Goal: Task Accomplishment & Management: Use online tool/utility

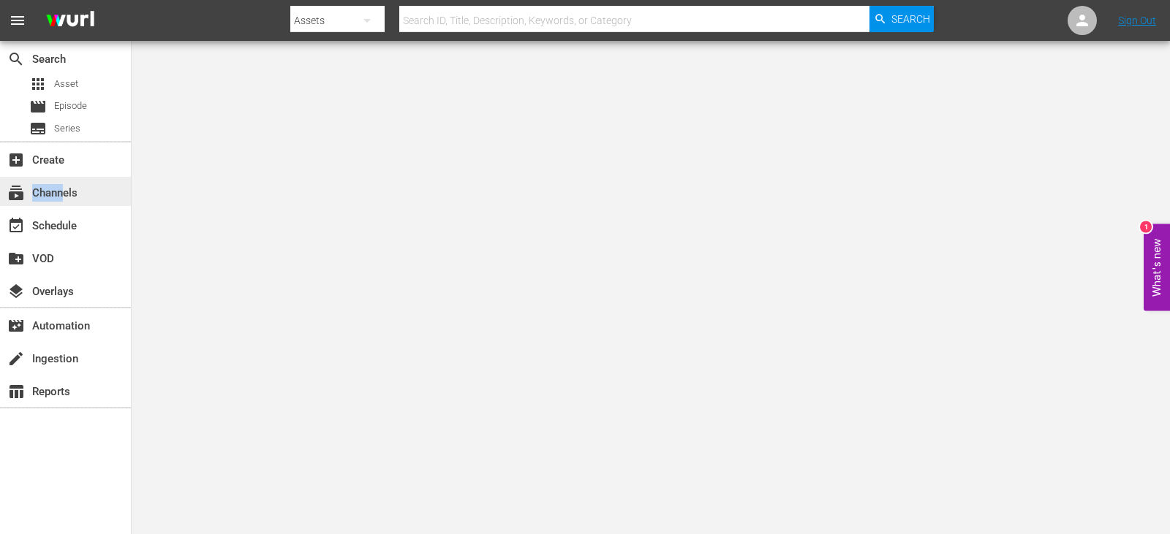
click at [65, 202] on div "subscriptions Channels" at bounding box center [65, 191] width 131 height 29
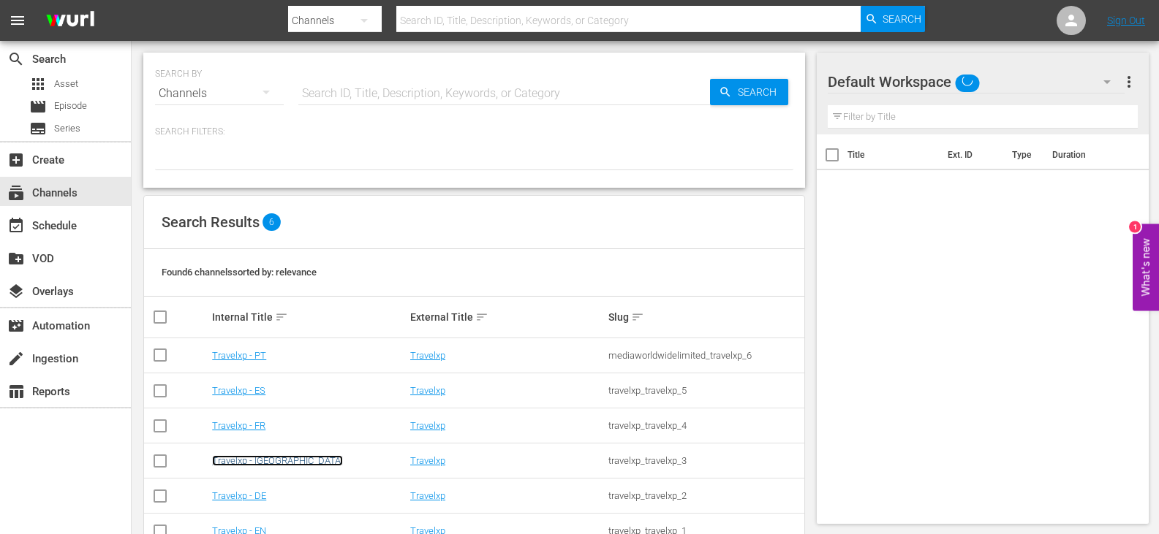
click at [234, 460] on link "Travelxp - [GEOGRAPHIC_DATA]" at bounding box center [277, 460] width 131 height 11
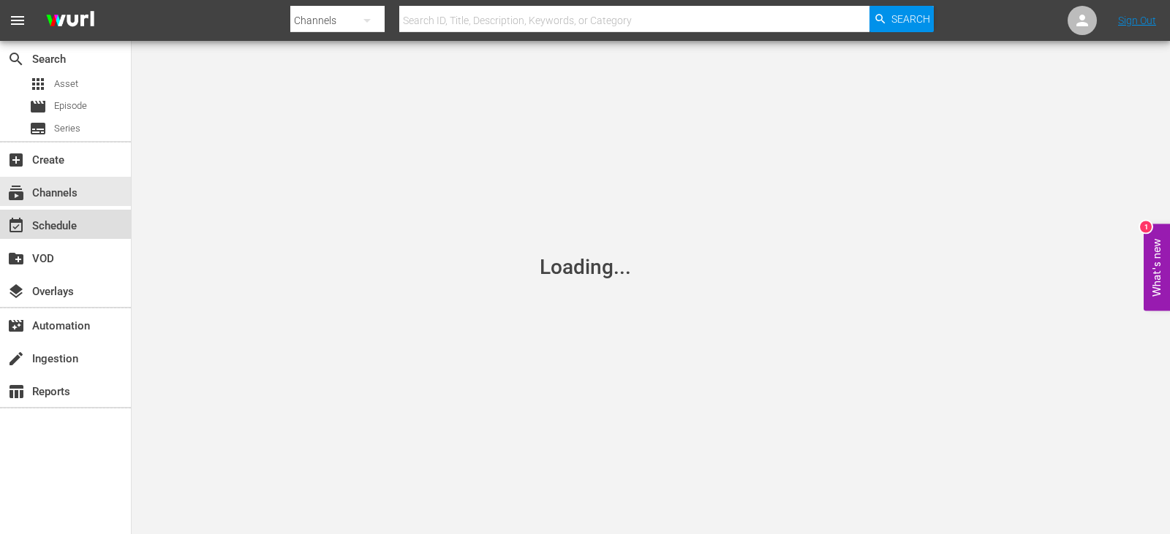
click at [60, 219] on div "event_available Schedule" at bounding box center [41, 223] width 82 height 13
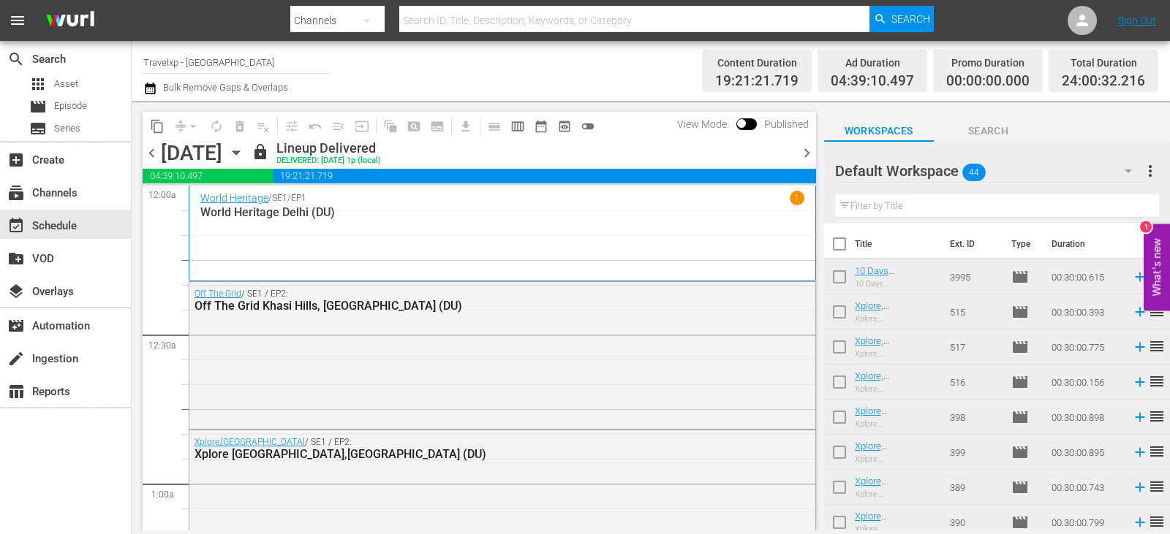
click at [800, 151] on span "chevron_right" at bounding box center [806, 153] width 18 height 18
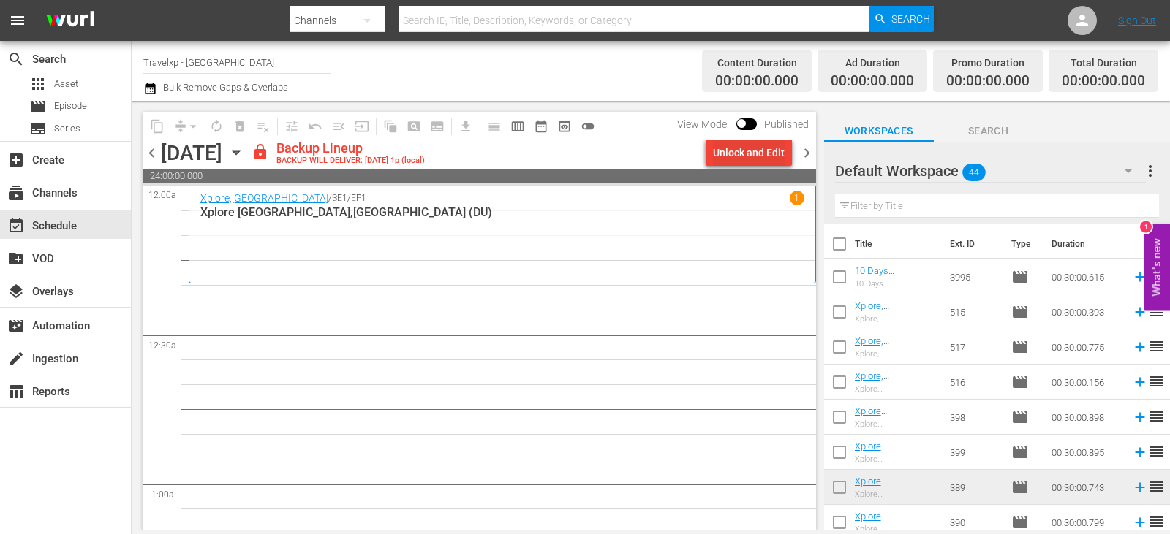
click at [732, 148] on div "Unlock and Edit" at bounding box center [749, 153] width 72 height 26
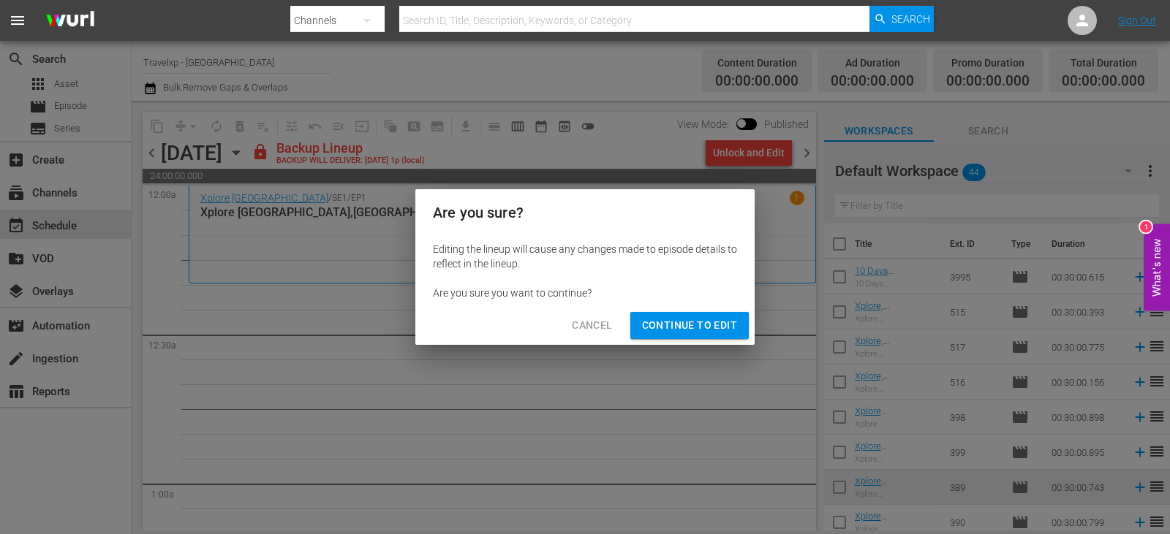
click at [669, 322] on span "Continue to Edit" at bounding box center [689, 325] width 95 height 18
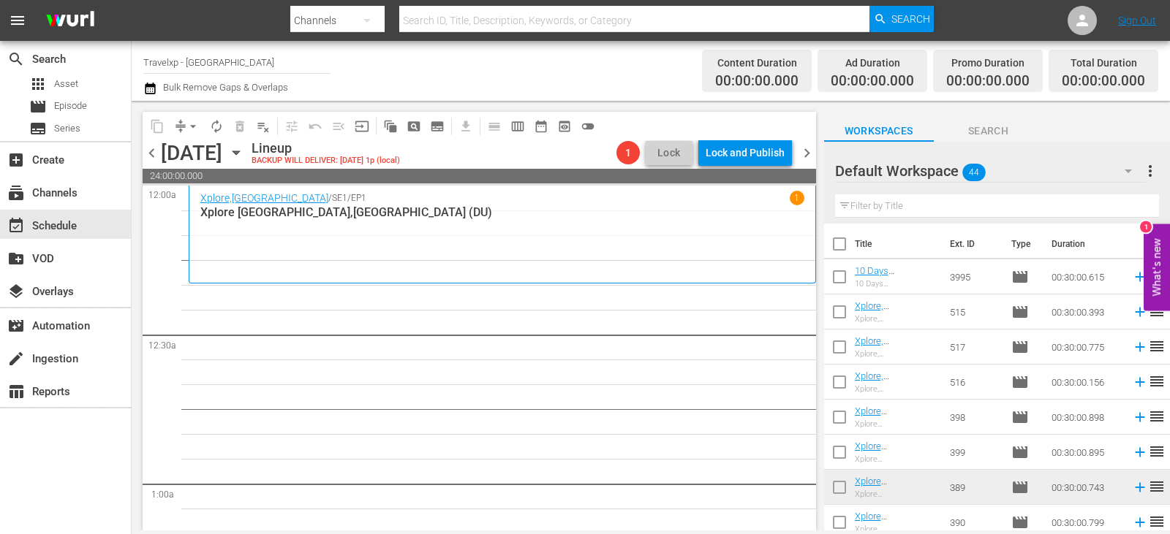
click at [884, 204] on input "text" at bounding box center [997, 205] width 324 height 23
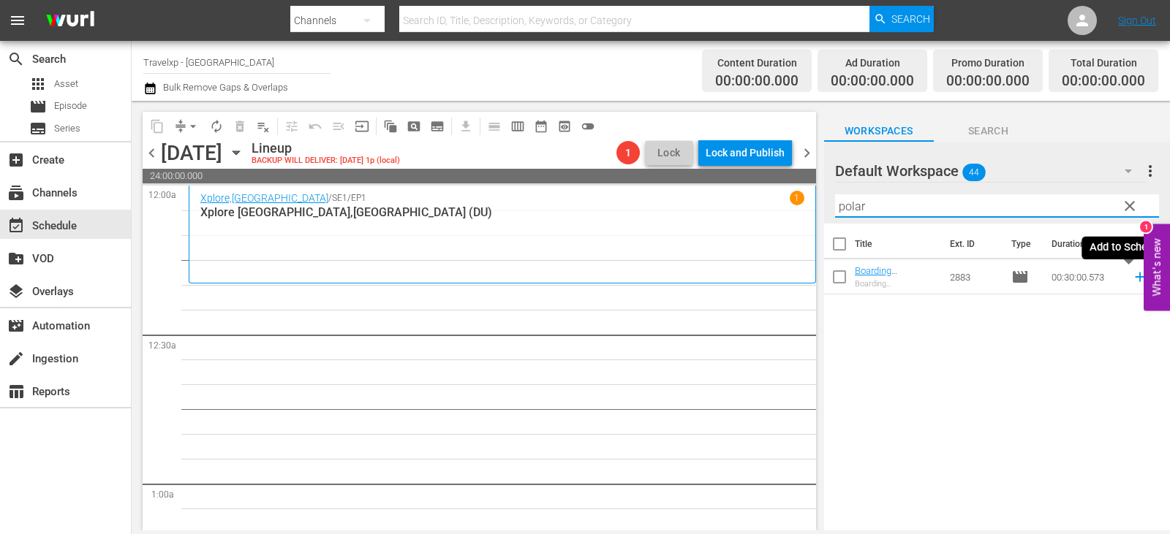
type input "polar"
click at [1132, 281] on icon at bounding box center [1140, 277] width 16 height 16
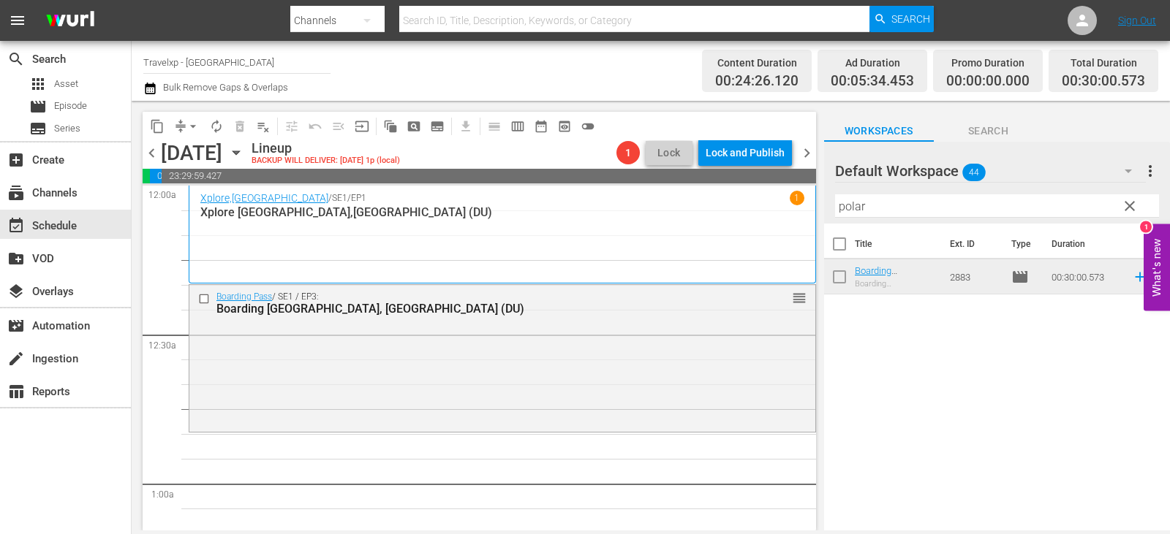
click at [1125, 212] on span "clear" at bounding box center [1130, 206] width 18 height 18
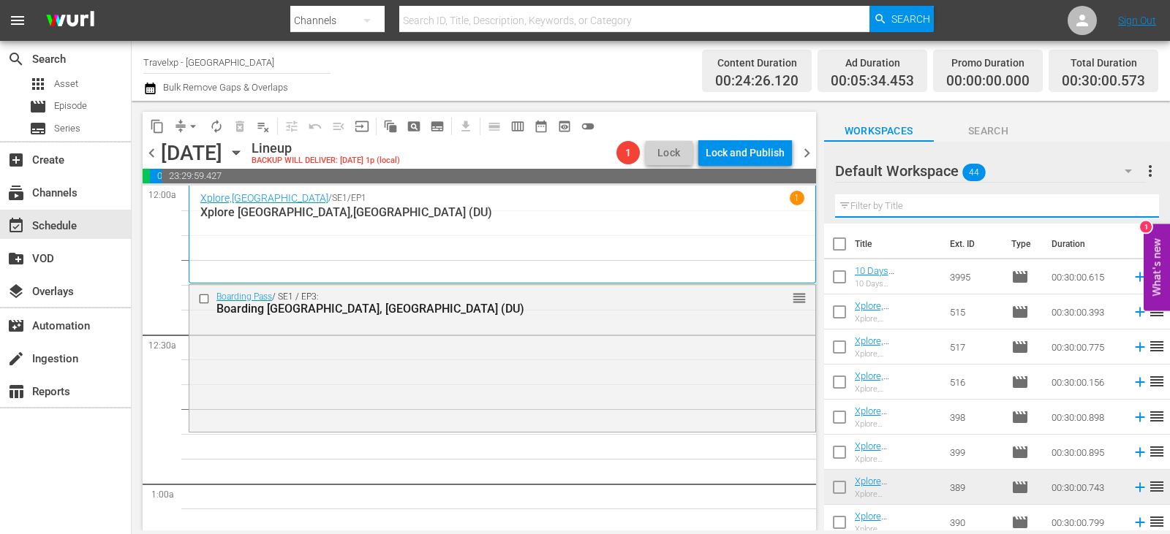
click at [1124, 212] on input "text" at bounding box center [997, 205] width 324 height 23
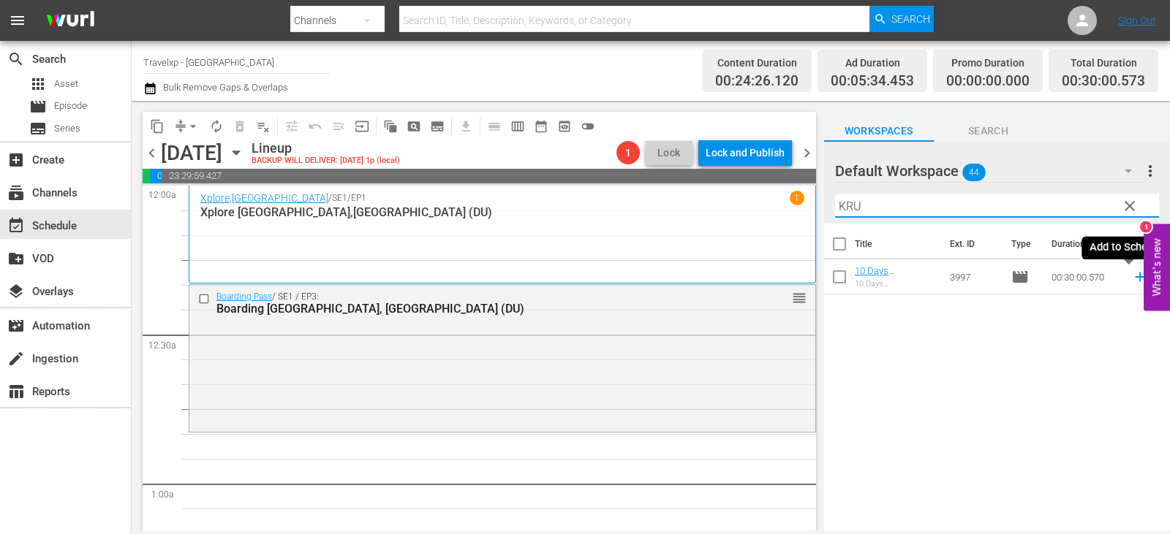
type input "KRU"
click at [1132, 275] on icon at bounding box center [1140, 277] width 16 height 16
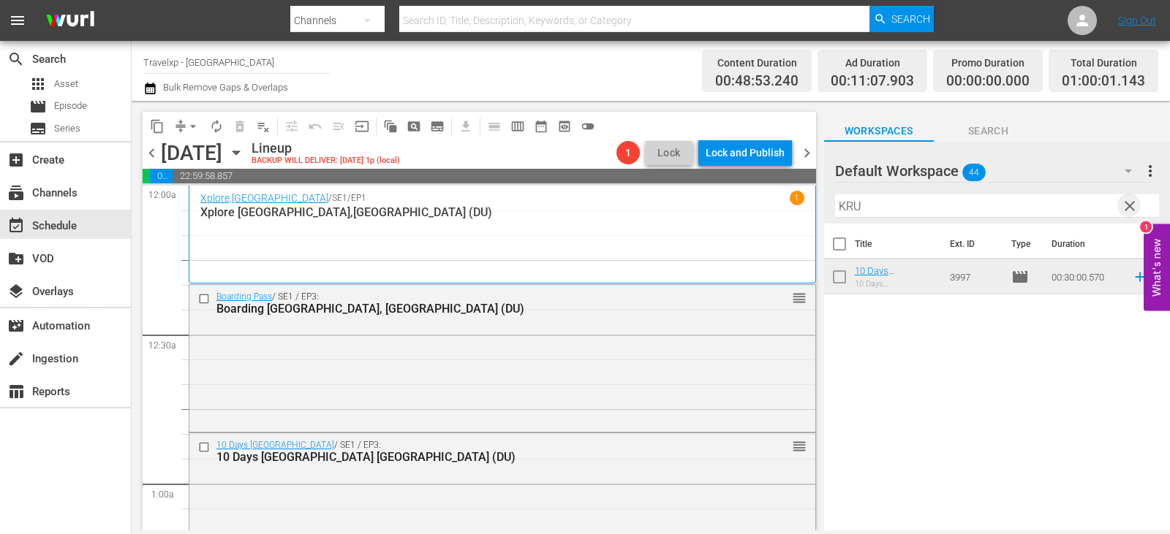
click at [1126, 208] on span "clear" at bounding box center [1130, 206] width 18 height 18
click at [1126, 208] on input "text" at bounding box center [997, 205] width 324 height 23
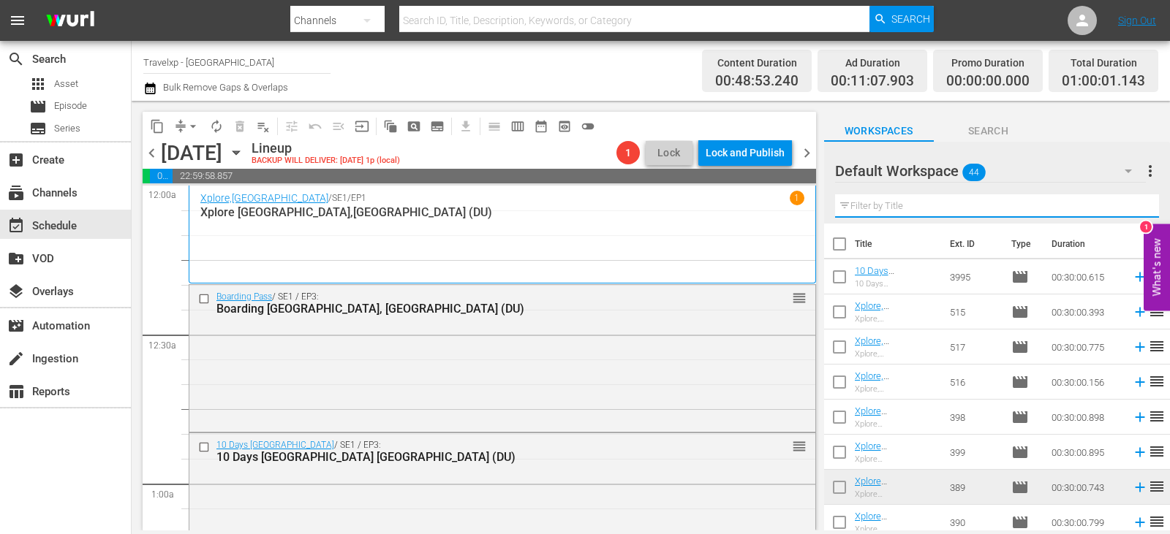
click at [1126, 208] on input "text" at bounding box center [997, 205] width 324 height 23
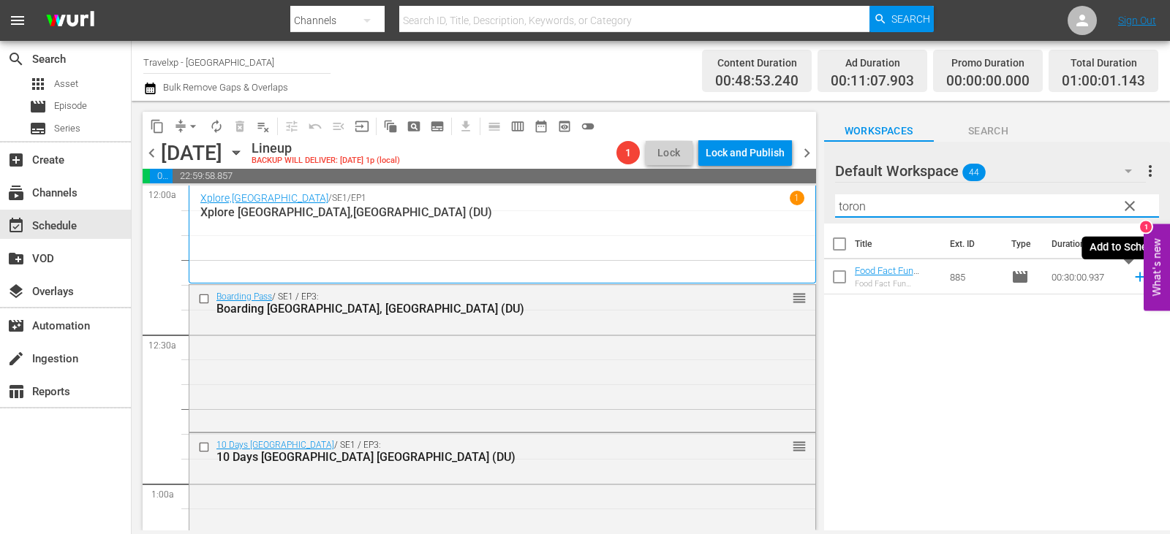
type input "toron"
click at [1132, 277] on icon at bounding box center [1140, 277] width 16 height 16
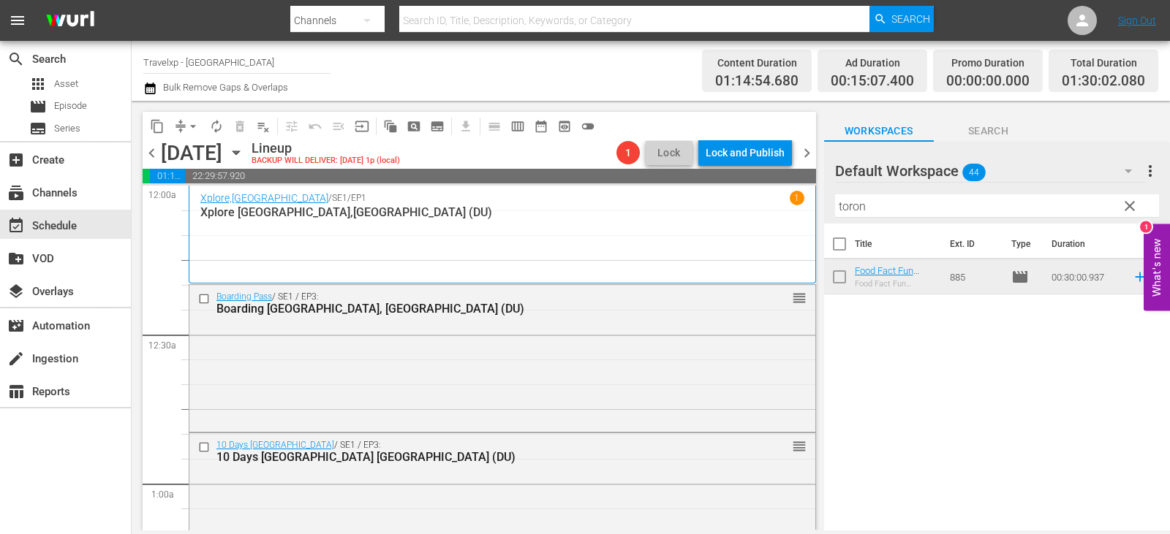
click at [1126, 212] on span "clear" at bounding box center [1130, 206] width 18 height 18
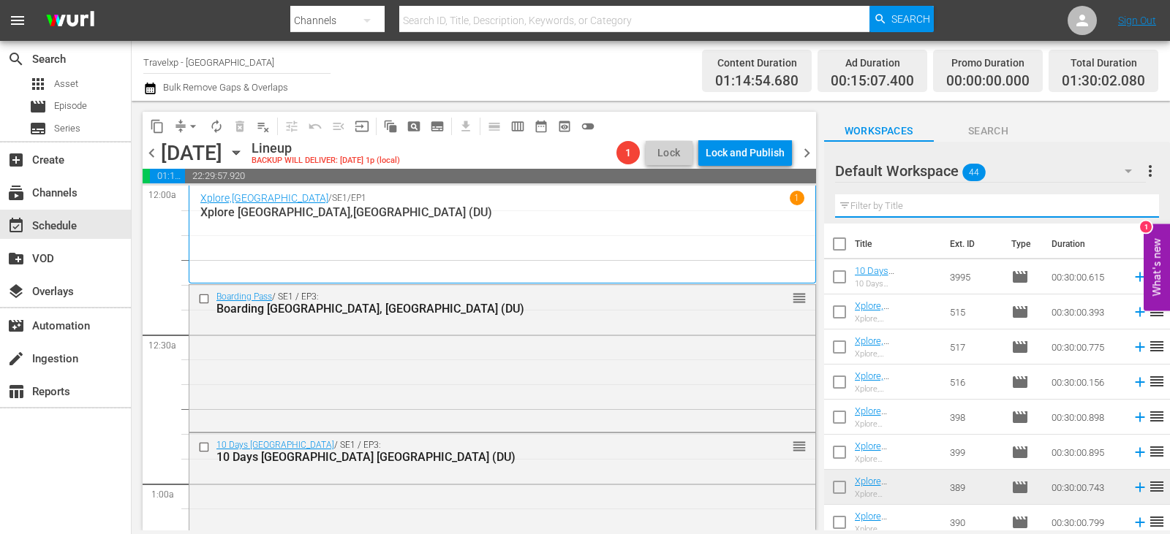
click at [1126, 212] on input "text" at bounding box center [997, 205] width 324 height 23
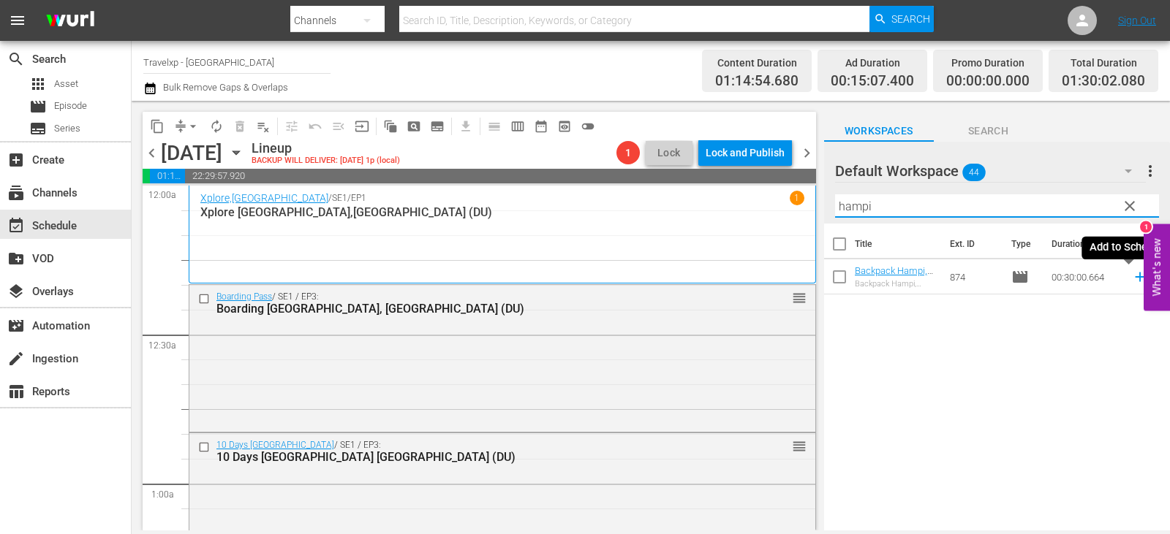
type input "hampi"
click at [1134, 279] on icon at bounding box center [1139, 278] width 10 height 10
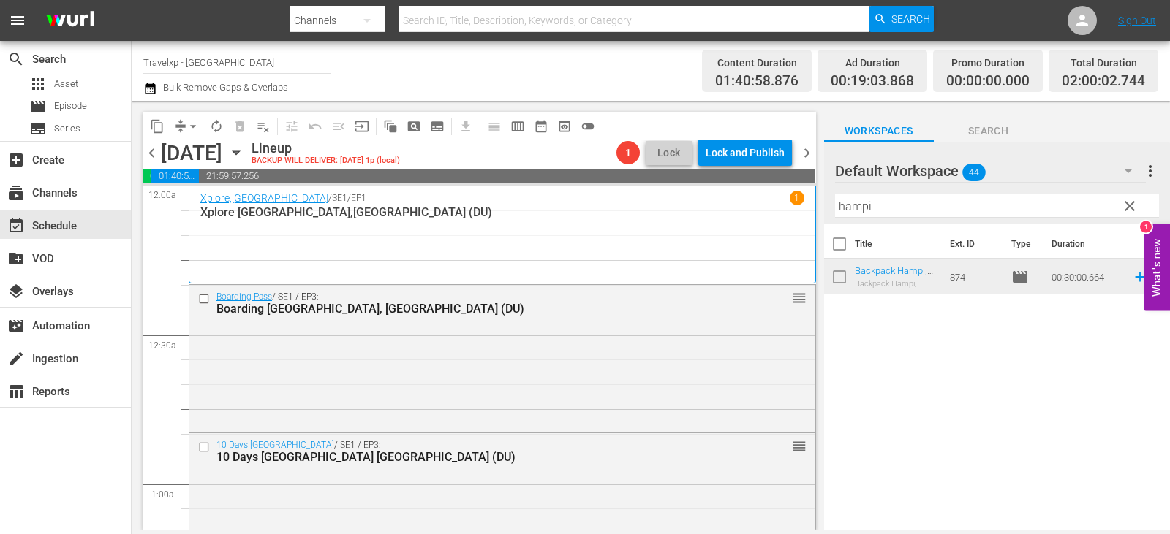
click at [1125, 210] on span "clear" at bounding box center [1130, 206] width 18 height 18
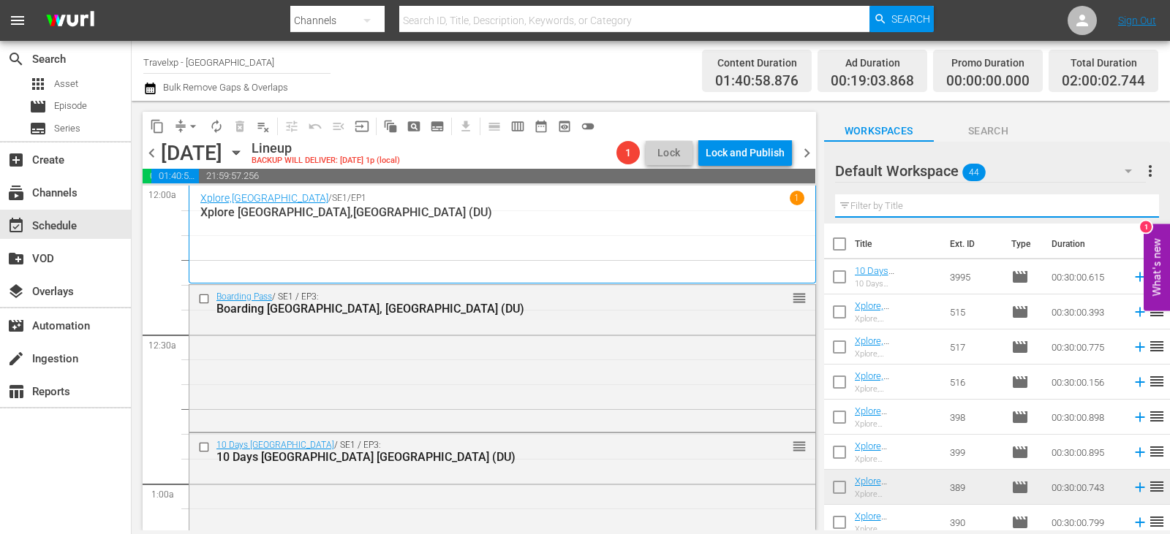
click at [1125, 210] on input "text" at bounding box center [997, 205] width 324 height 23
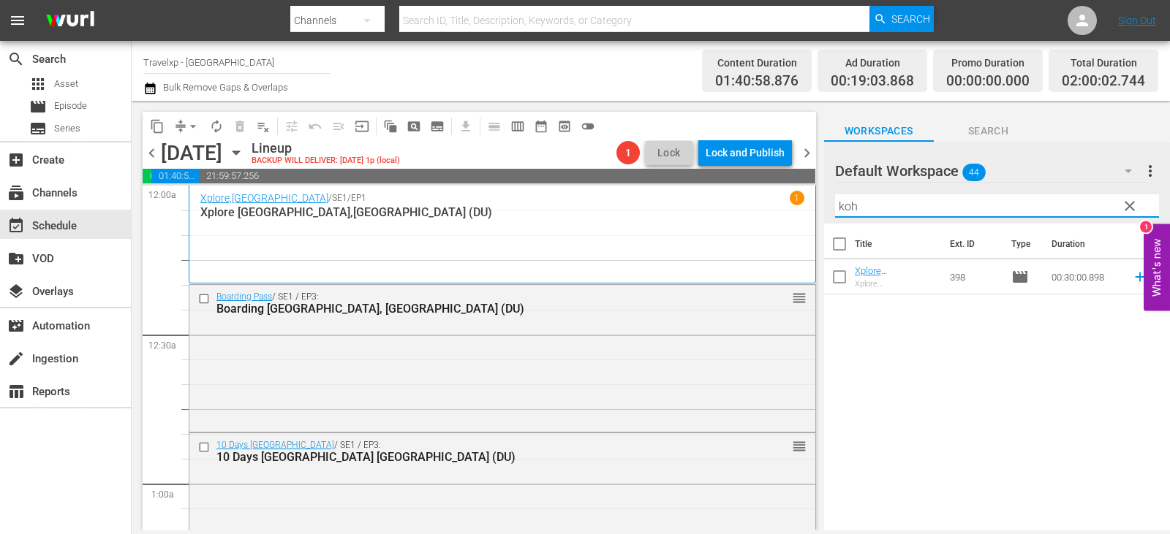
type input "koh"
click at [1148, 281] on span "reorder" at bounding box center [1157, 277] width 18 height 18
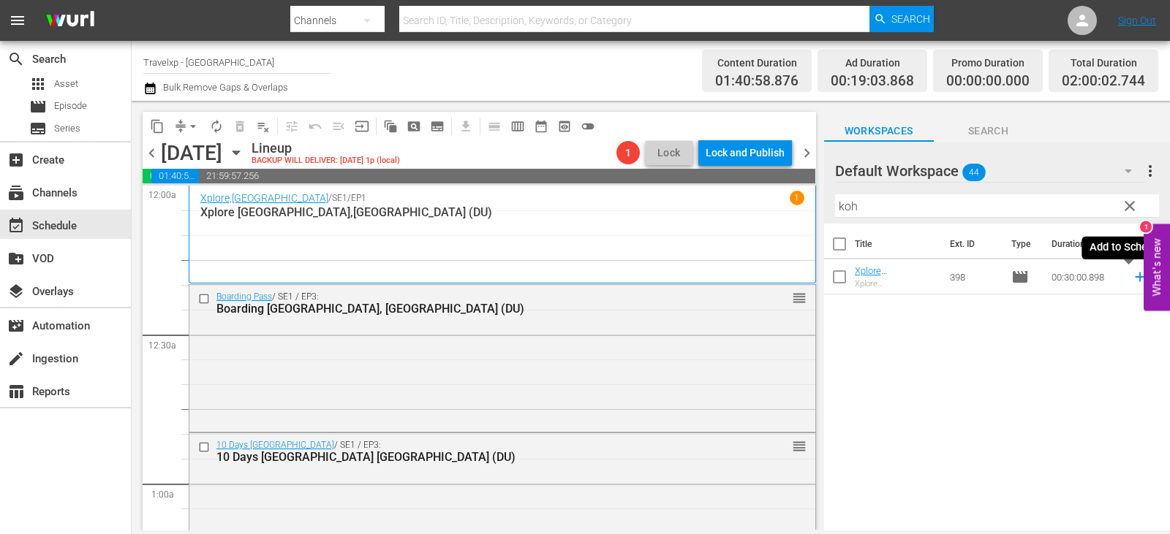
click at [1134, 278] on icon at bounding box center [1139, 278] width 10 height 10
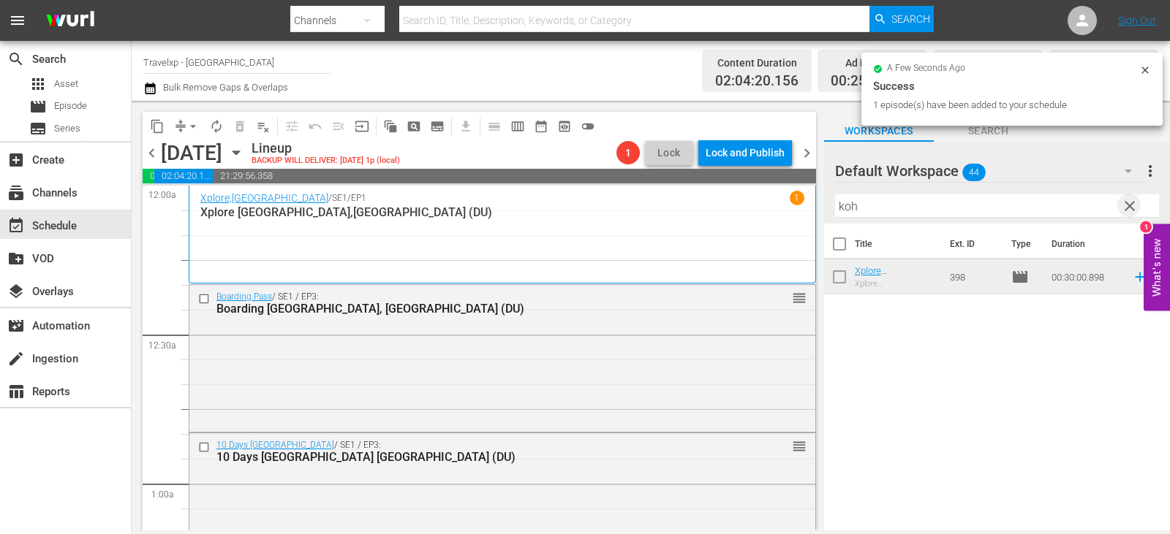
click at [1132, 209] on span "clear" at bounding box center [1130, 206] width 18 height 18
click at [1132, 209] on input "text" at bounding box center [997, 205] width 324 height 23
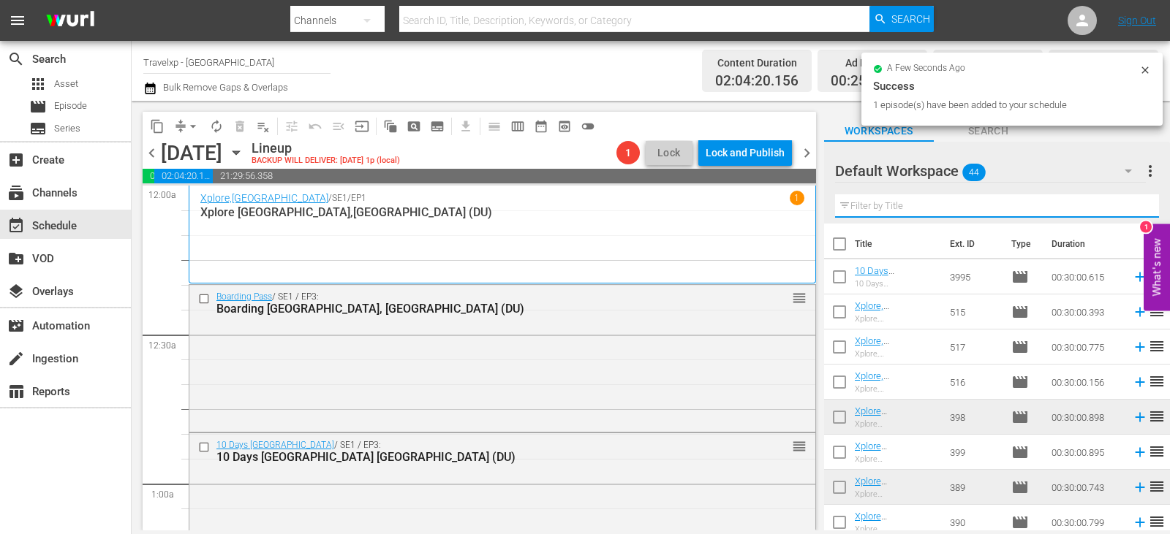
click at [1132, 209] on input "text" at bounding box center [997, 205] width 324 height 23
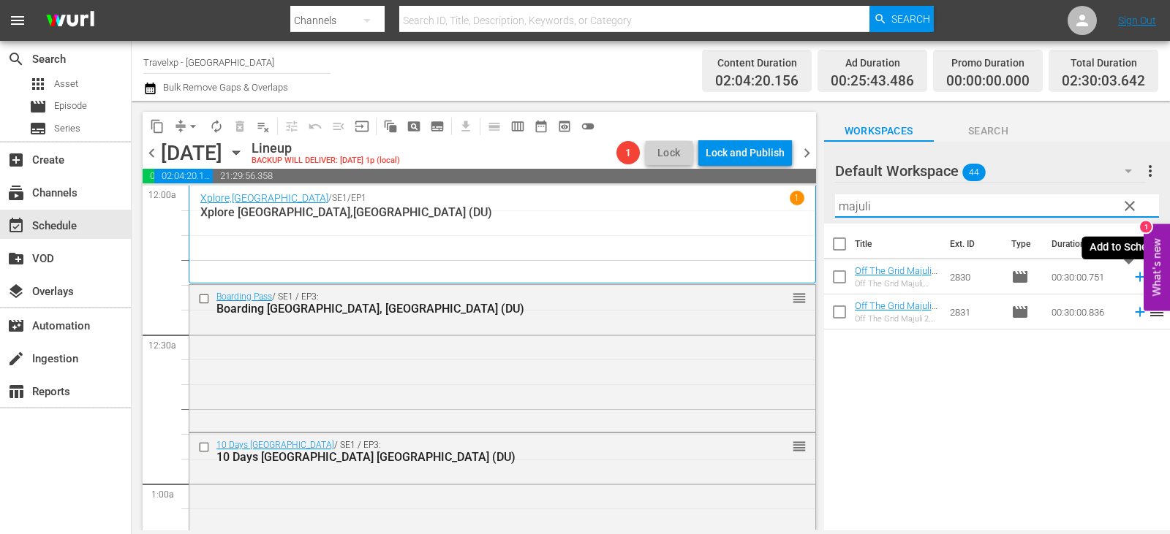
type input "majuli"
click at [1132, 277] on icon at bounding box center [1140, 277] width 16 height 16
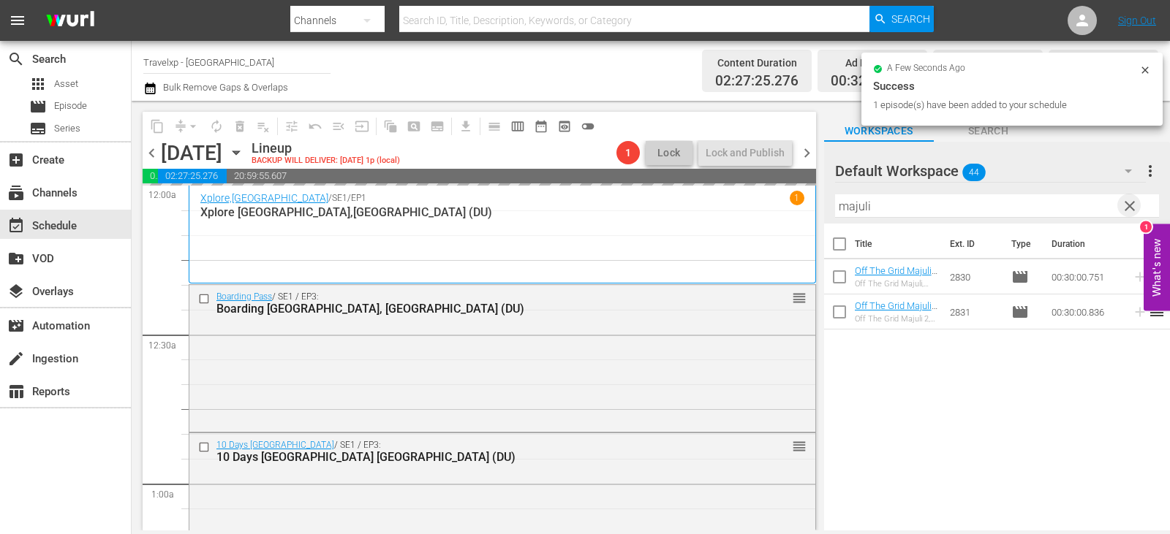
click at [1126, 206] on span "clear" at bounding box center [1130, 206] width 18 height 18
click at [1126, 206] on input "majuli" at bounding box center [997, 205] width 324 height 23
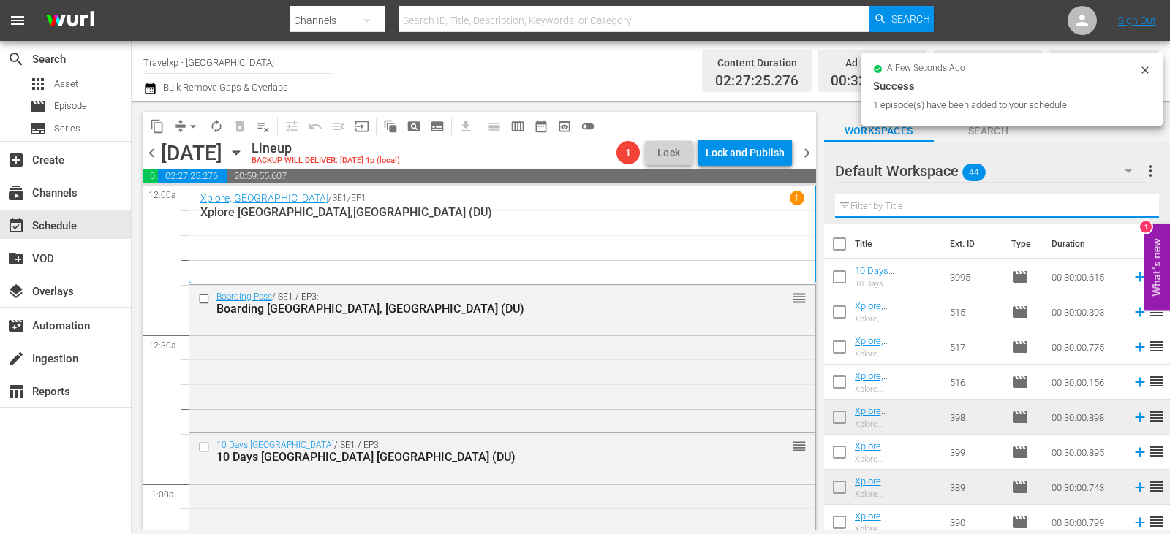
click at [1126, 206] on input "text" at bounding box center [997, 205] width 324 height 23
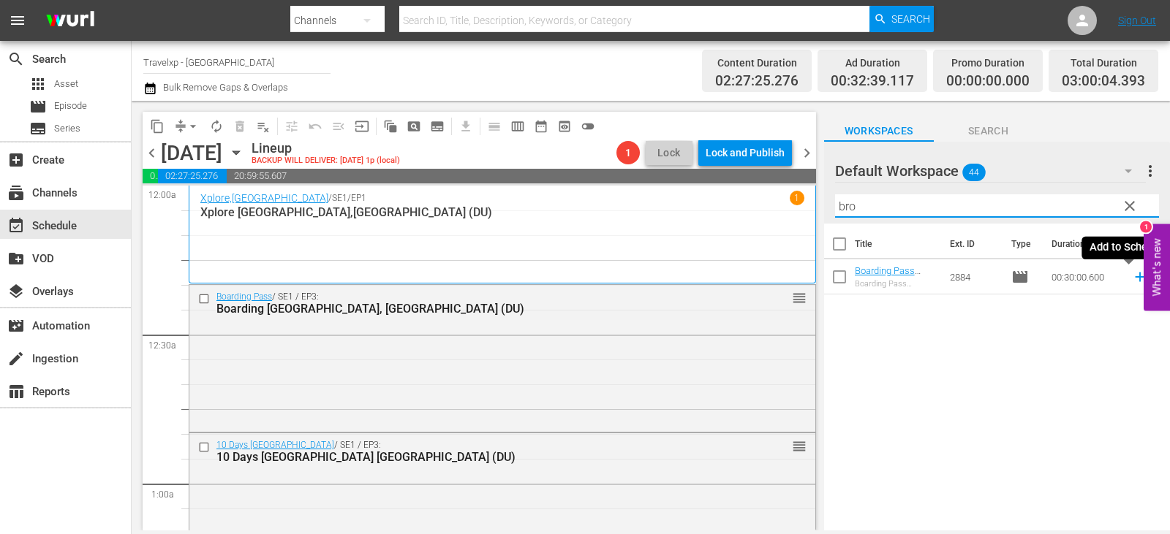
type input "bro"
click at [1132, 273] on icon at bounding box center [1140, 277] width 16 height 16
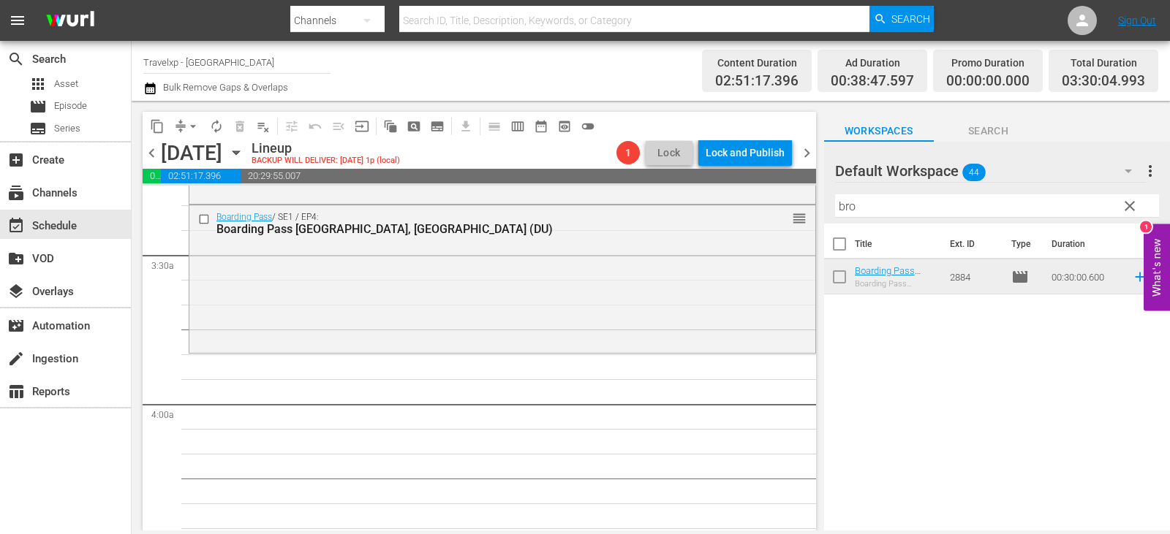
scroll to position [950, 0]
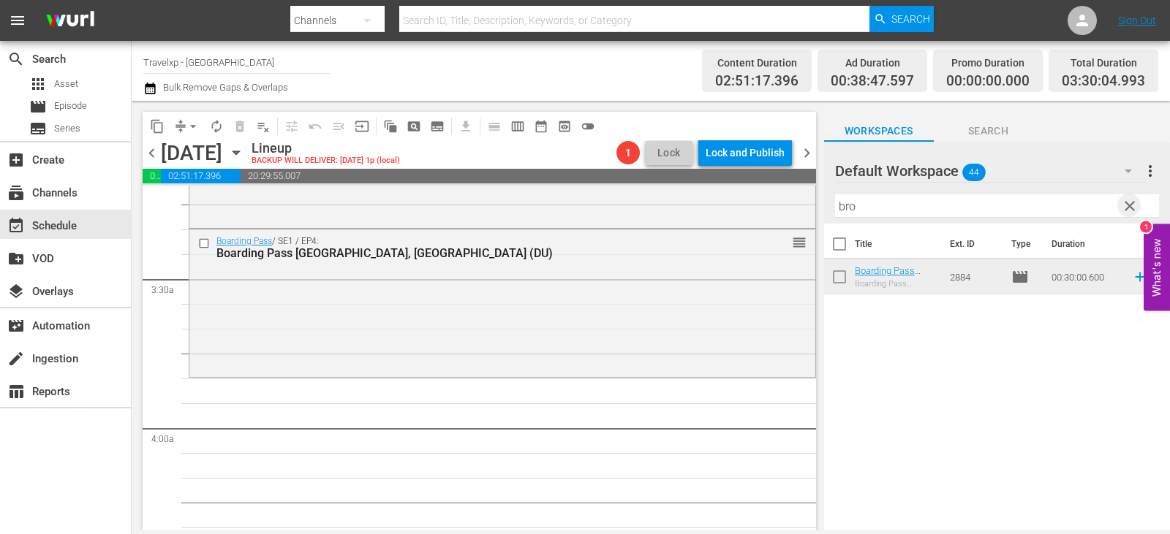
click at [1126, 209] on span "clear" at bounding box center [1130, 206] width 18 height 18
click at [1127, 209] on input "text" at bounding box center [997, 205] width 324 height 23
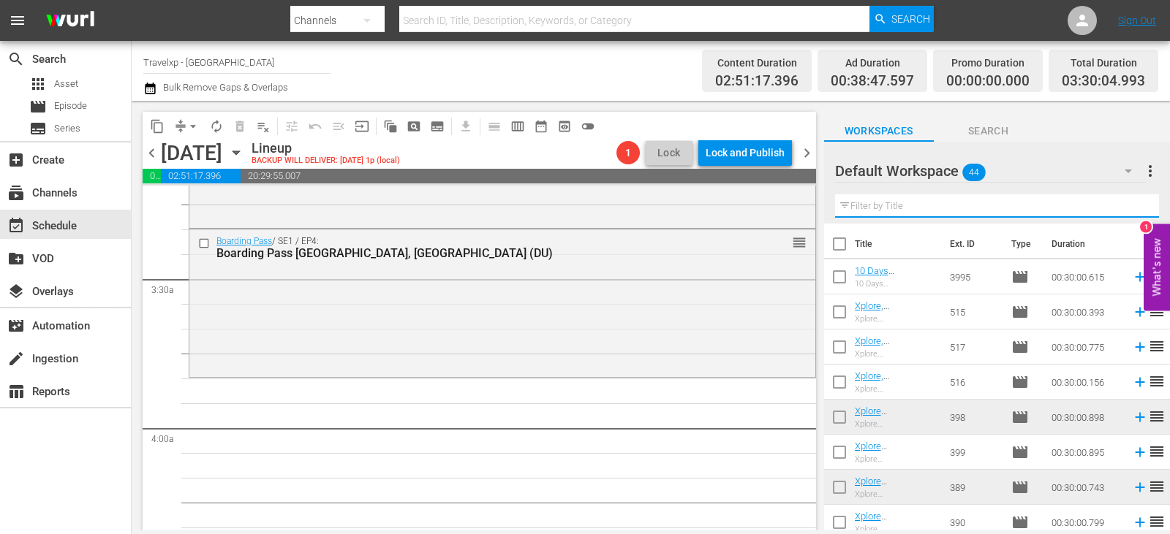
click at [1127, 209] on input "text" at bounding box center [997, 205] width 324 height 23
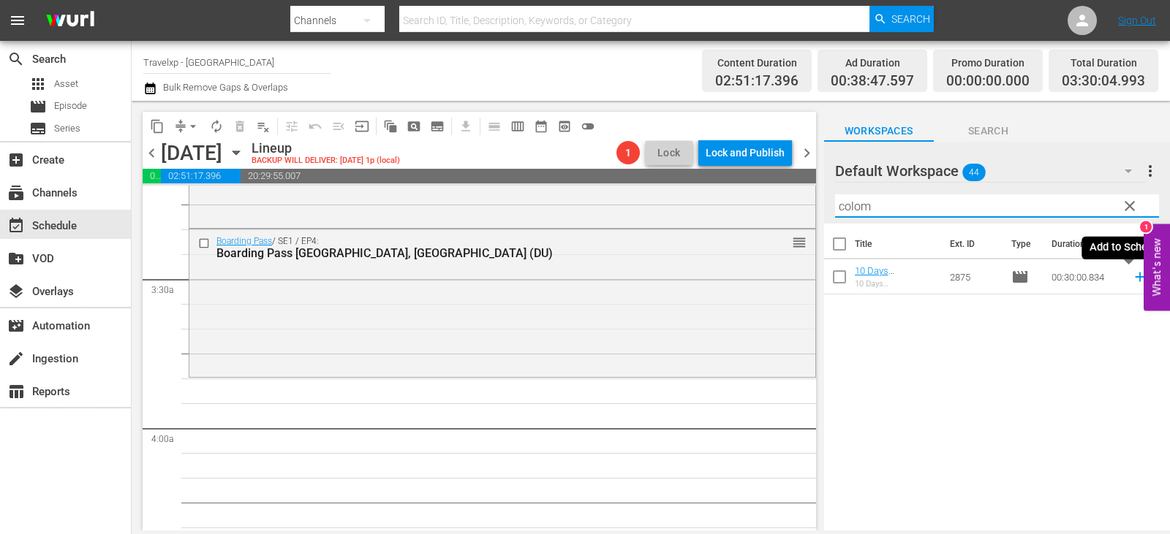
type input "colom"
click at [1132, 276] on icon at bounding box center [1140, 277] width 16 height 16
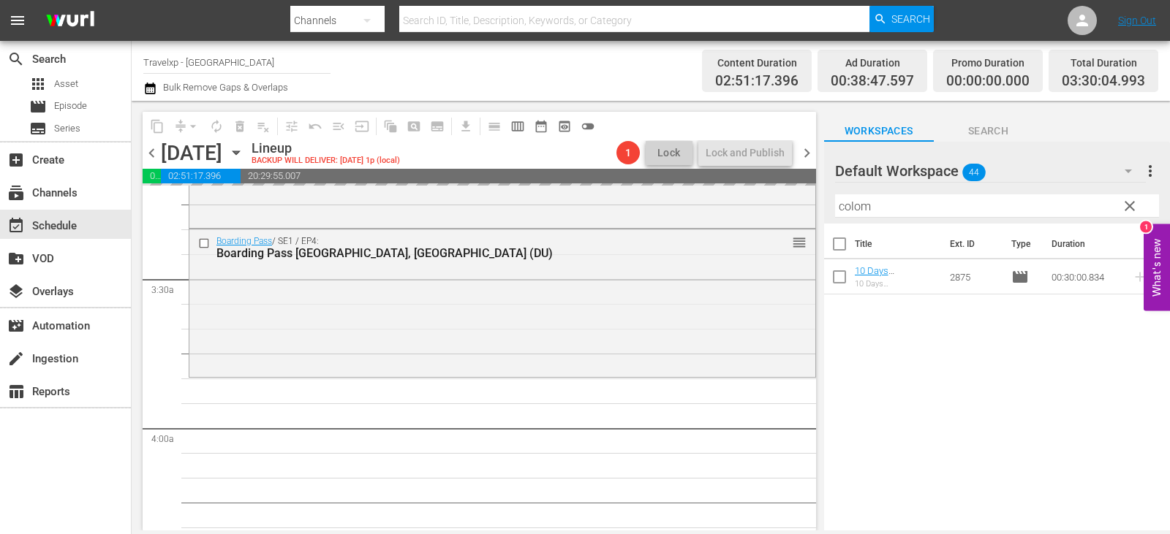
click at [1122, 207] on span "clear" at bounding box center [1130, 206] width 18 height 18
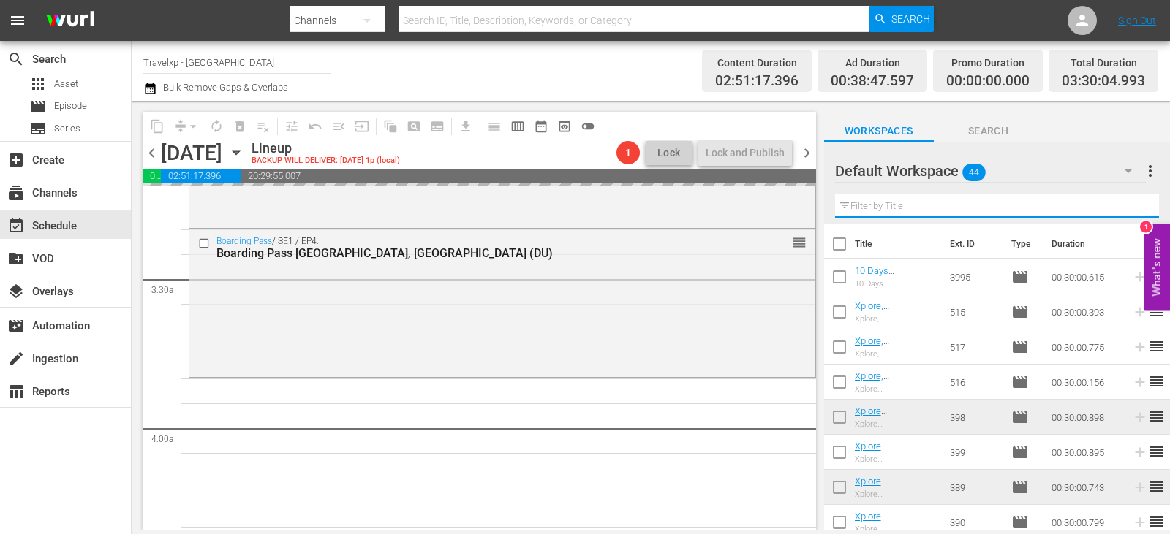
click at [1122, 207] on input "text" at bounding box center [997, 205] width 324 height 23
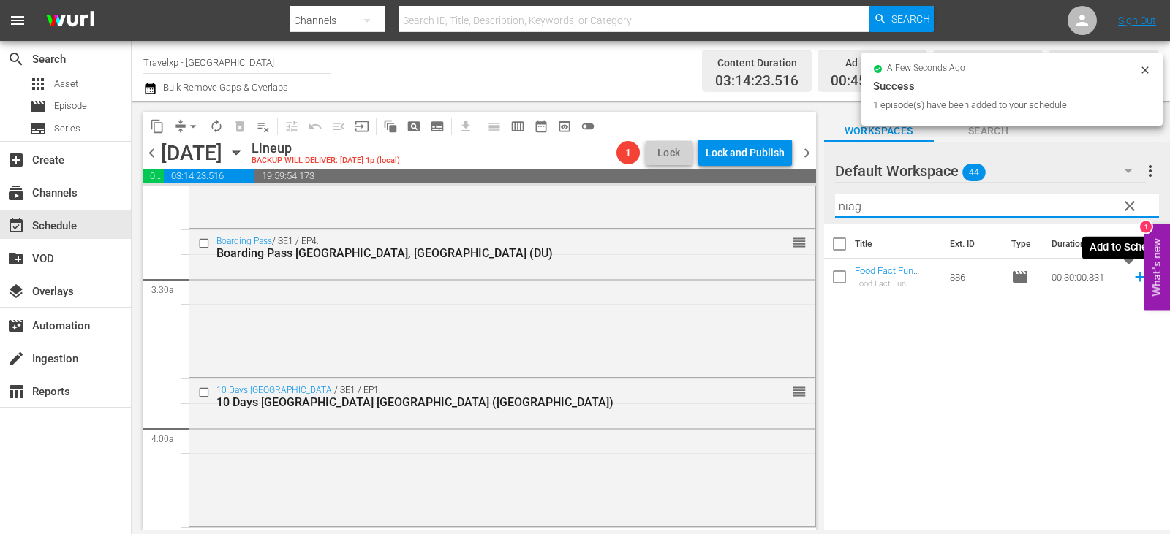
type input "niag"
click at [1132, 274] on icon at bounding box center [1140, 277] width 16 height 16
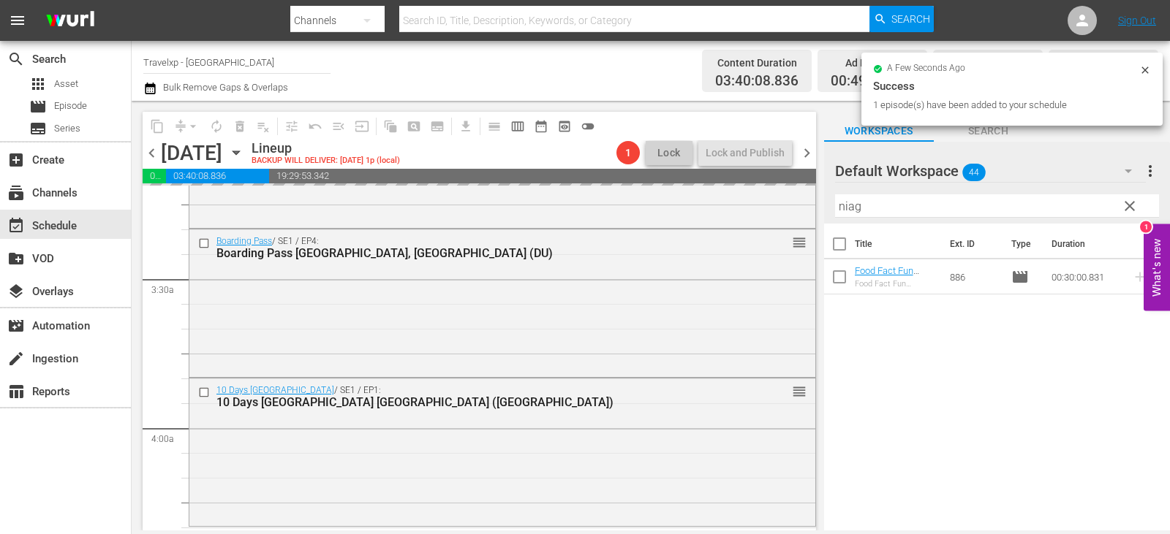
click at [1128, 210] on span "clear" at bounding box center [1130, 206] width 18 height 18
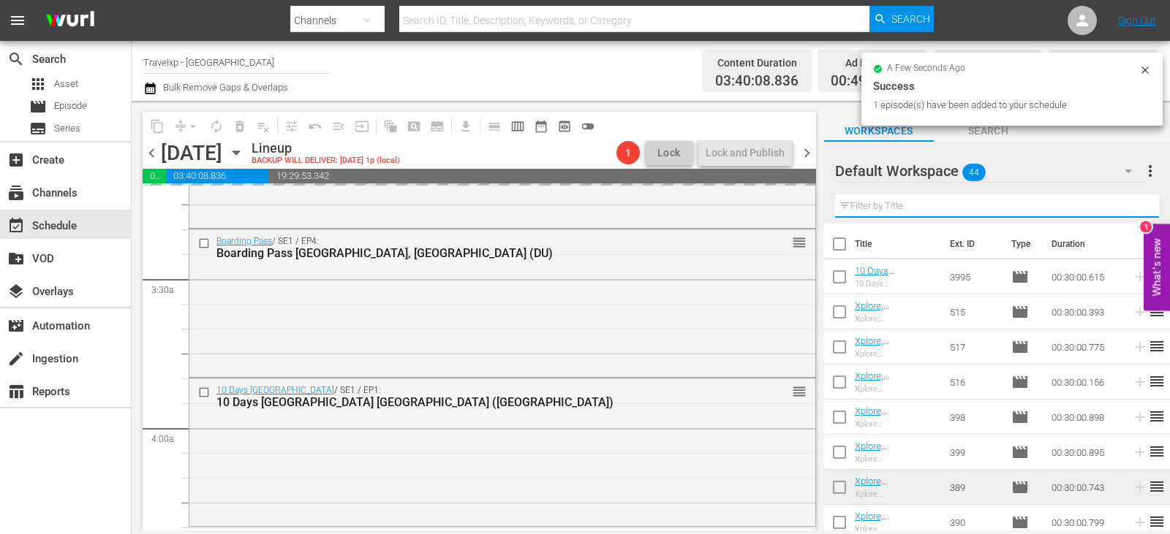
click at [1128, 210] on input "text" at bounding box center [997, 205] width 324 height 23
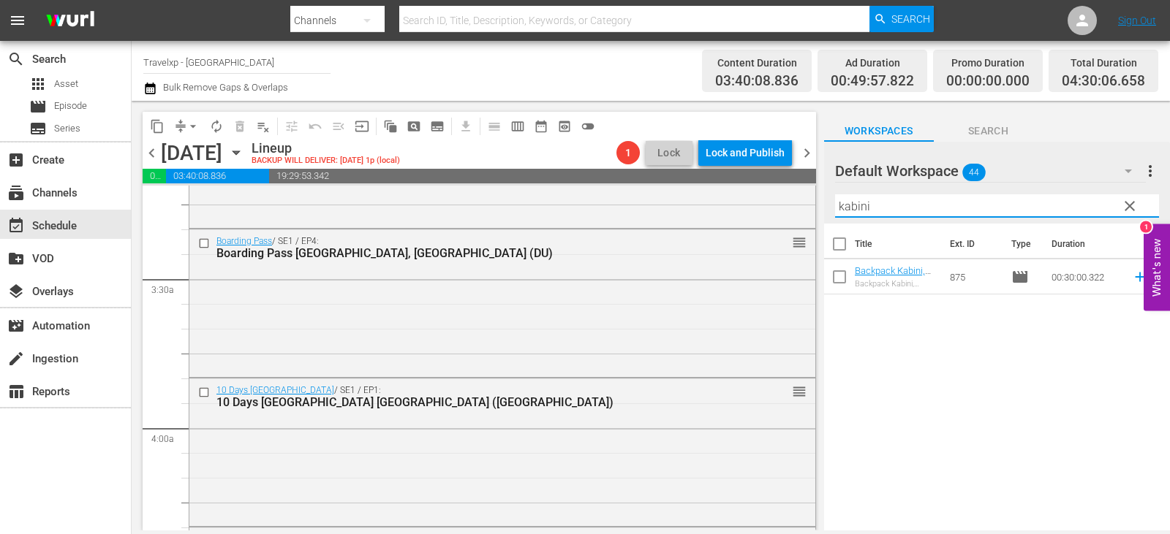
type input "kabini"
click at [1132, 277] on icon at bounding box center [1140, 277] width 16 height 16
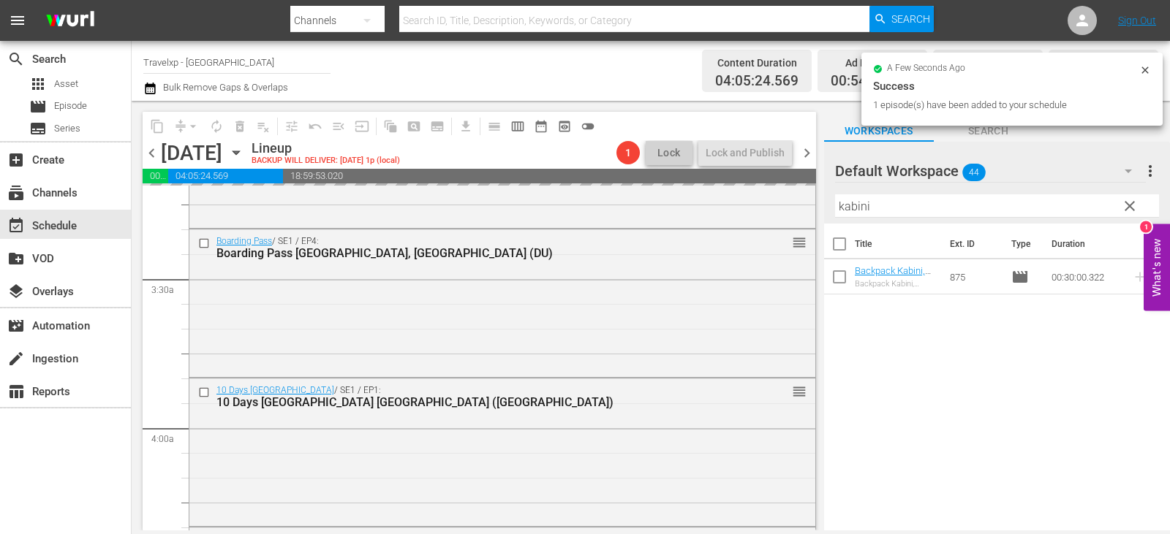
click at [1129, 207] on span "clear" at bounding box center [1130, 206] width 18 height 18
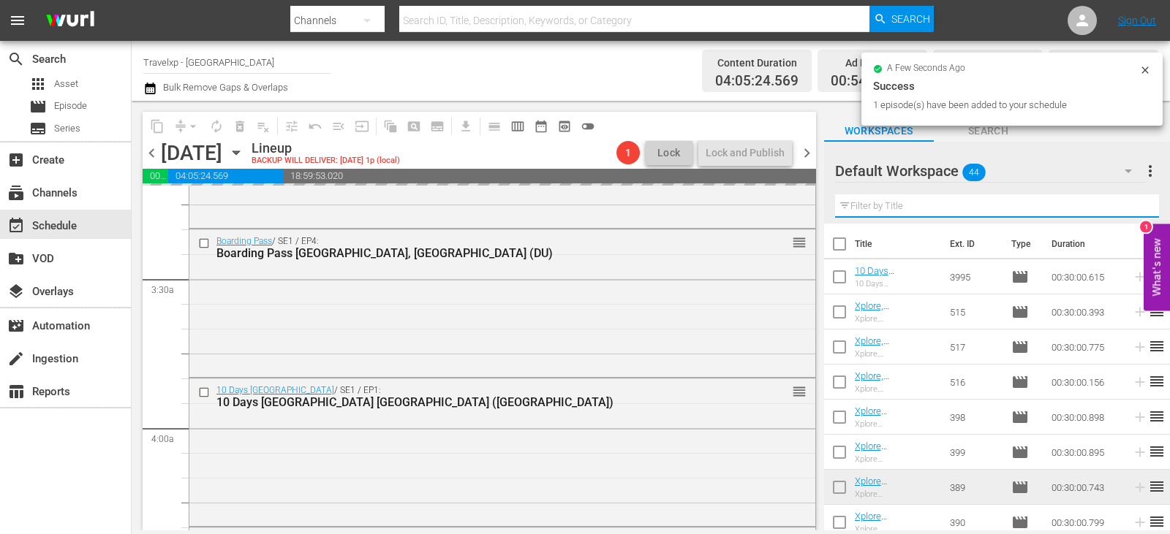
click at [1129, 207] on input "text" at bounding box center [997, 205] width 324 height 23
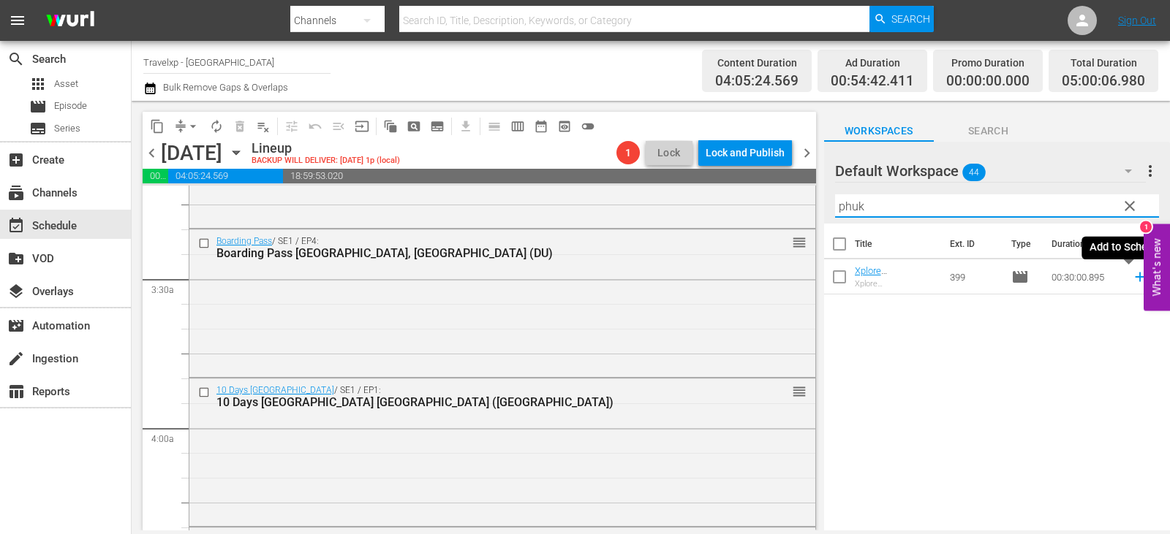
type input "phuk"
click at [1132, 281] on icon at bounding box center [1140, 277] width 16 height 16
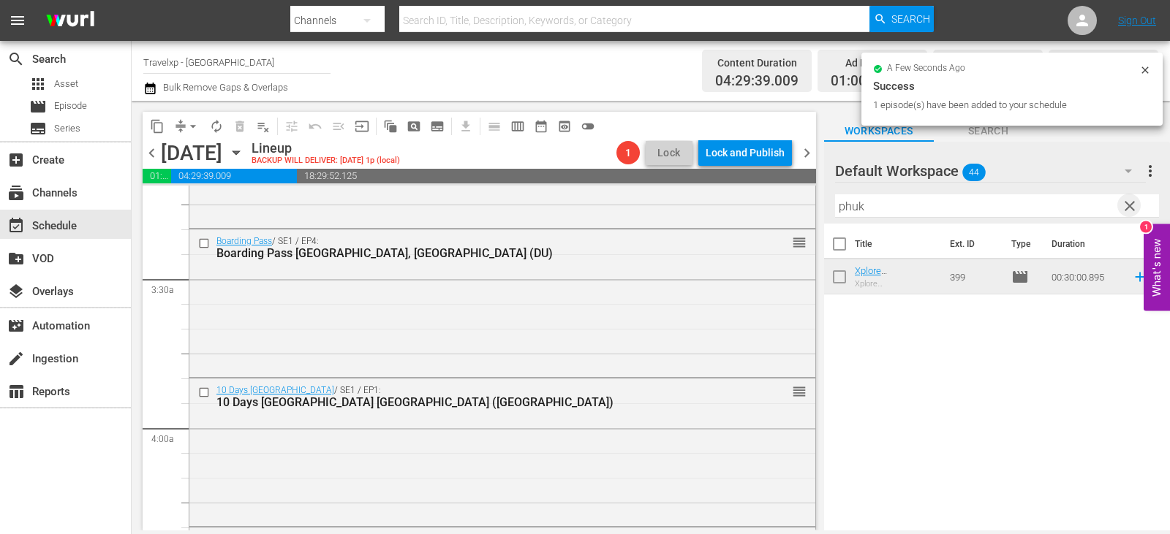
click at [1125, 205] on span "clear" at bounding box center [1130, 206] width 18 height 18
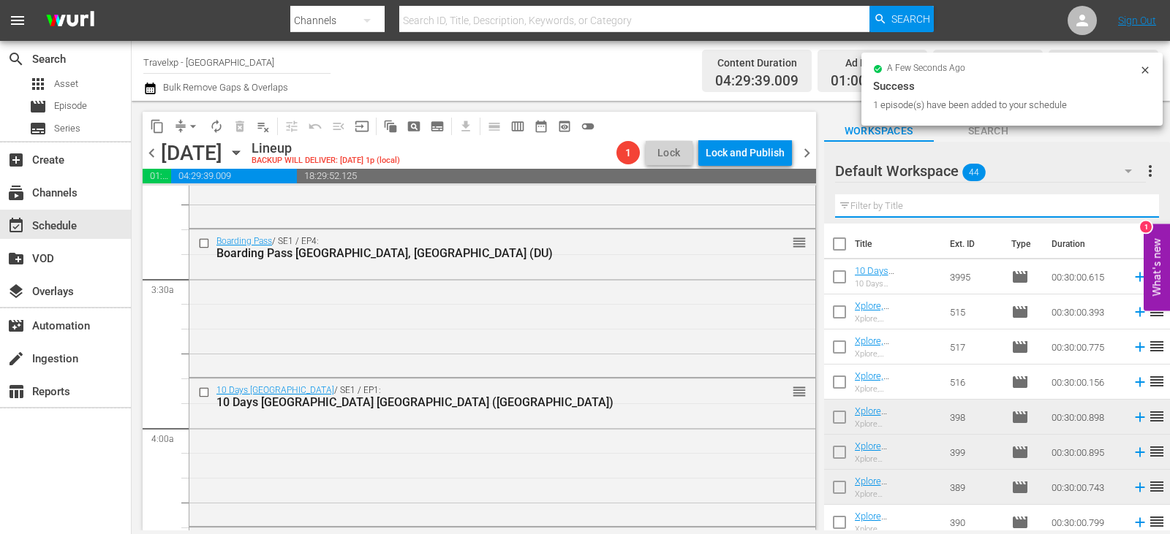
click at [1125, 205] on input "text" at bounding box center [997, 205] width 324 height 23
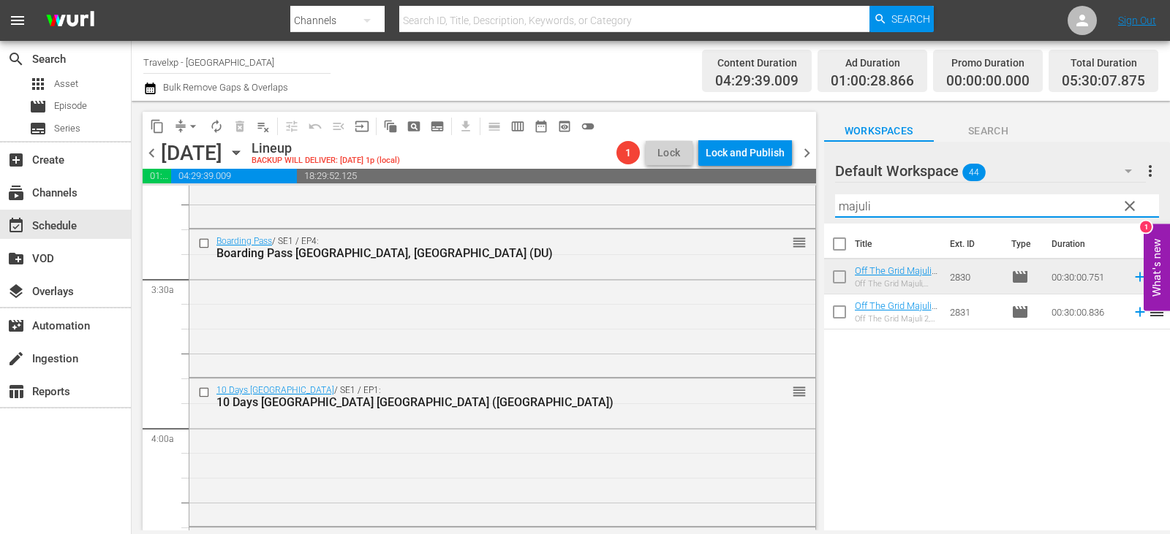
type input "majuli"
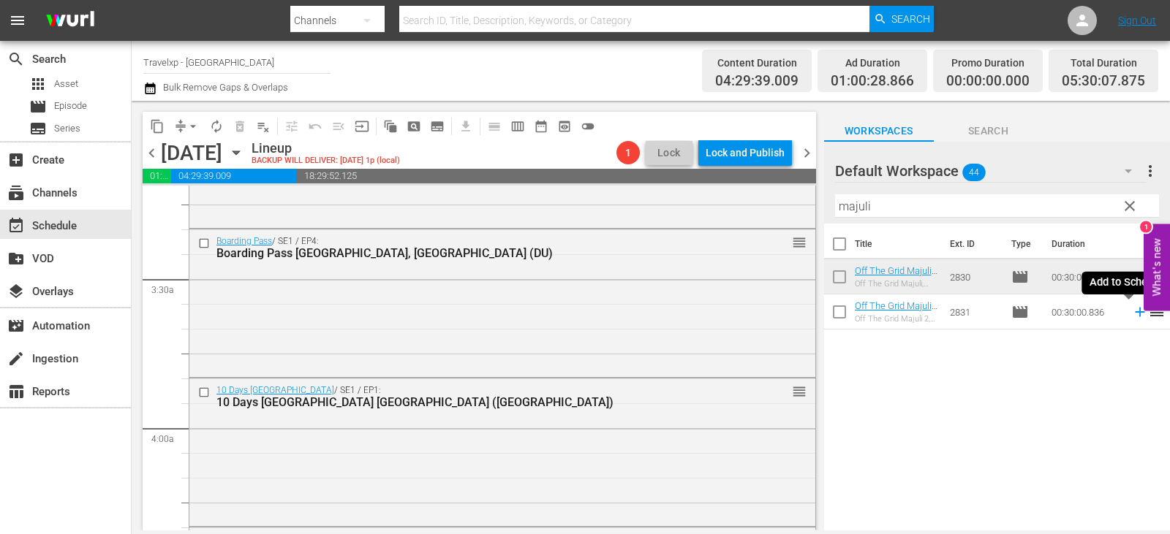
click at [1132, 312] on icon at bounding box center [1140, 312] width 16 height 16
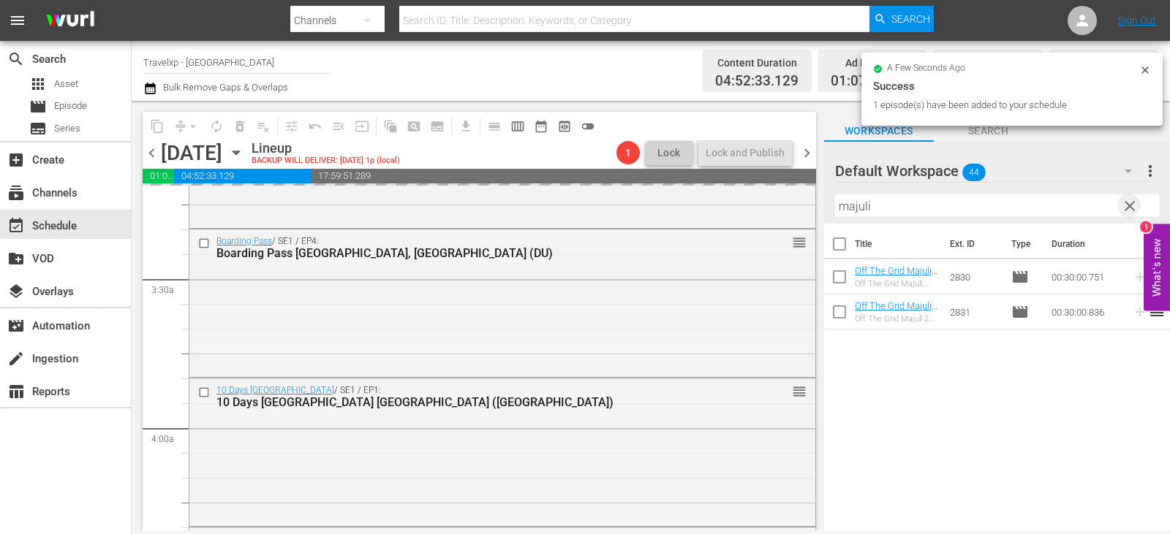
click at [1124, 210] on span "clear" at bounding box center [1130, 206] width 18 height 18
click at [1124, 210] on input "text" at bounding box center [997, 205] width 324 height 23
click at [1125, 210] on input "text" at bounding box center [997, 205] width 324 height 23
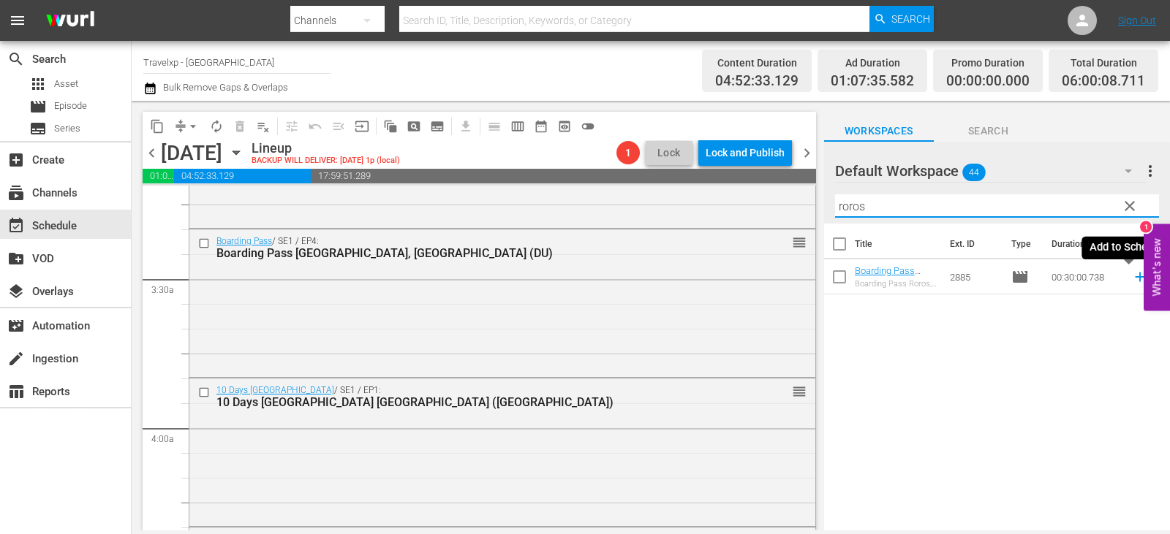
type input "roros"
click at [1132, 279] on icon at bounding box center [1140, 277] width 16 height 16
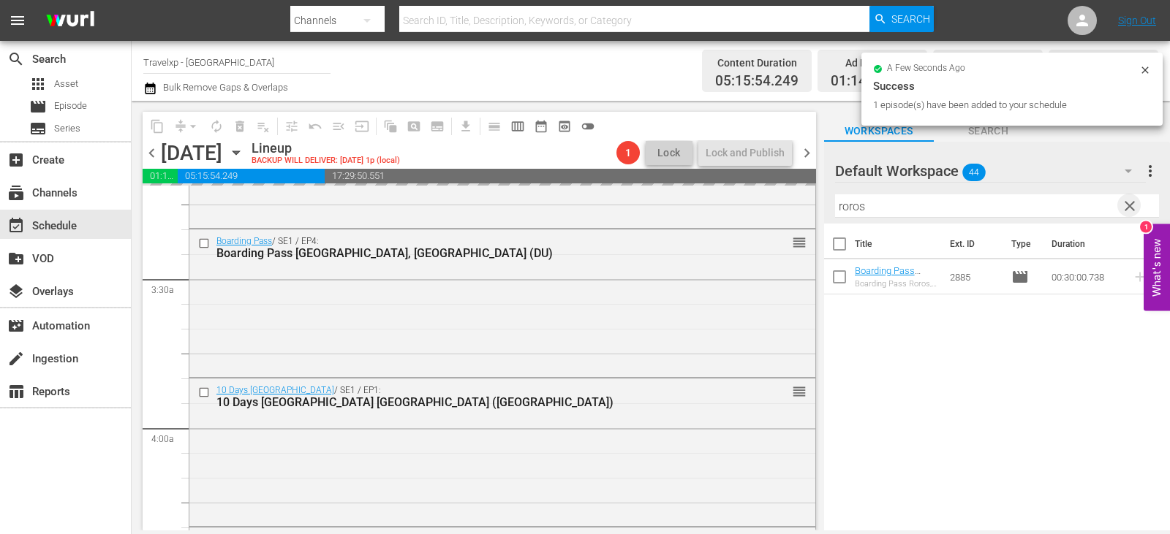
click at [1135, 203] on span "clear" at bounding box center [1130, 206] width 18 height 18
click at [1135, 203] on input "text" at bounding box center [997, 205] width 324 height 23
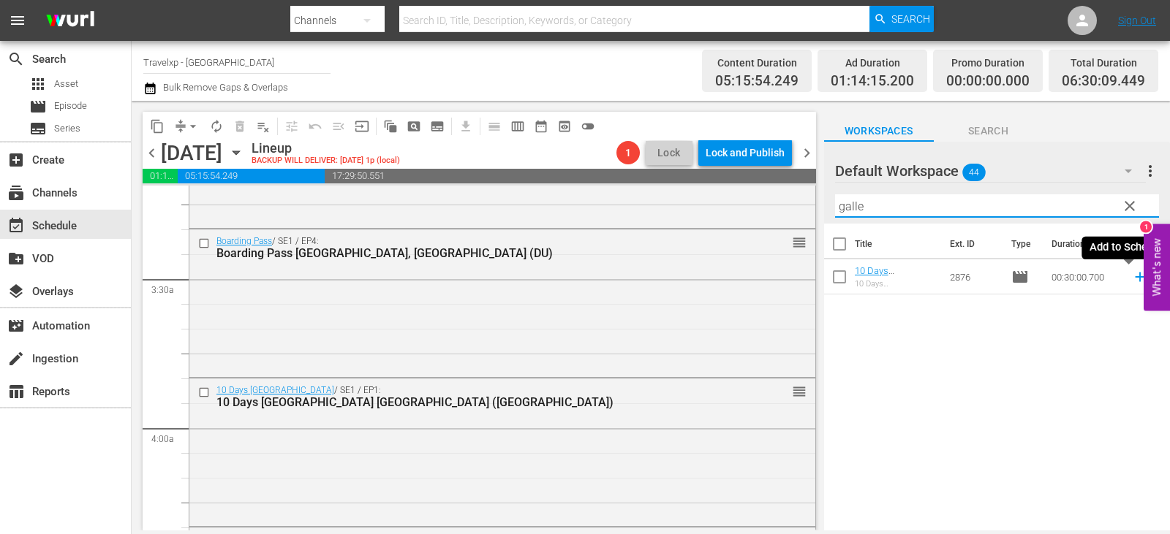
type input "galle"
click at [1134, 276] on icon at bounding box center [1139, 278] width 10 height 10
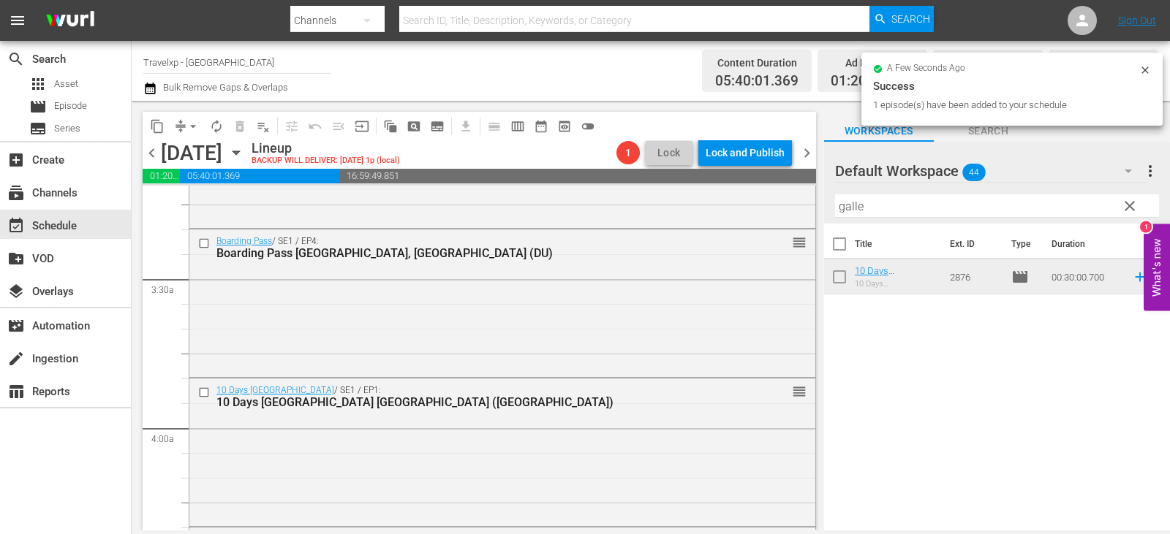
click at [1132, 211] on span "clear" at bounding box center [1130, 206] width 18 height 18
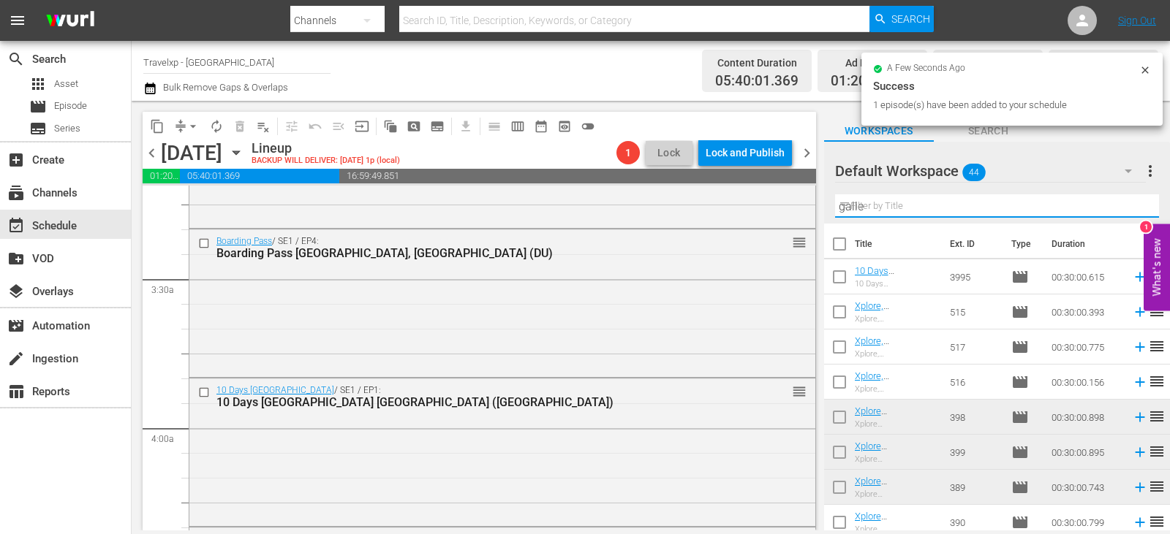
click at [1132, 211] on input "galle" at bounding box center [997, 205] width 324 height 23
click at [1132, 211] on input "text" at bounding box center [997, 205] width 324 height 23
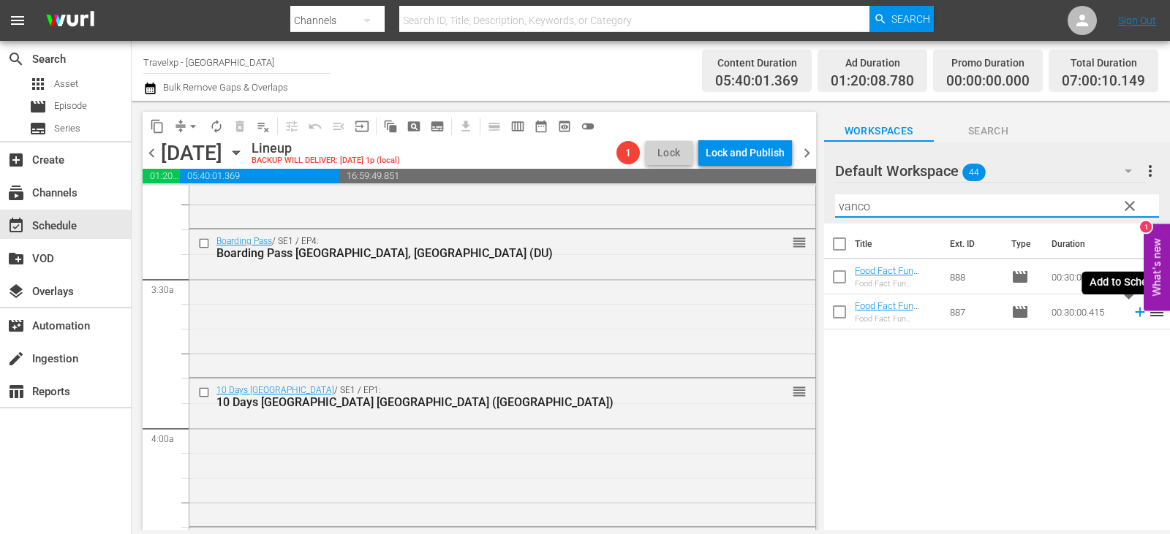
type input "vanco"
click at [1132, 311] on icon at bounding box center [1140, 312] width 16 height 16
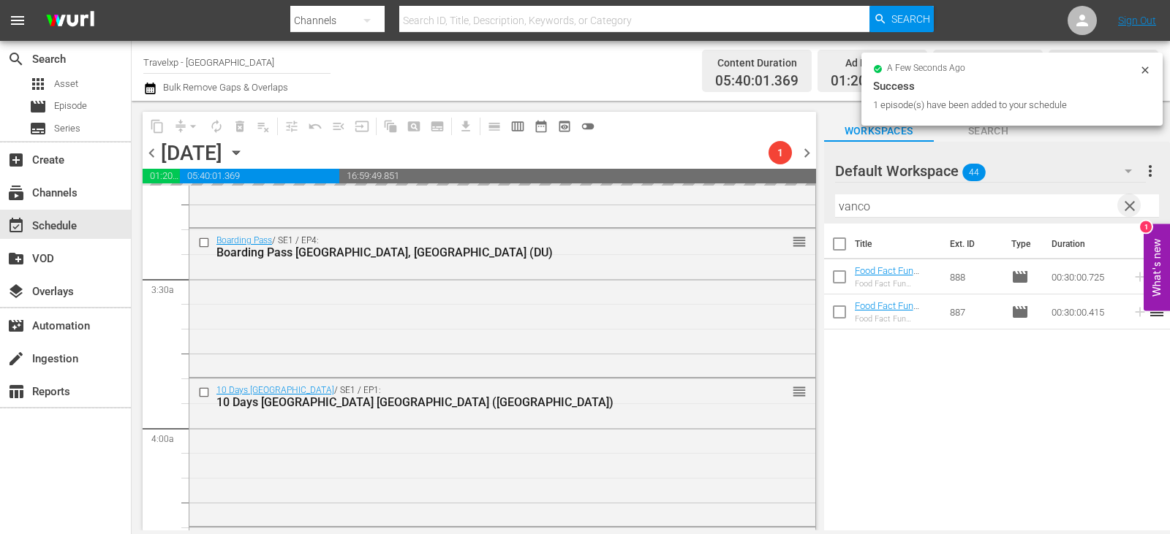
click at [1130, 204] on span "clear" at bounding box center [1130, 206] width 18 height 18
click at [1130, 204] on input "text" at bounding box center [997, 205] width 324 height 23
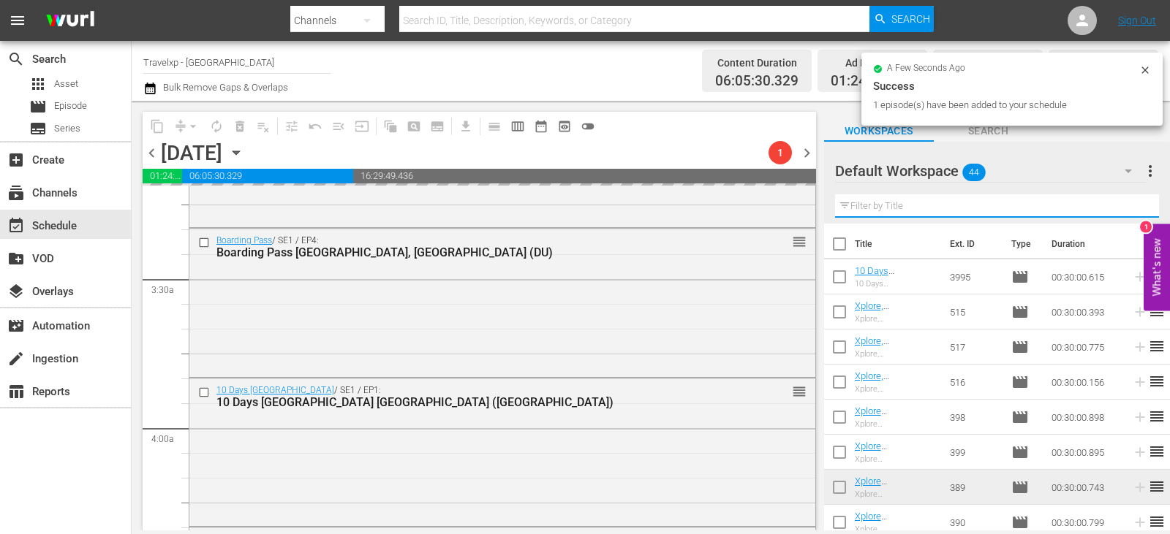
click at [1130, 204] on input "text" at bounding box center [997, 205] width 324 height 23
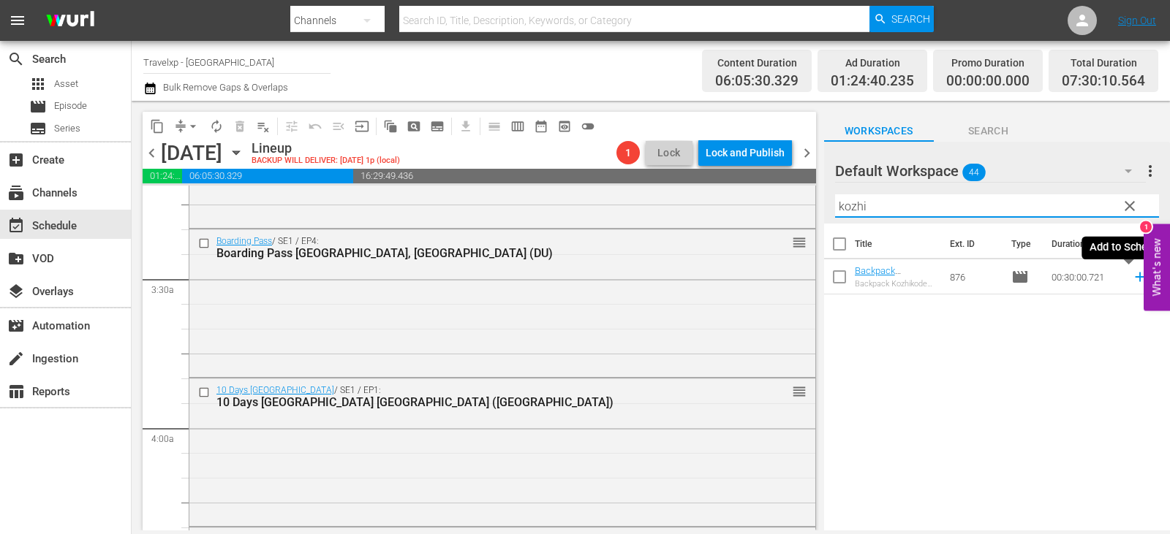
type input "kozhi"
click at [1132, 276] on icon at bounding box center [1140, 277] width 16 height 16
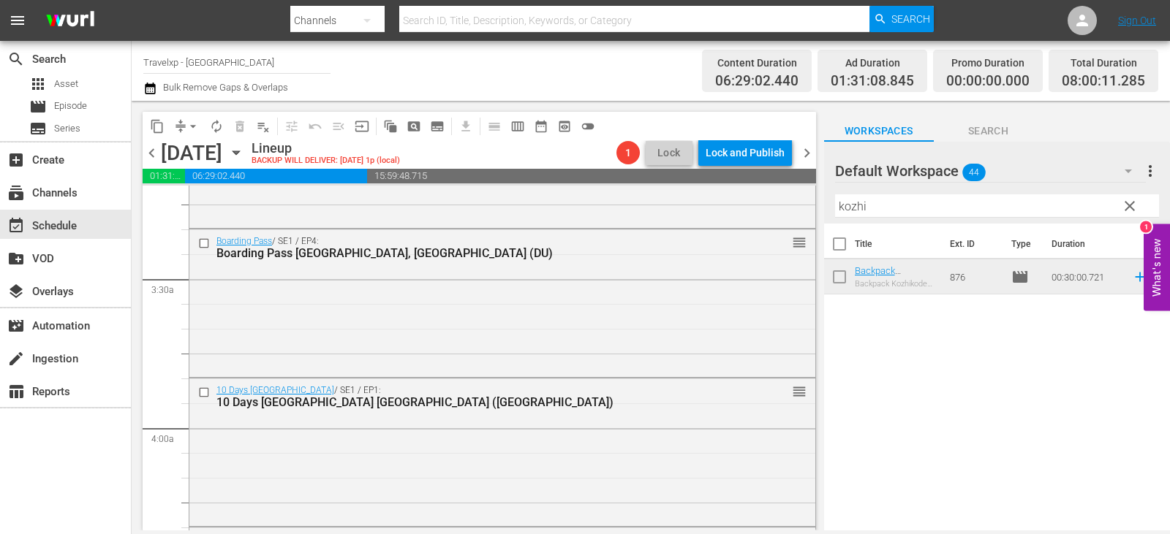
click at [1139, 209] on button "clear" at bounding box center [1128, 205] width 23 height 23
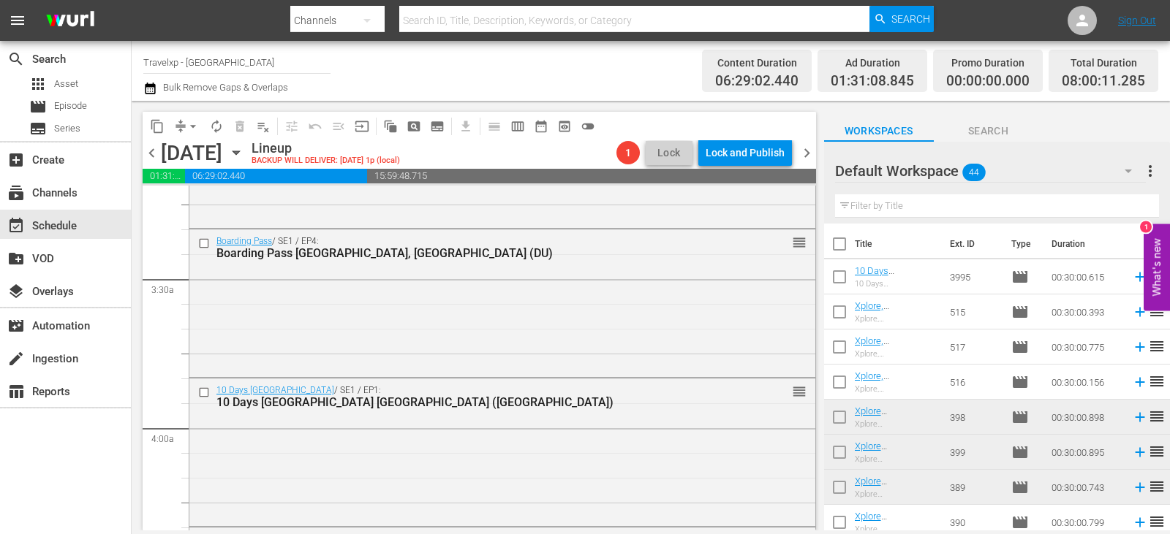
click at [1140, 208] on input "text" at bounding box center [997, 205] width 324 height 23
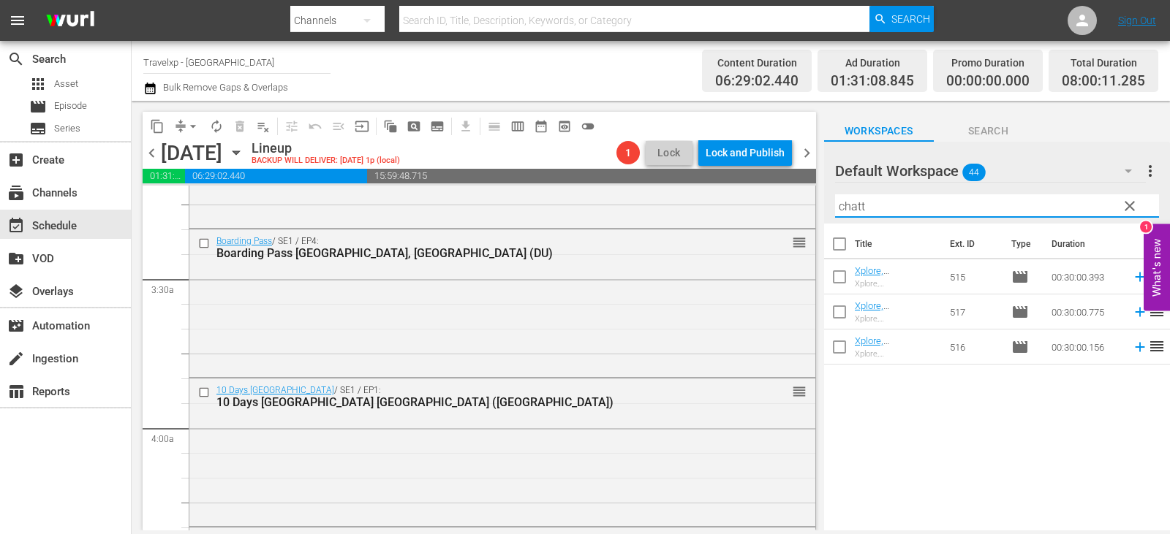
type input "chatt"
click at [1132, 276] on icon at bounding box center [1140, 277] width 16 height 16
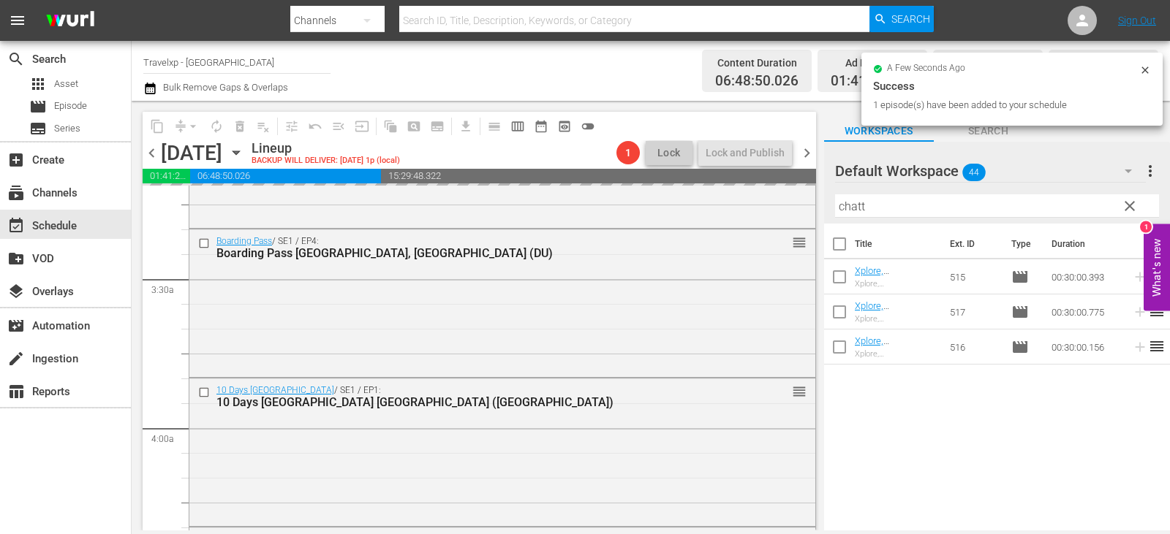
click at [1136, 211] on span "clear" at bounding box center [1130, 206] width 18 height 18
click at [1136, 211] on input "chatt" at bounding box center [997, 205] width 324 height 23
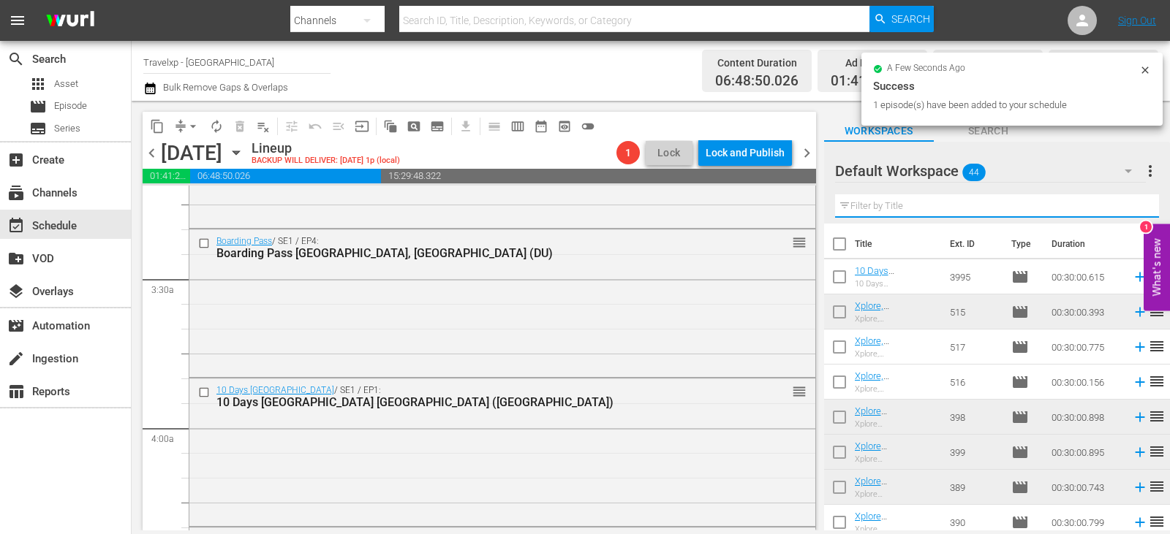
drag, startPoint x: 1136, startPoint y: 211, endPoint x: 1126, endPoint y: 211, distance: 9.5
click at [1136, 211] on input "text" at bounding box center [997, 205] width 324 height 23
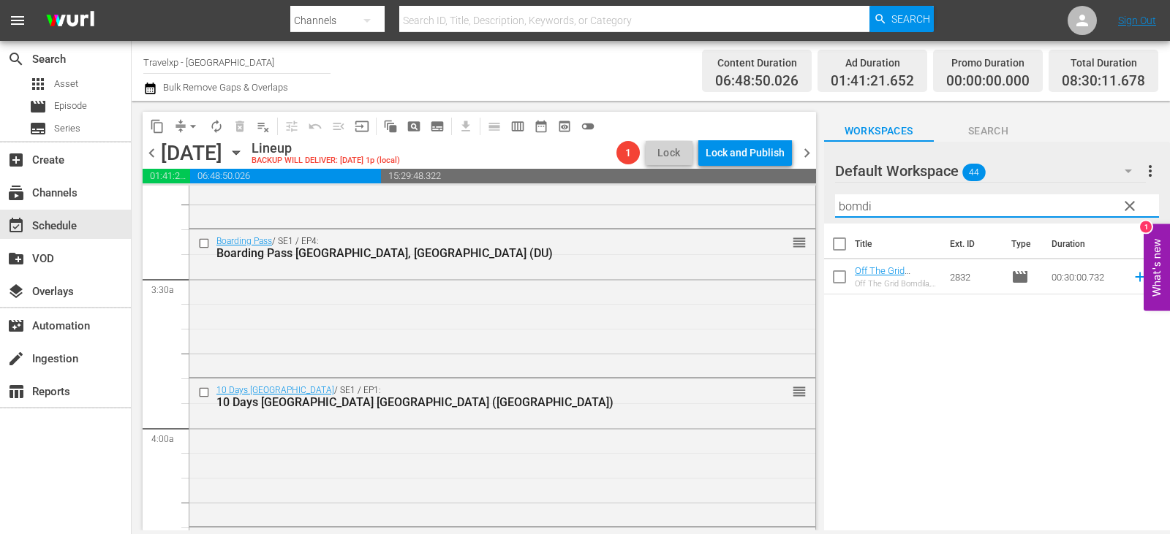
type input "bomdi"
click at [1134, 279] on icon at bounding box center [1140, 277] width 16 height 16
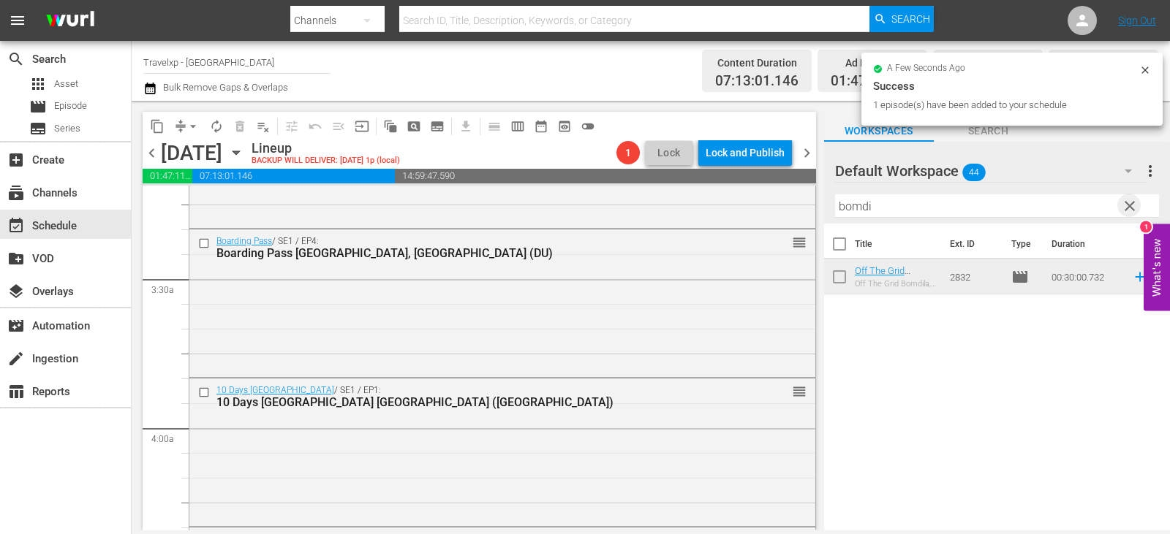
click at [1122, 211] on span "clear" at bounding box center [1130, 206] width 18 height 18
click at [1122, 211] on input "text" at bounding box center [997, 205] width 324 height 23
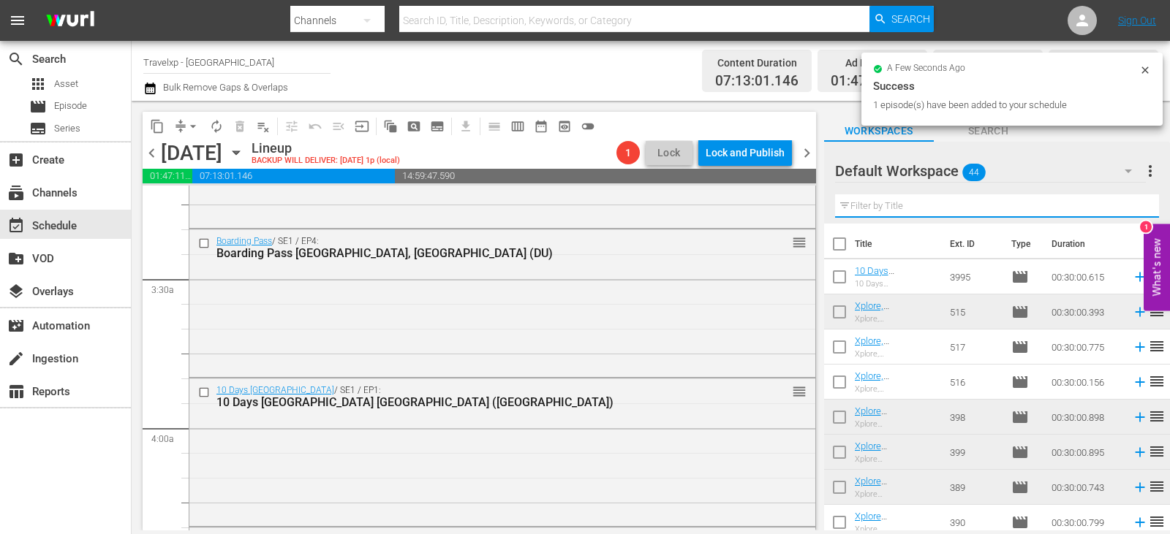
click at [1122, 211] on input "text" at bounding box center [997, 205] width 324 height 23
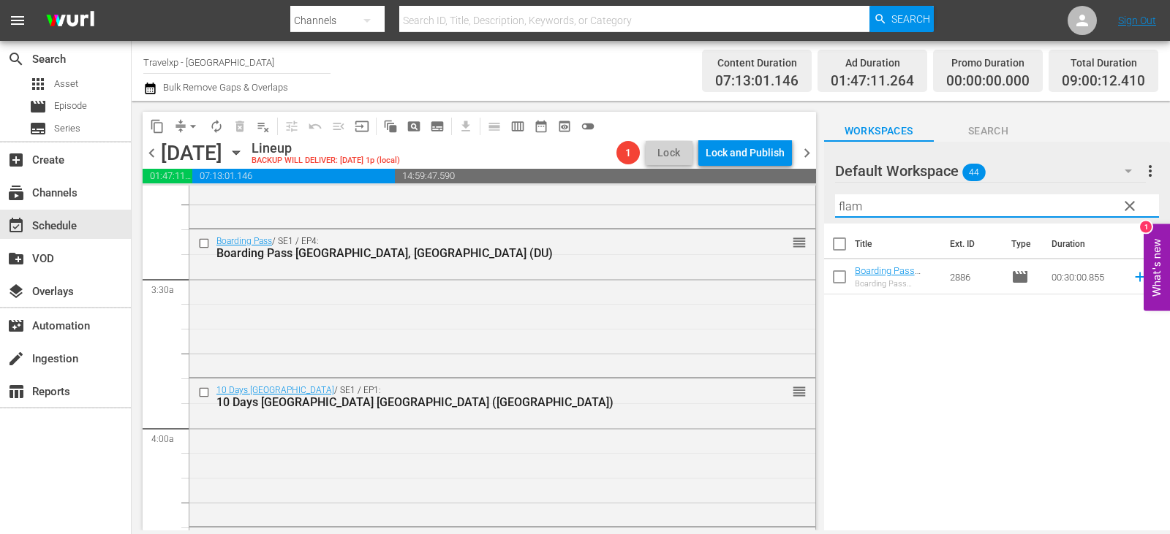
type input "flam"
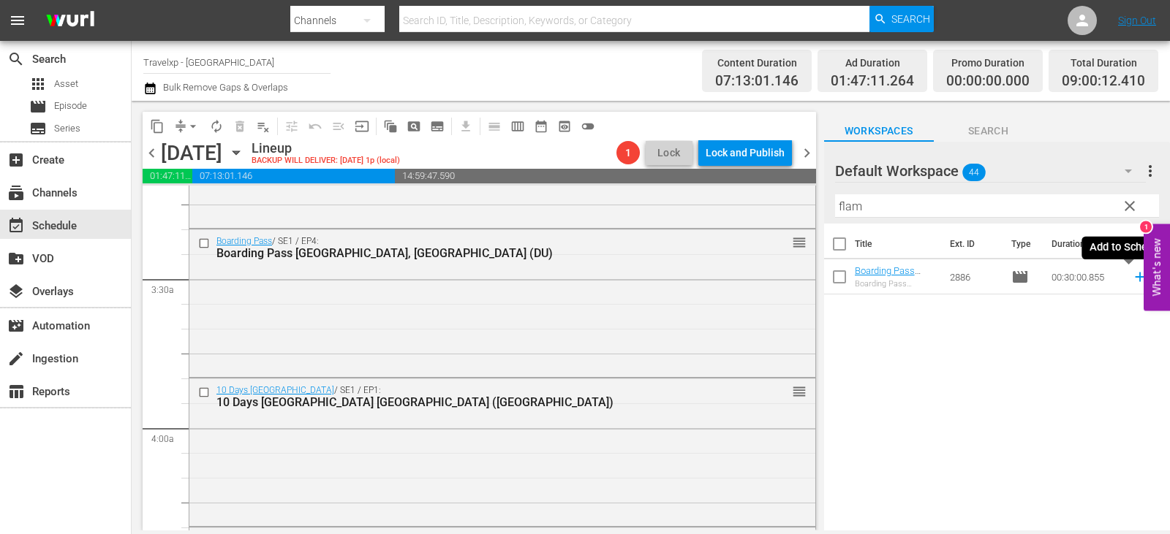
click at [1132, 270] on icon at bounding box center [1140, 277] width 16 height 16
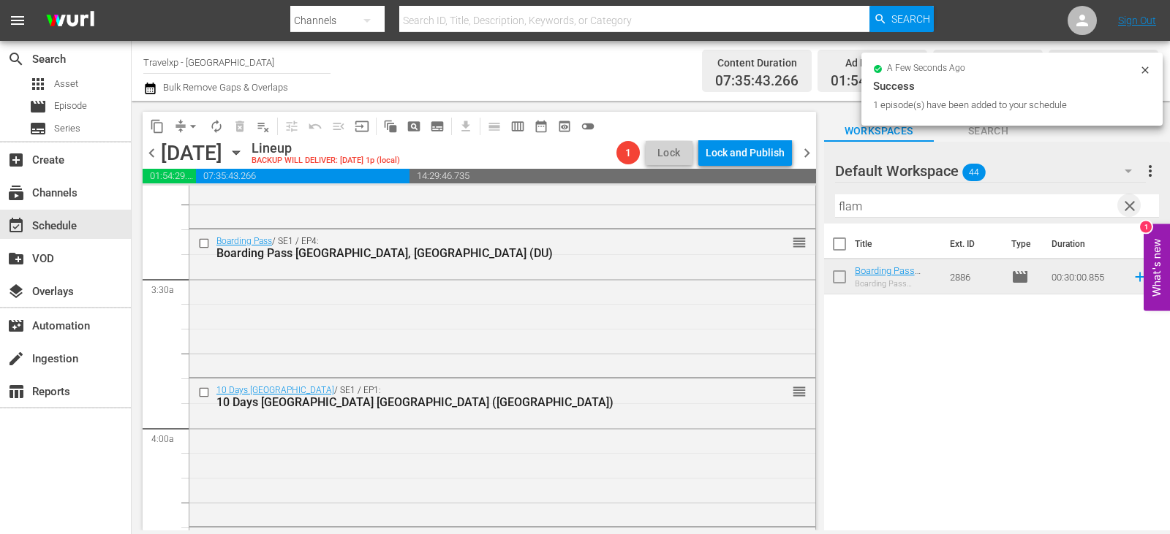
click at [1130, 202] on span "clear" at bounding box center [1130, 206] width 18 height 18
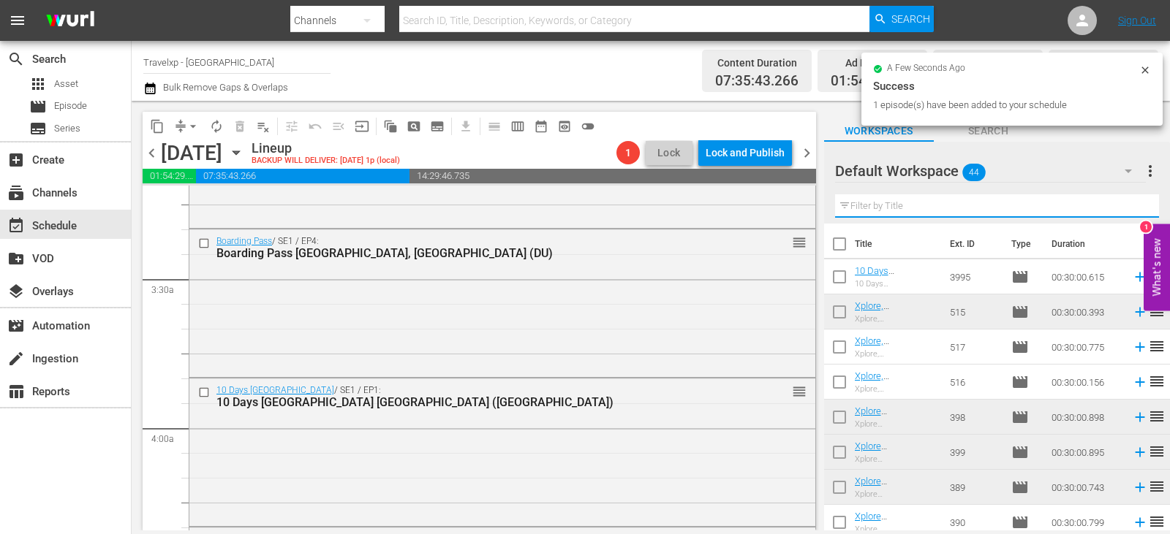
click at [1130, 202] on input "text" at bounding box center [997, 205] width 324 height 23
drag, startPoint x: 1130, startPoint y: 202, endPoint x: 1115, endPoint y: 205, distance: 15.6
click at [1130, 202] on input "text" at bounding box center [997, 205] width 324 height 23
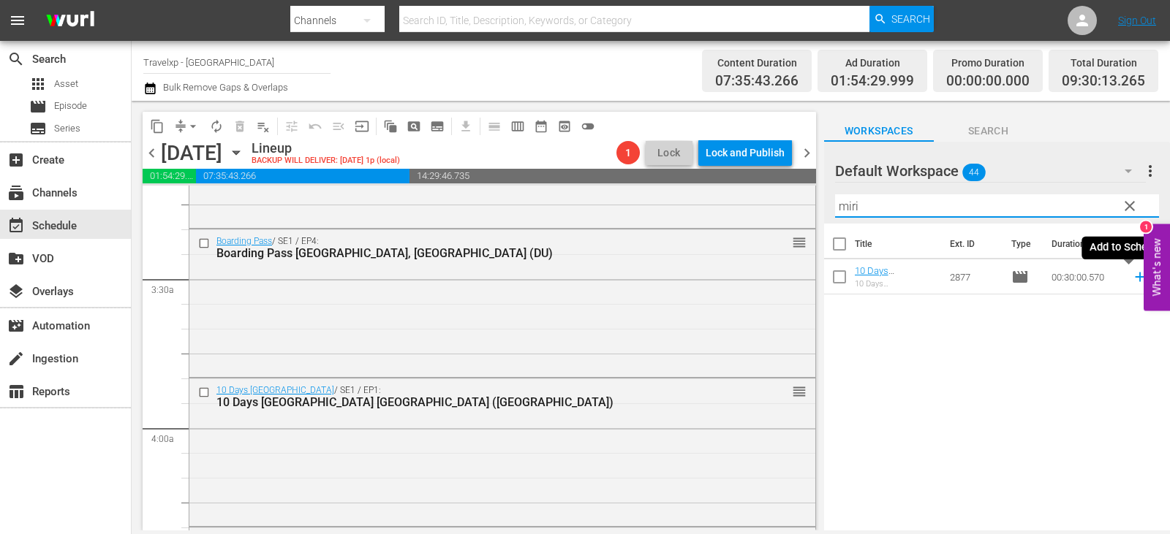
type input "miri"
click at [1134, 277] on icon at bounding box center [1140, 277] width 16 height 16
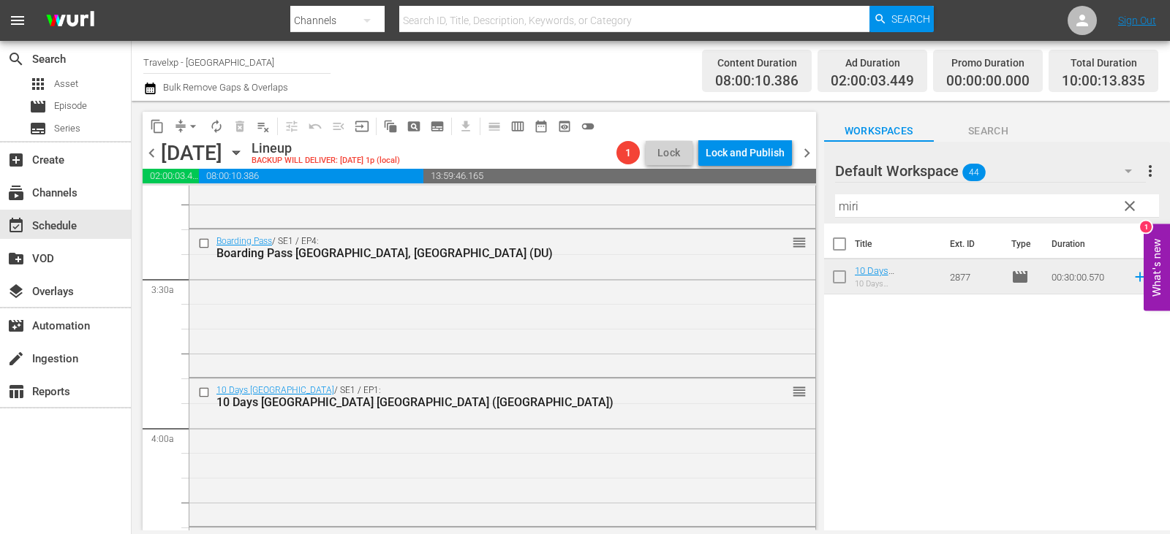
click at [1132, 204] on span "clear" at bounding box center [1130, 206] width 18 height 18
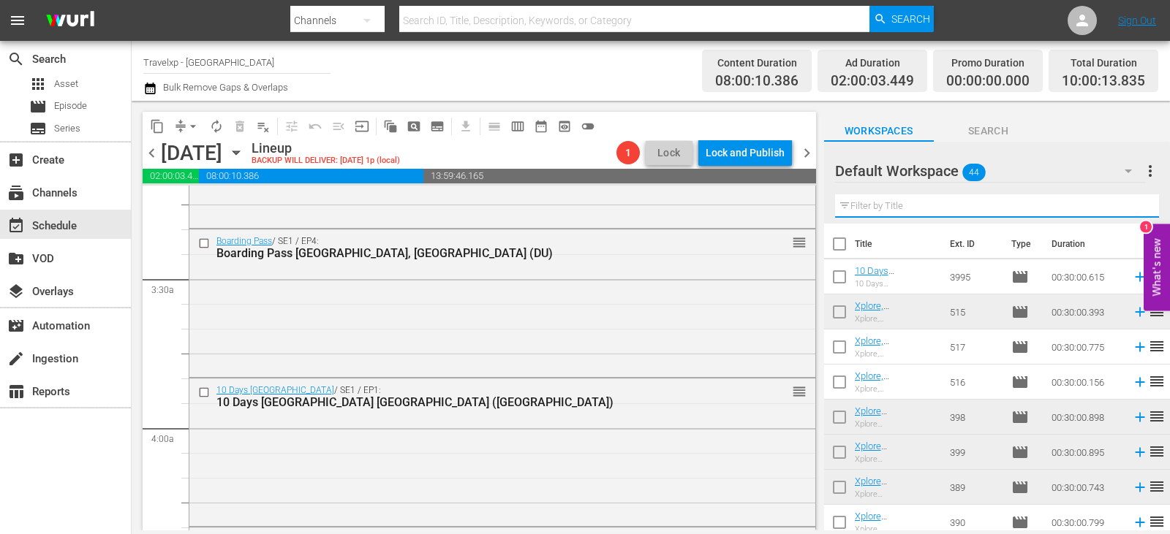
click at [1132, 204] on input "text" at bounding box center [997, 205] width 324 height 23
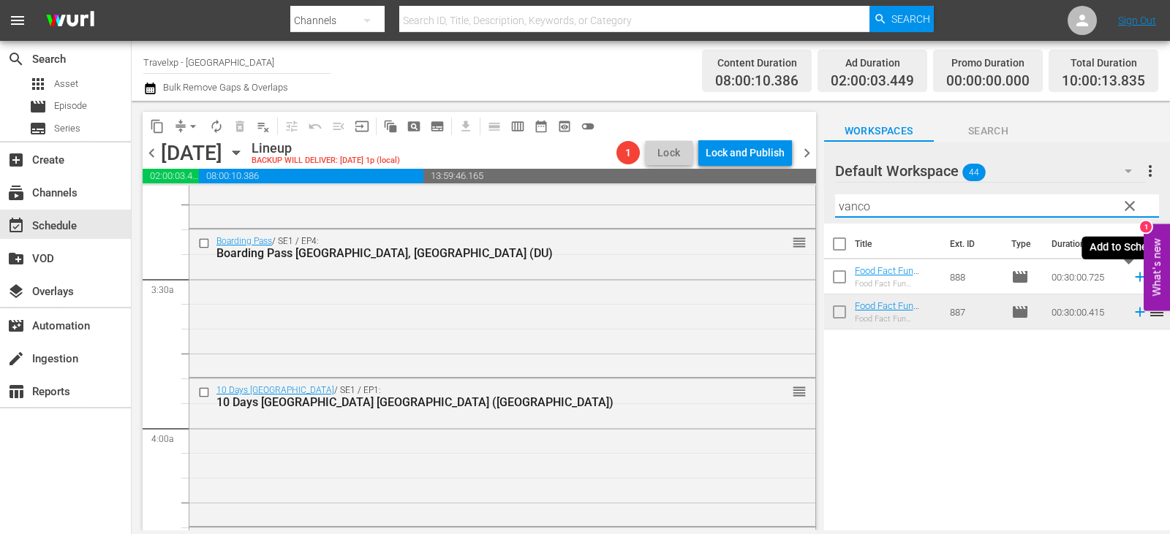
type input "vanco"
click at [1132, 279] on icon at bounding box center [1140, 277] width 16 height 16
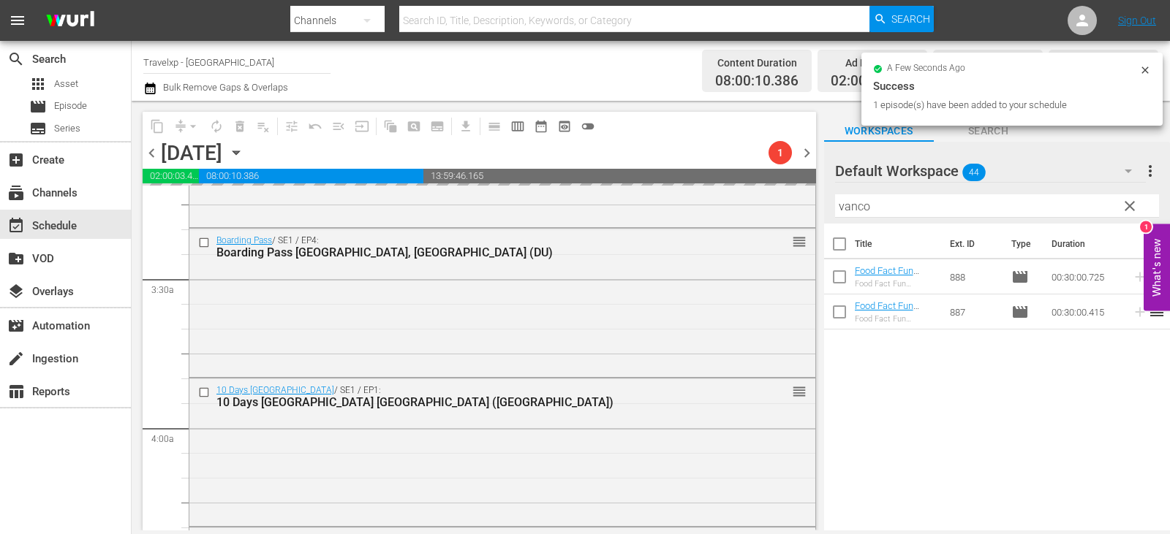
click at [1124, 210] on span "clear" at bounding box center [1130, 206] width 18 height 18
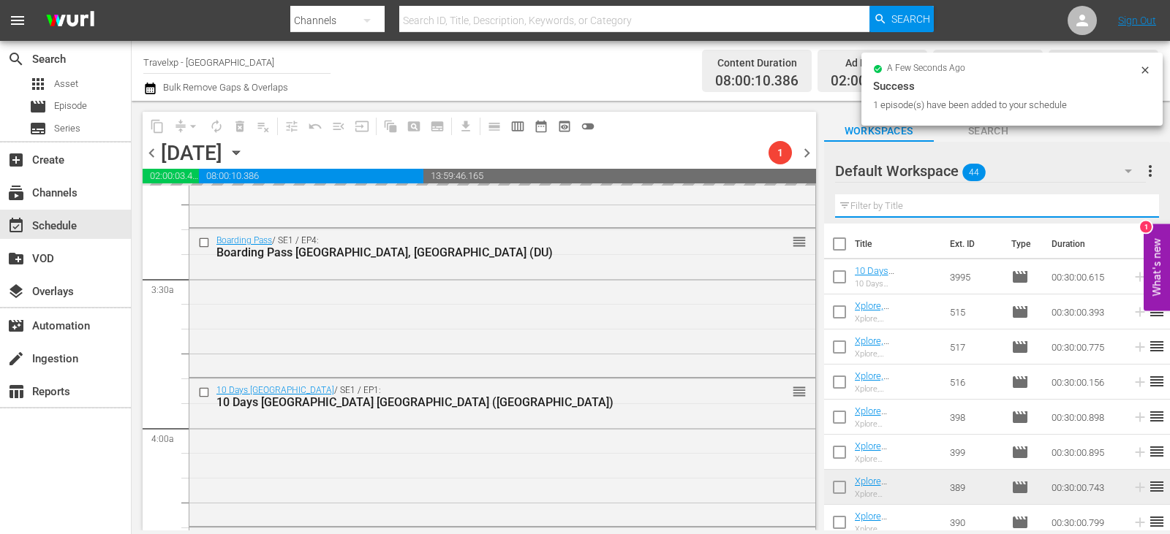
click at [1124, 210] on input "text" at bounding box center [997, 205] width 324 height 23
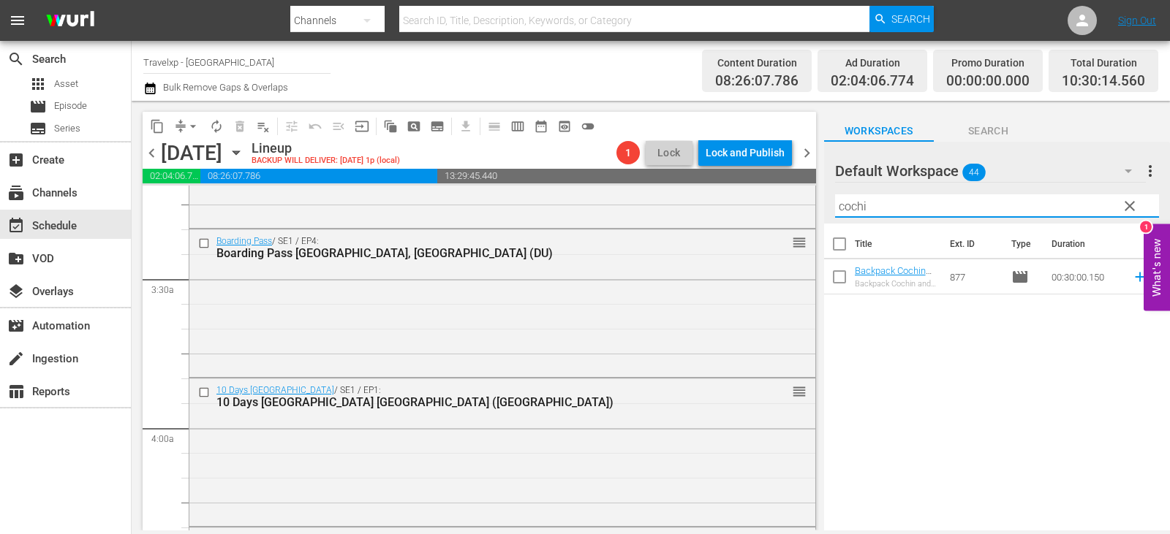
type input "cochi"
click at [1134, 281] on icon at bounding box center [1139, 278] width 10 height 10
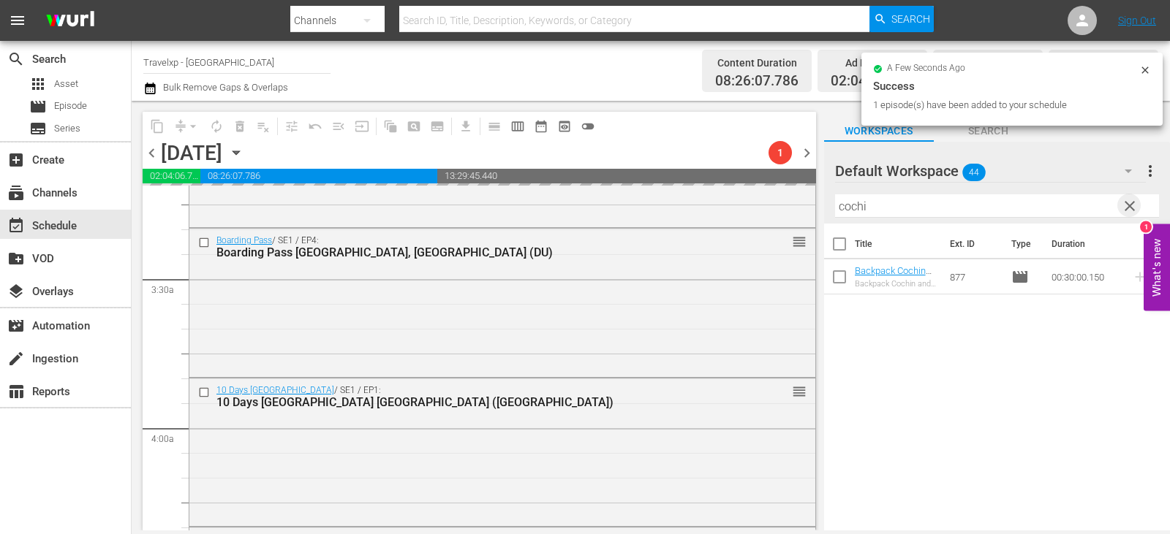
click at [1123, 207] on span "clear" at bounding box center [1130, 206] width 18 height 18
click at [1123, 207] on input "text" at bounding box center [997, 205] width 324 height 23
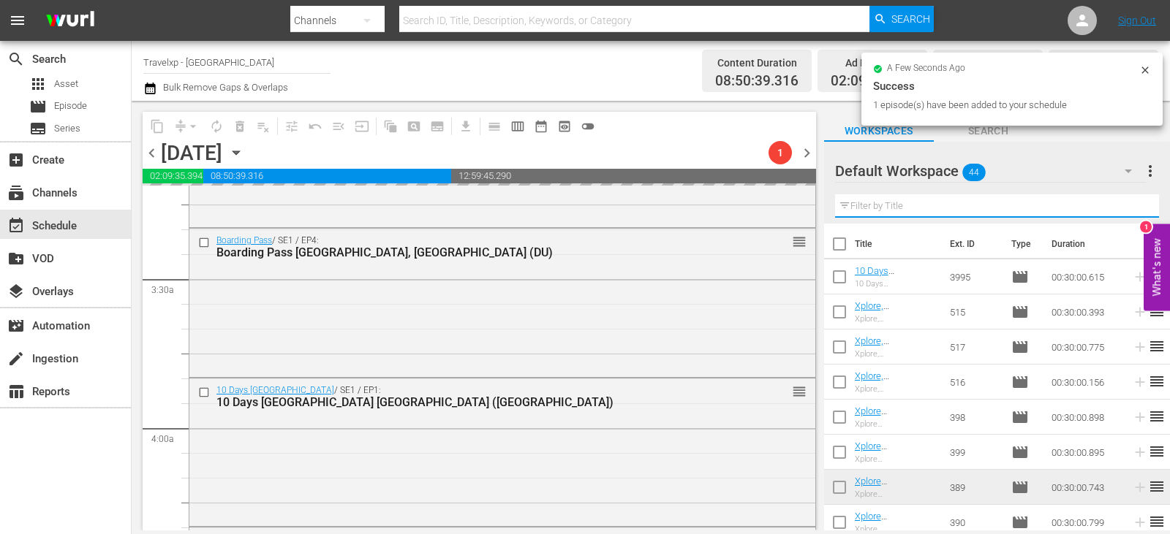
click at [1124, 207] on input "text" at bounding box center [997, 205] width 324 height 23
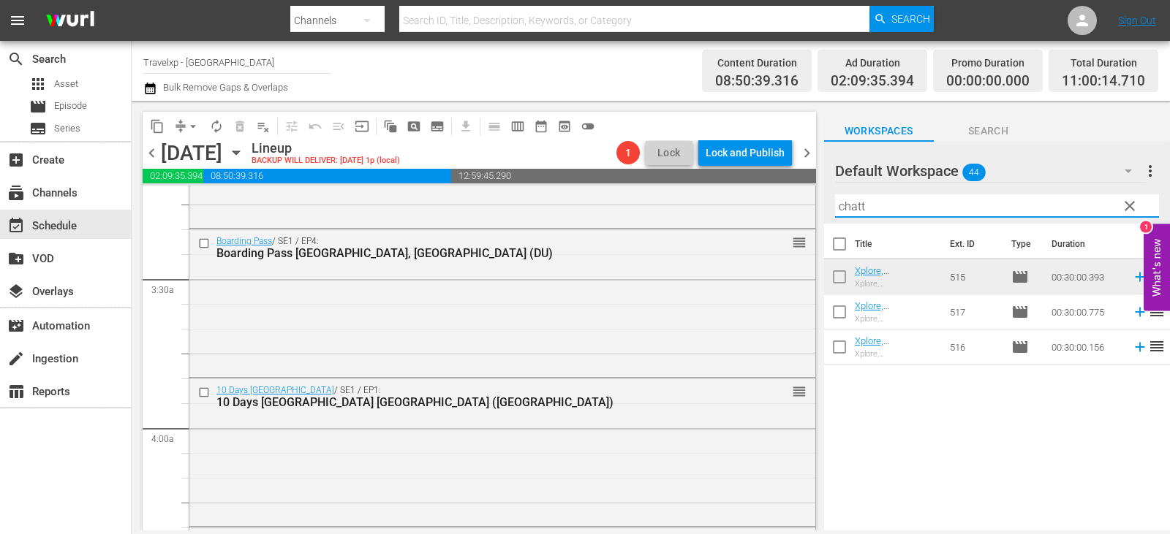
type input "chatt"
click at [1134, 348] on icon at bounding box center [1139, 348] width 10 height 10
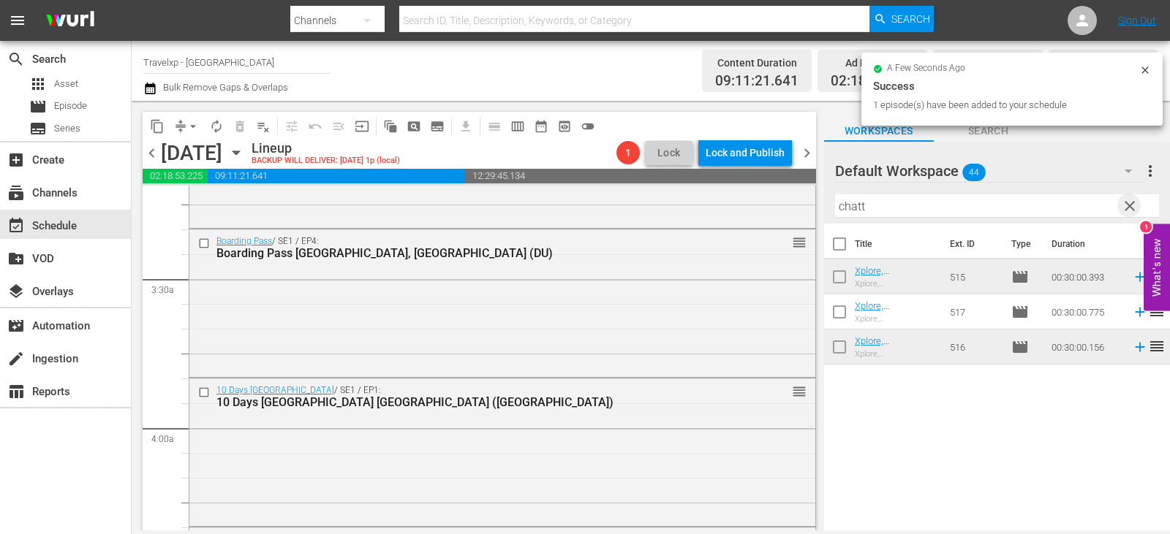
click at [1130, 215] on span "clear" at bounding box center [1130, 206] width 18 height 18
click at [1130, 215] on input "text" at bounding box center [997, 205] width 324 height 23
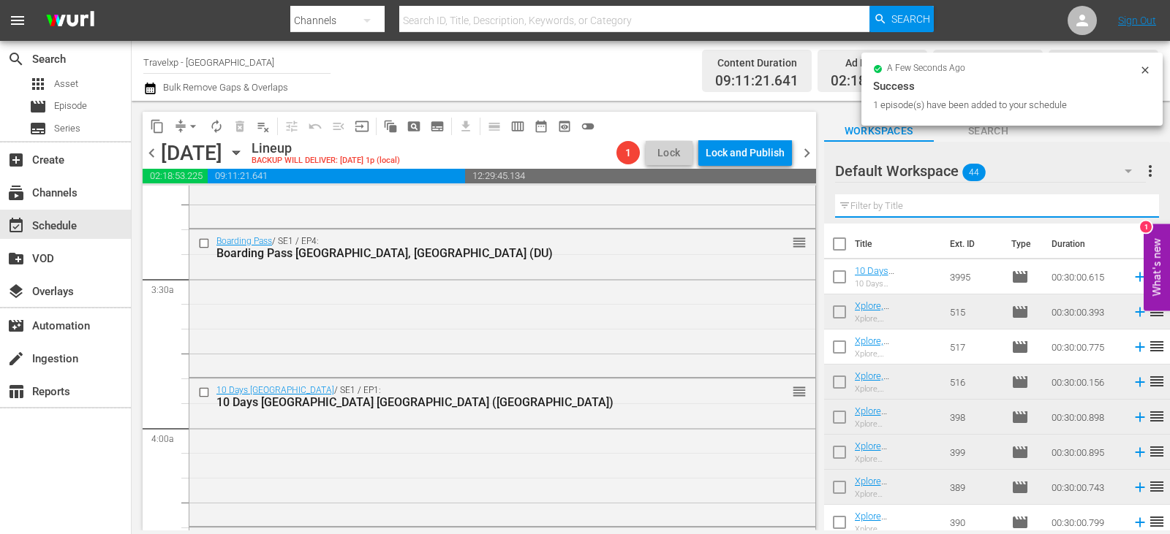
click at [1130, 215] on input "text" at bounding box center [997, 205] width 324 height 23
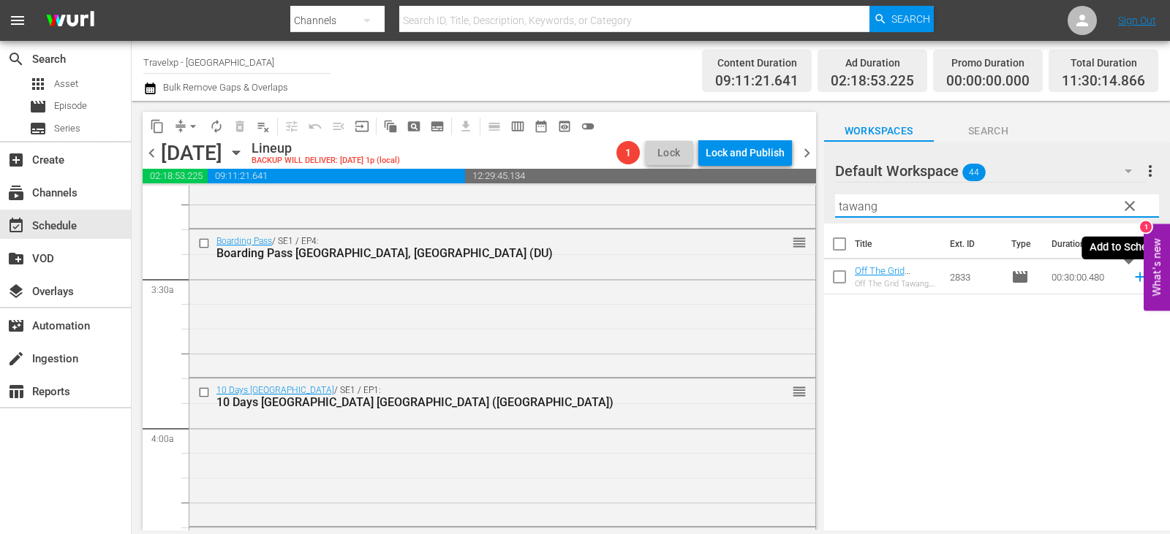
type input "tawang"
click at [1134, 277] on icon at bounding box center [1139, 278] width 10 height 10
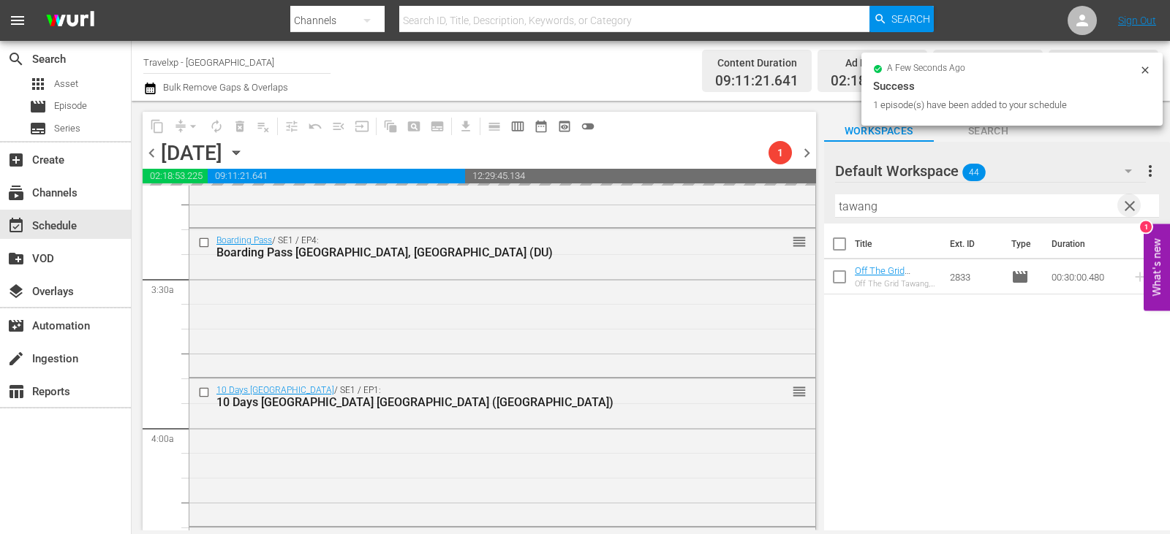
click at [1127, 209] on span "clear" at bounding box center [1130, 206] width 18 height 18
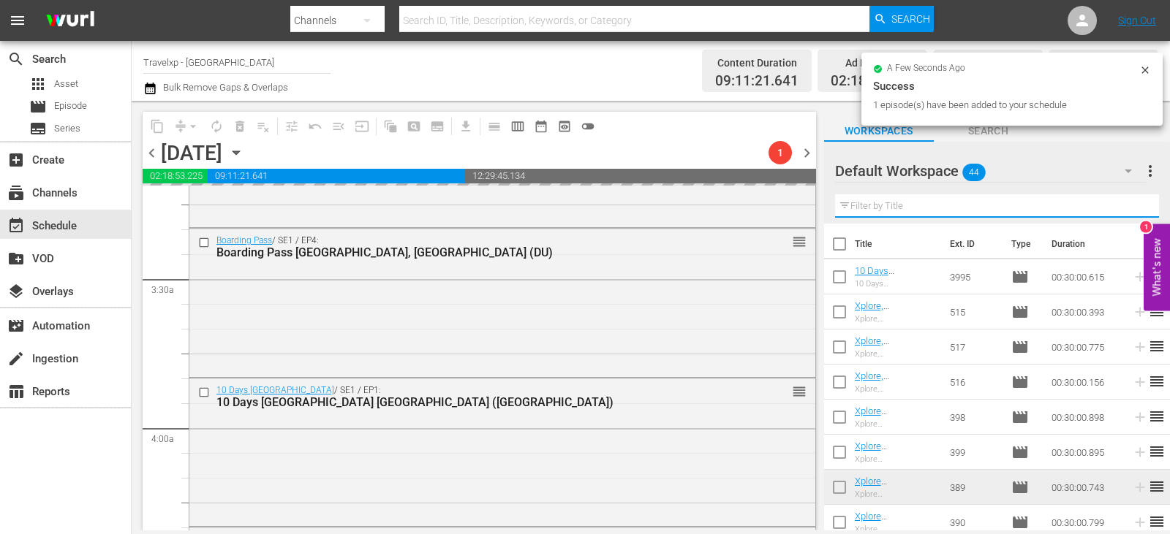
click at [1127, 209] on input "text" at bounding box center [997, 205] width 324 height 23
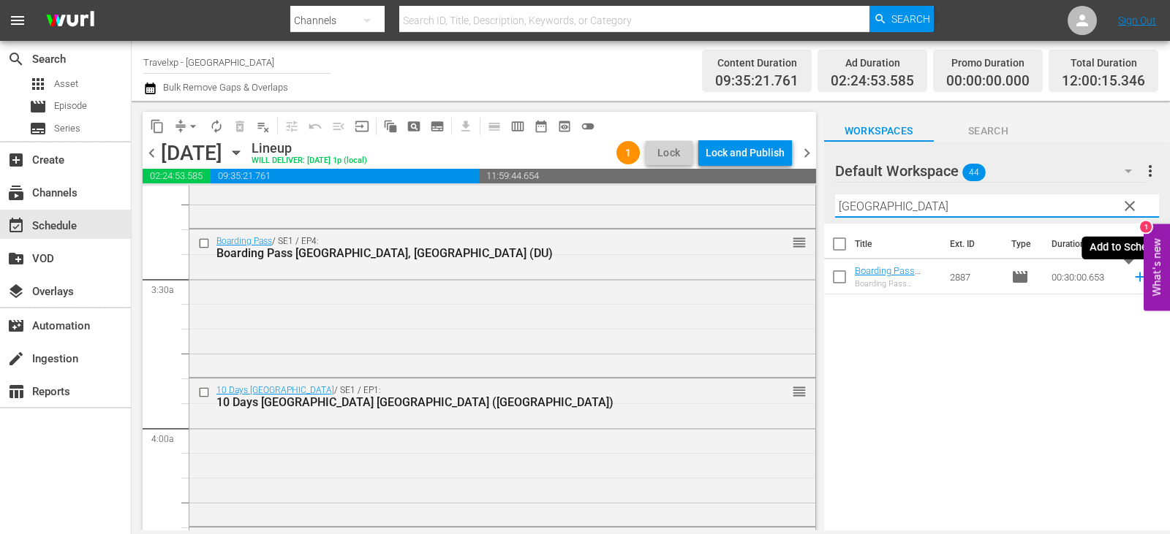
type input "[GEOGRAPHIC_DATA]"
click at [1134, 276] on icon at bounding box center [1139, 278] width 10 height 10
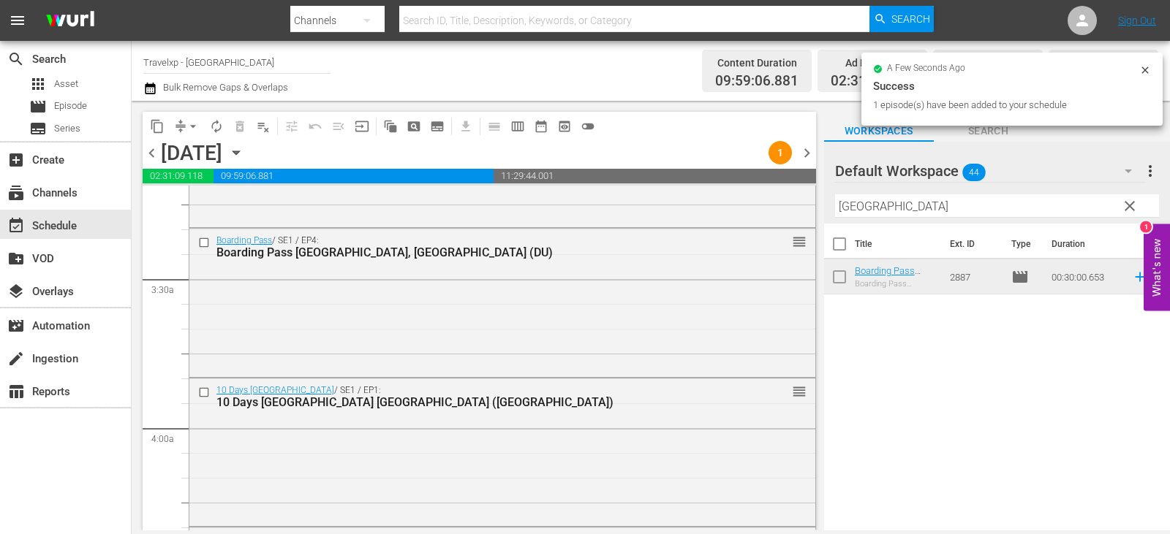
click at [1139, 208] on button "clear" at bounding box center [1128, 205] width 23 height 23
click at [1139, 208] on input "[GEOGRAPHIC_DATA]" at bounding box center [997, 205] width 324 height 23
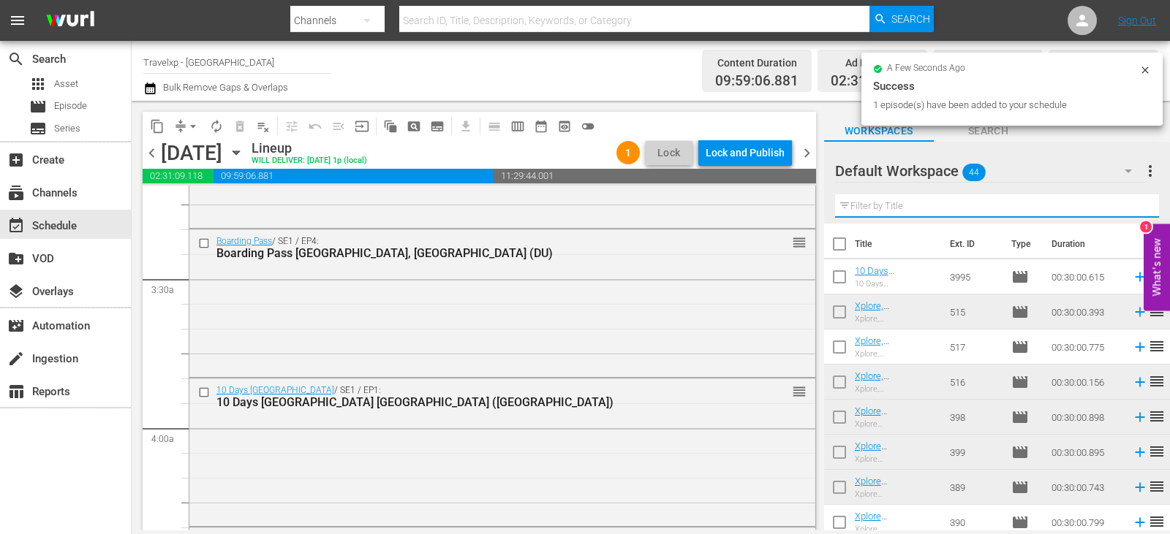
click at [1139, 208] on input "text" at bounding box center [997, 205] width 324 height 23
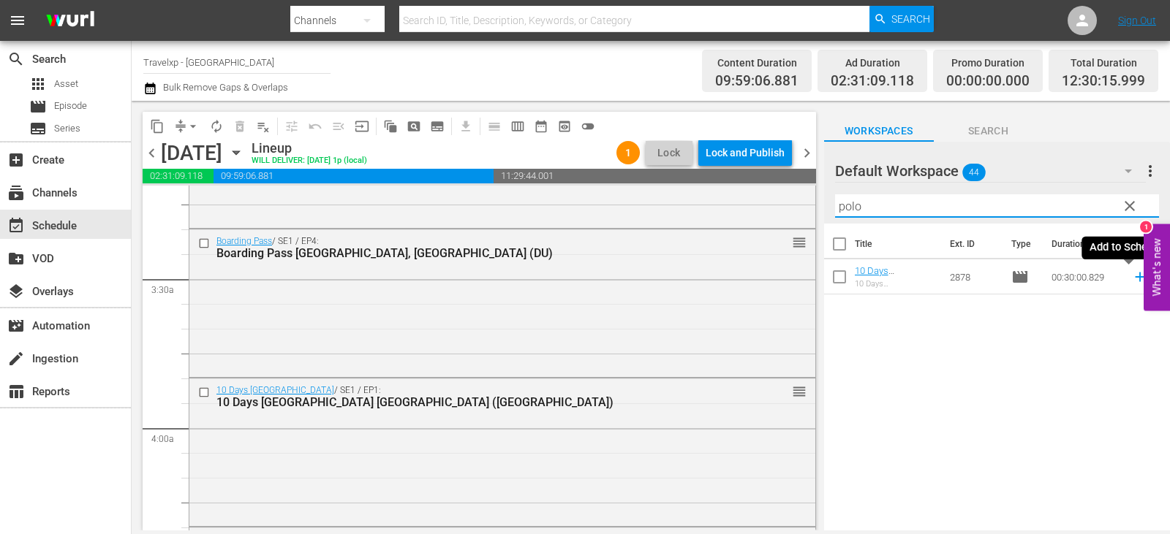
type input "polo"
click at [1132, 281] on icon at bounding box center [1140, 277] width 16 height 16
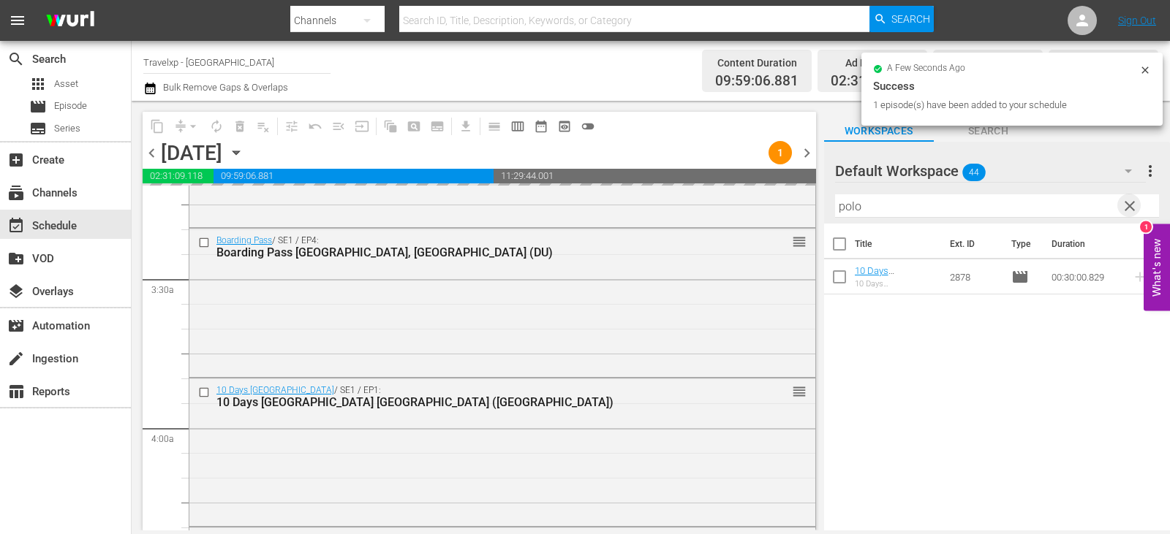
click at [1133, 208] on span "clear" at bounding box center [1130, 206] width 18 height 18
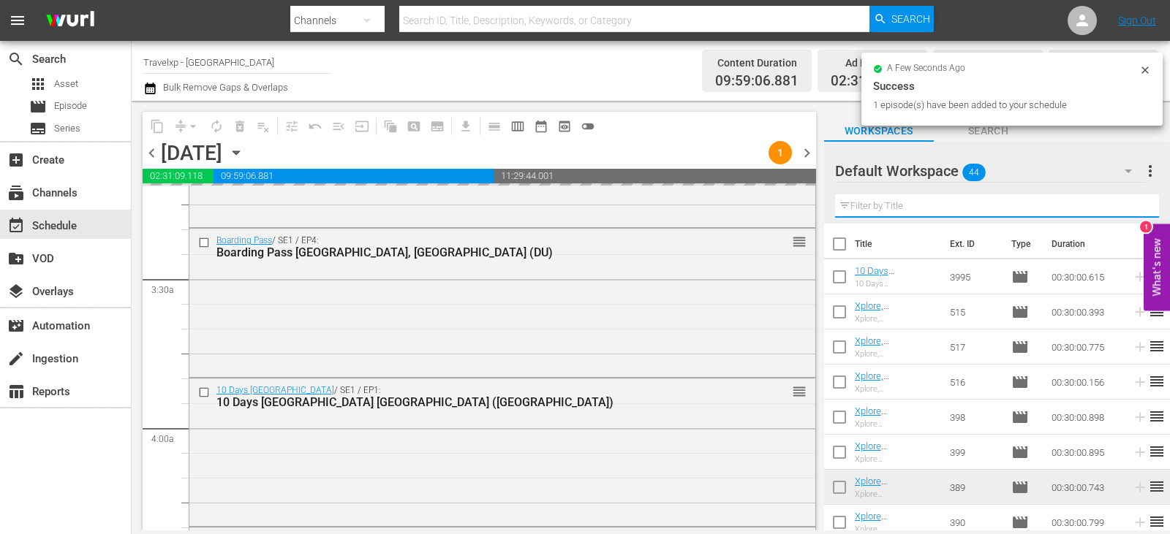
click at [1133, 208] on input "text" at bounding box center [997, 205] width 324 height 23
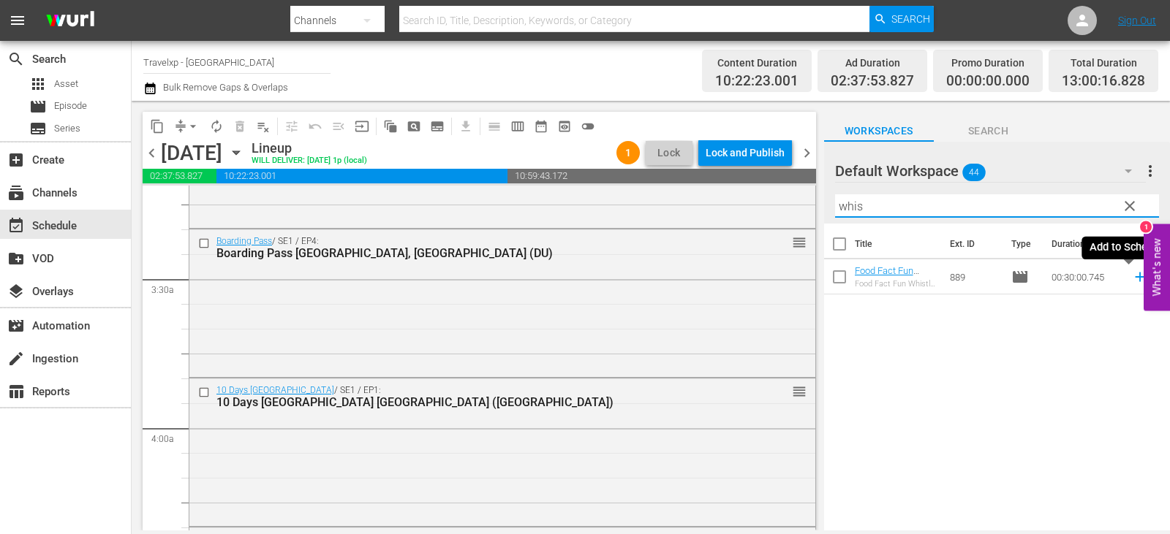
type input "whis"
click at [1132, 276] on icon at bounding box center [1140, 277] width 16 height 16
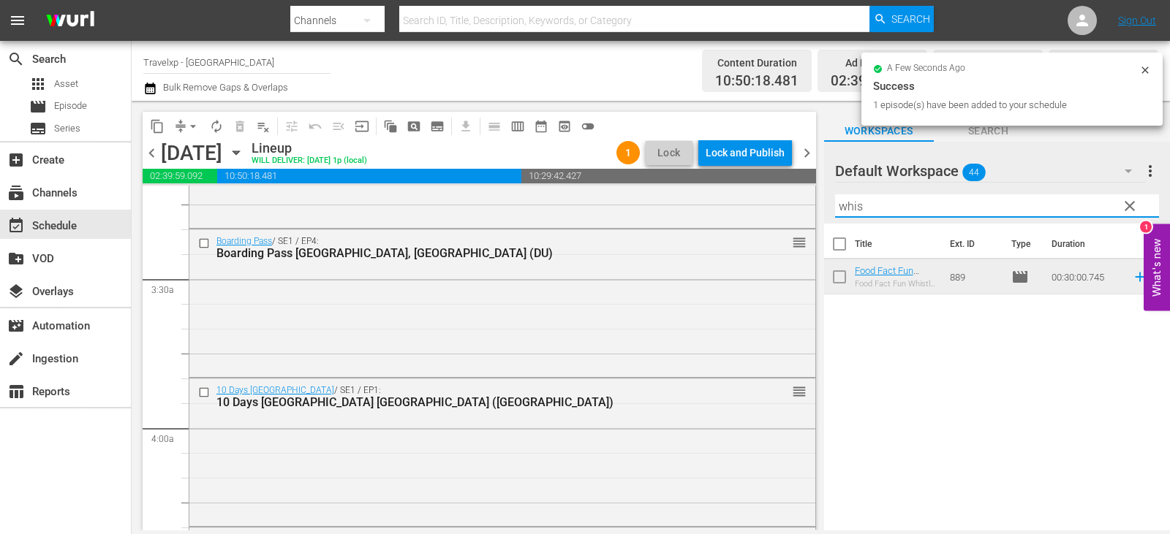
click at [1141, 200] on input "whis" at bounding box center [997, 205] width 324 height 23
click at [1134, 205] on span "clear" at bounding box center [1130, 206] width 18 height 18
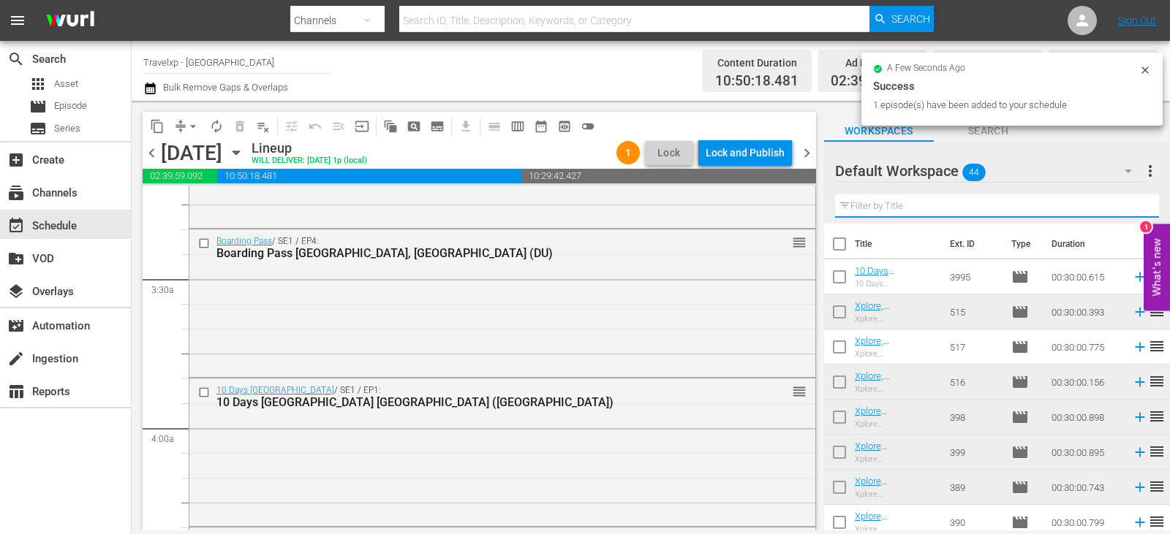
click at [1134, 205] on input "text" at bounding box center [997, 205] width 324 height 23
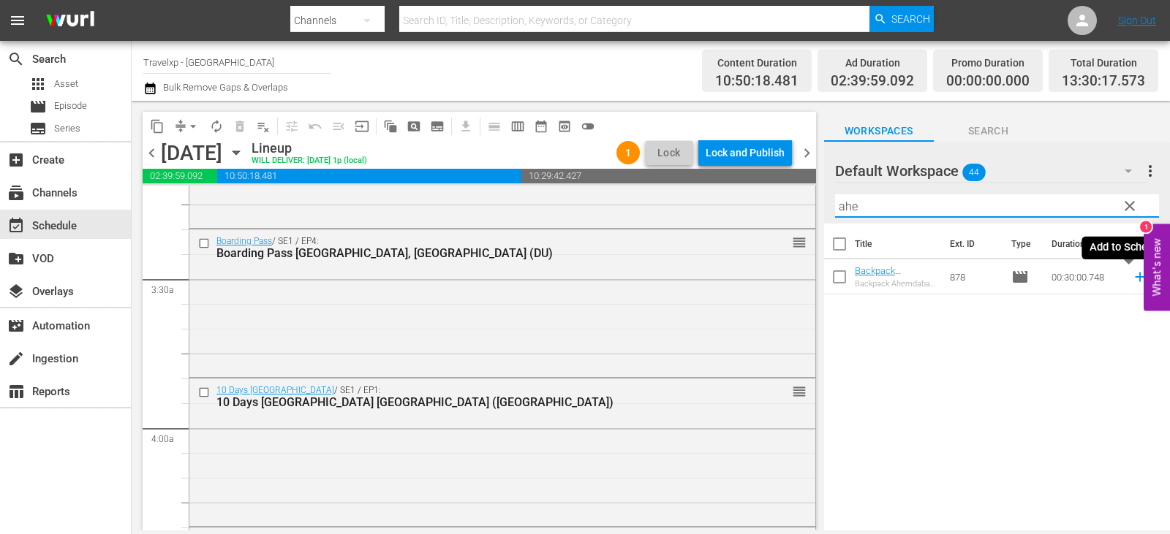
type input "ahe"
click at [1132, 273] on icon at bounding box center [1140, 277] width 16 height 16
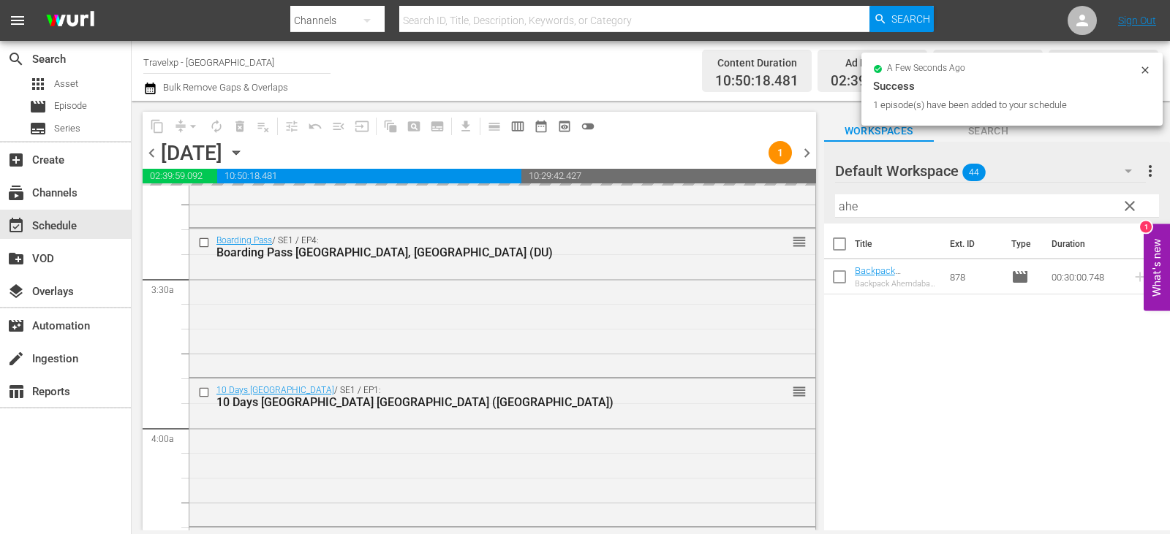
click at [1123, 204] on span "clear" at bounding box center [1130, 206] width 18 height 18
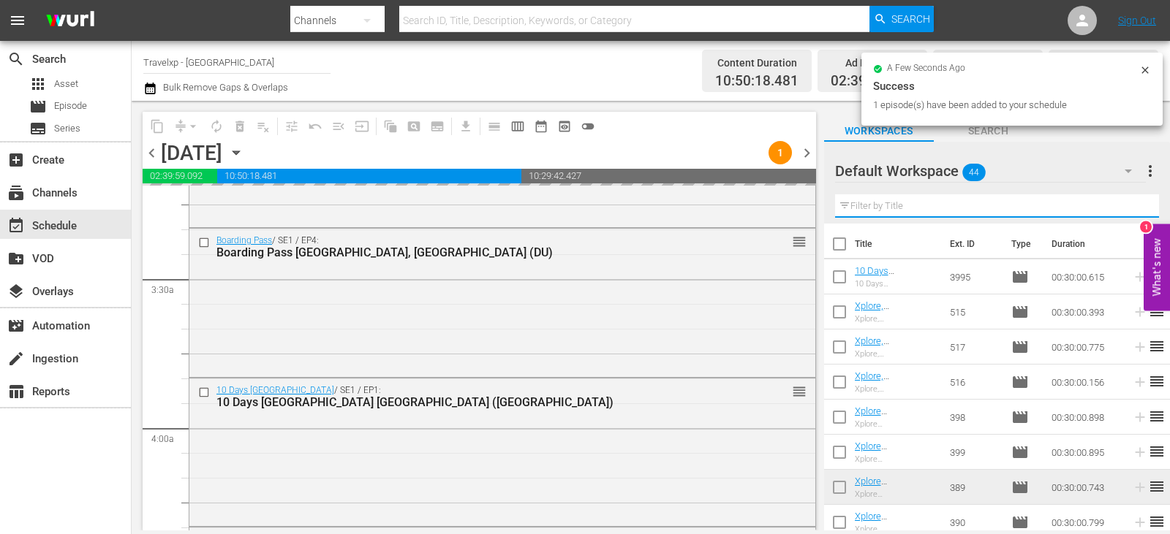
click at [1123, 204] on input "text" at bounding box center [997, 205] width 324 height 23
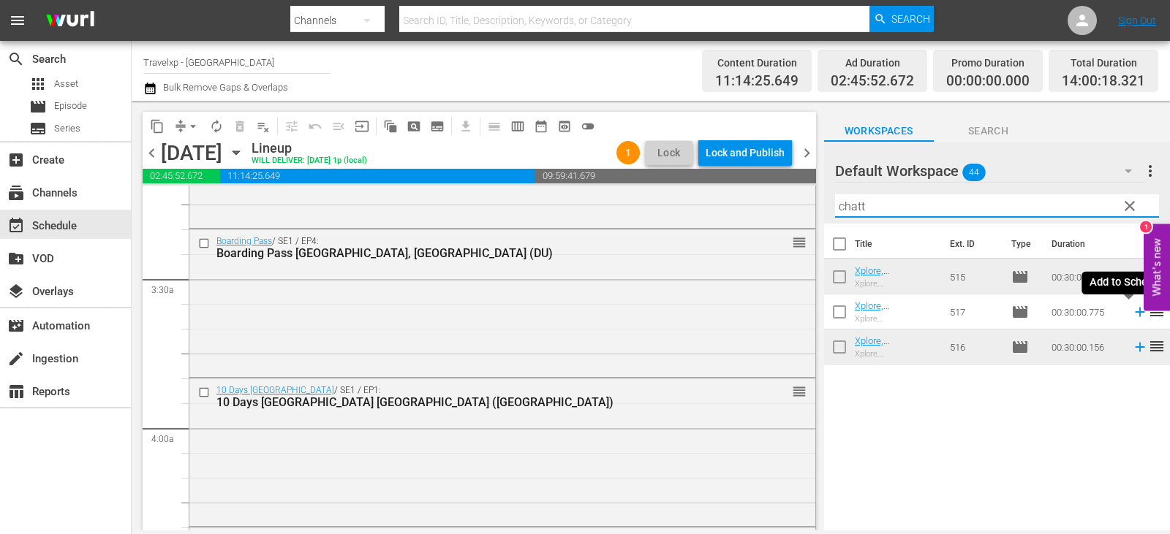
type input "chatt"
click at [1132, 311] on icon at bounding box center [1140, 312] width 16 height 16
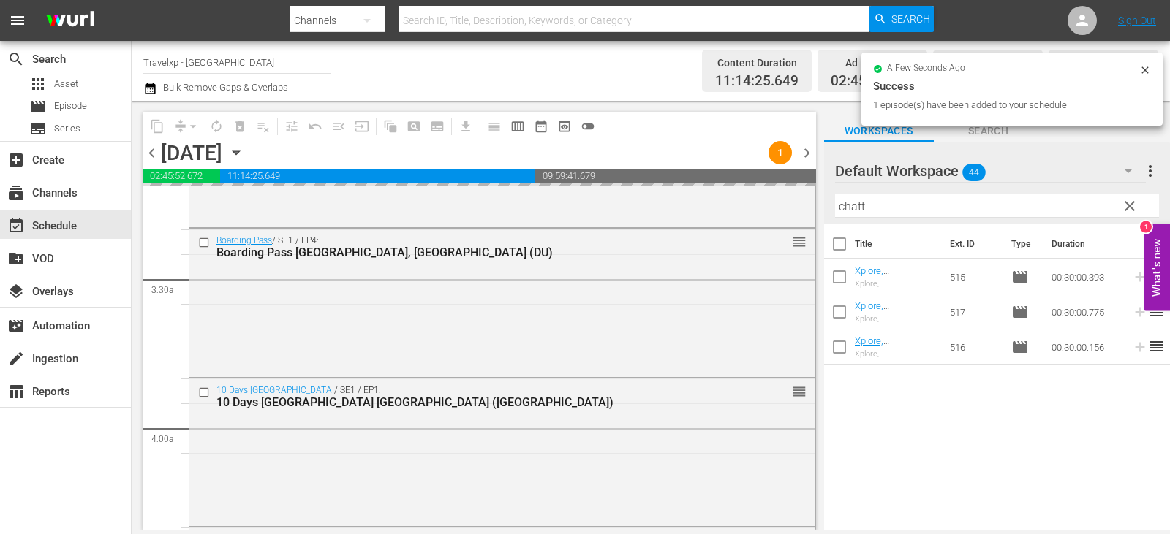
click at [1140, 211] on input "chatt" at bounding box center [997, 205] width 324 height 23
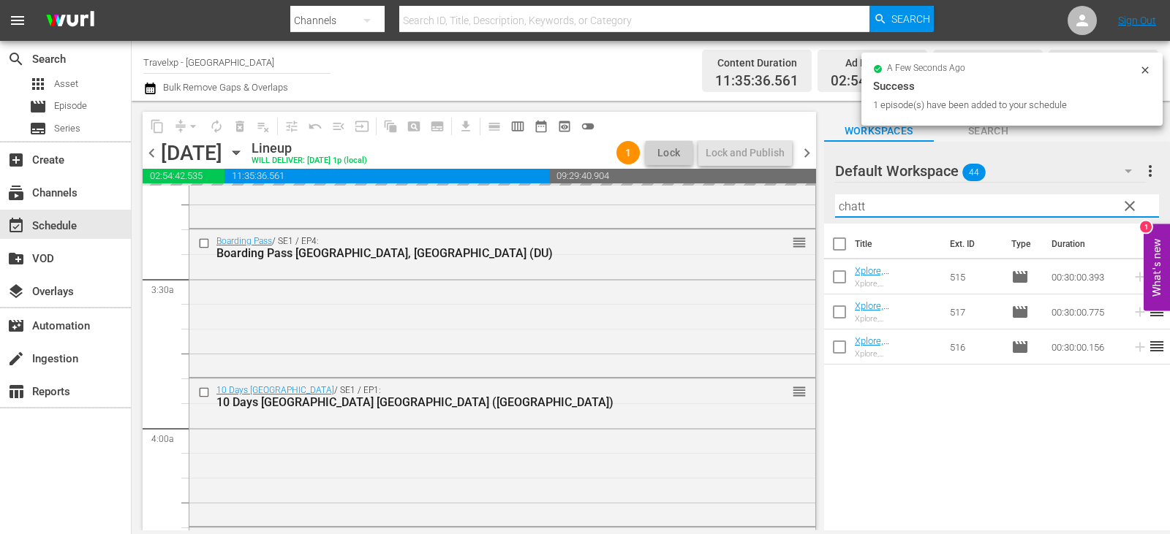
click at [1134, 205] on span "clear" at bounding box center [1130, 206] width 18 height 18
click at [1134, 205] on input "chatt" at bounding box center [997, 205] width 324 height 23
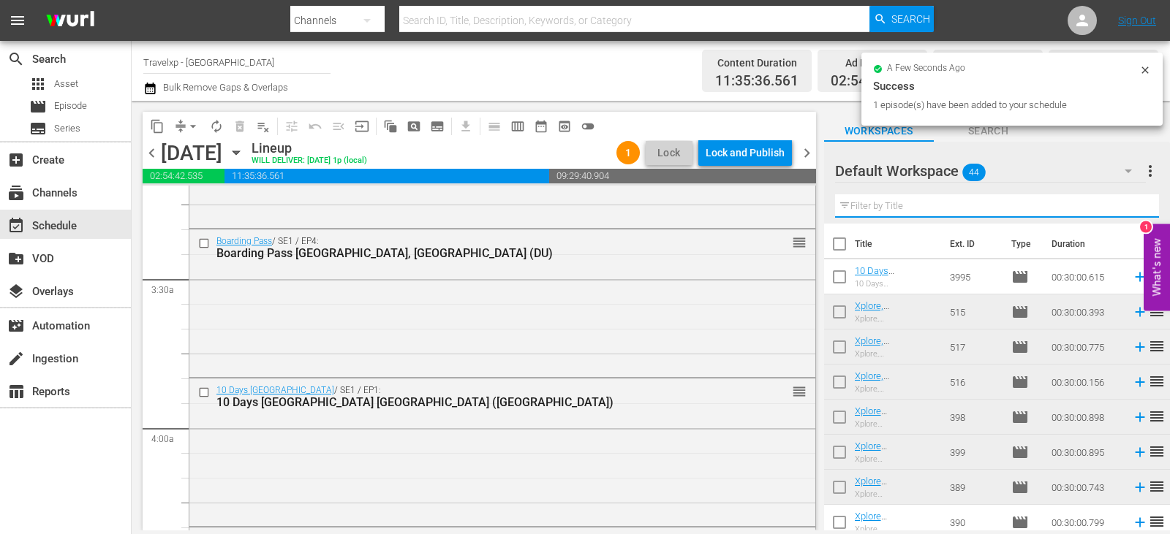
click at [1134, 205] on input "text" at bounding box center [997, 205] width 324 height 23
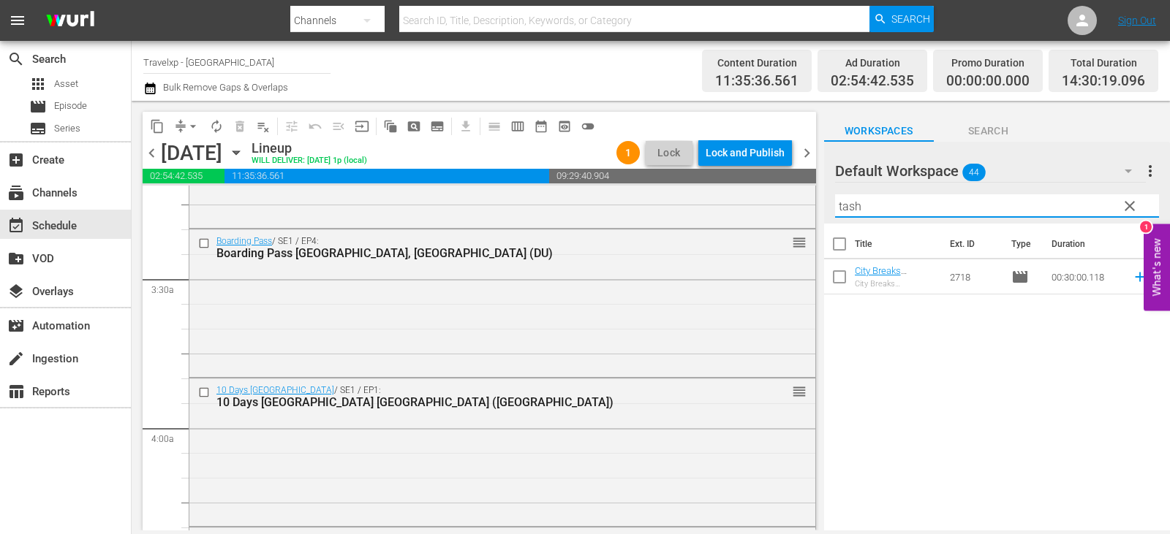
type input "tash"
click at [1129, 288] on td at bounding box center [1137, 276] width 22 height 35
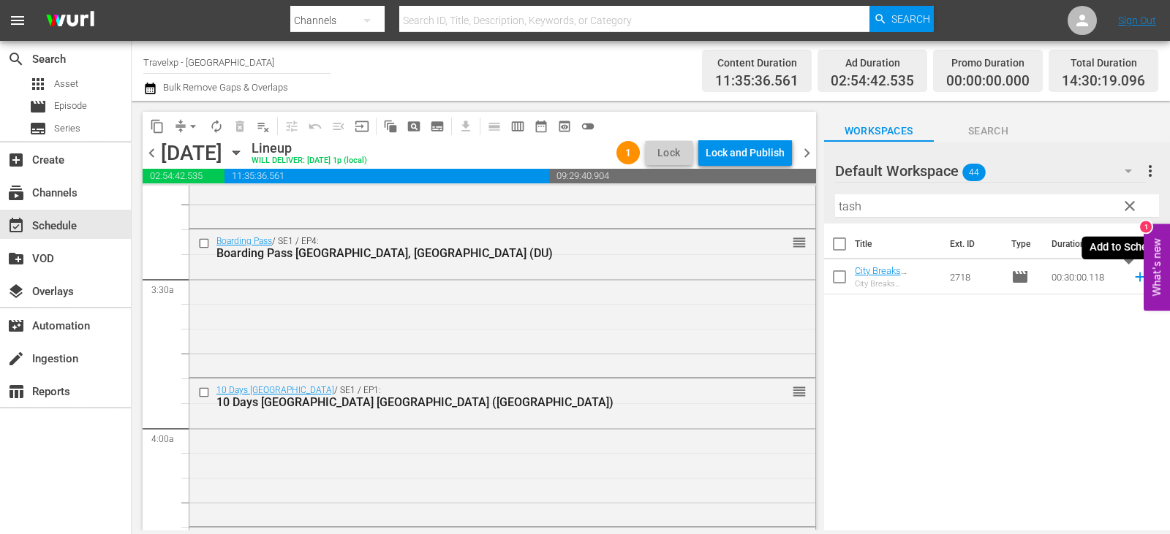
click at [1132, 272] on icon at bounding box center [1140, 277] width 16 height 16
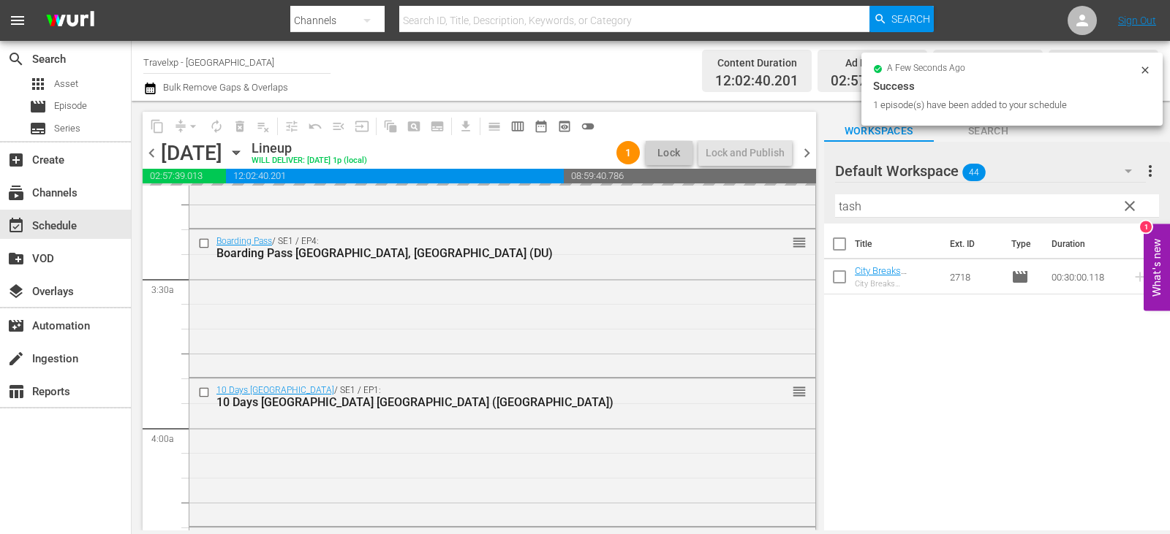
click at [1121, 202] on span "clear" at bounding box center [1130, 206] width 18 height 18
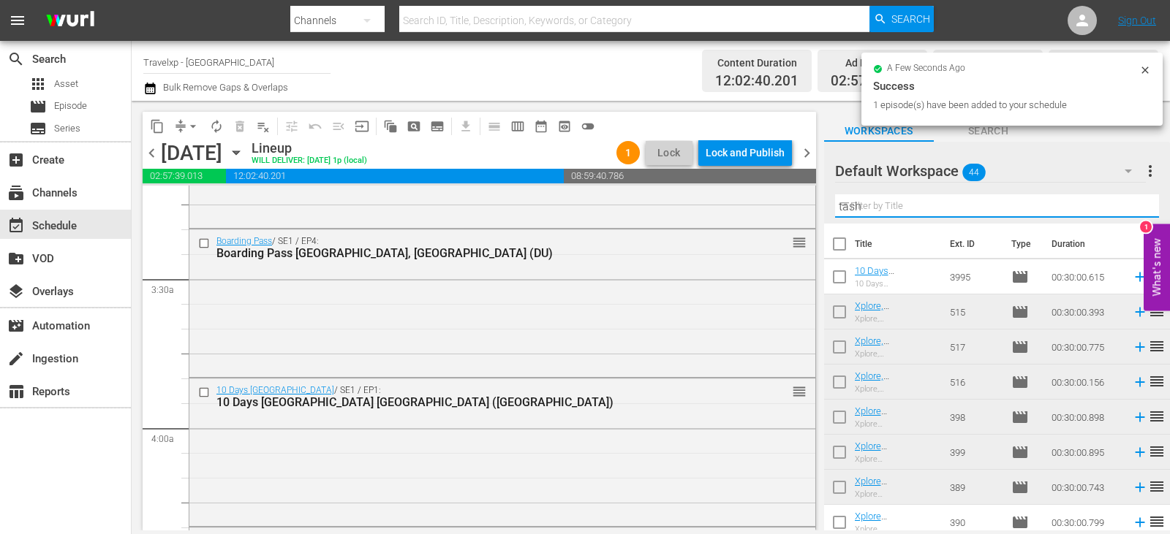
click at [1121, 202] on input "tash" at bounding box center [997, 205] width 324 height 23
click at [1121, 202] on input "text" at bounding box center [997, 205] width 324 height 23
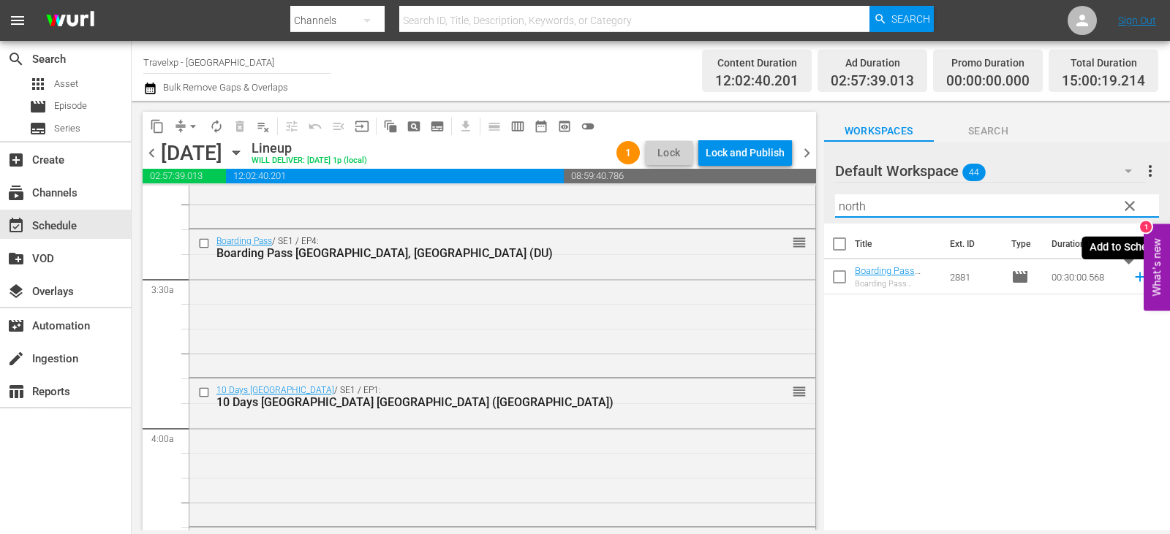
type input "north"
click at [1132, 283] on icon at bounding box center [1140, 277] width 16 height 16
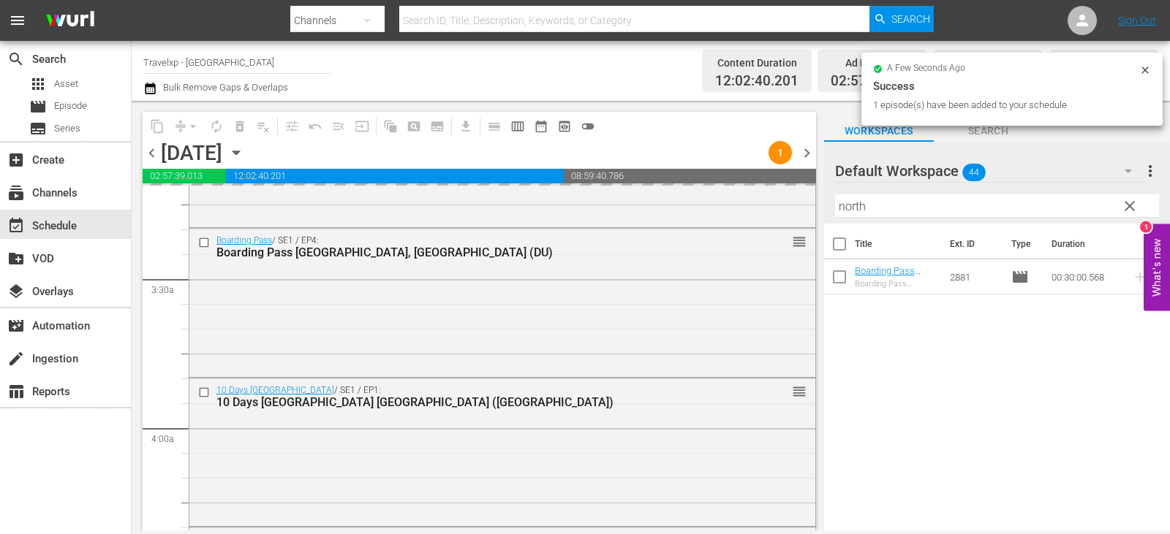
click at [1136, 208] on span "clear" at bounding box center [1130, 206] width 18 height 18
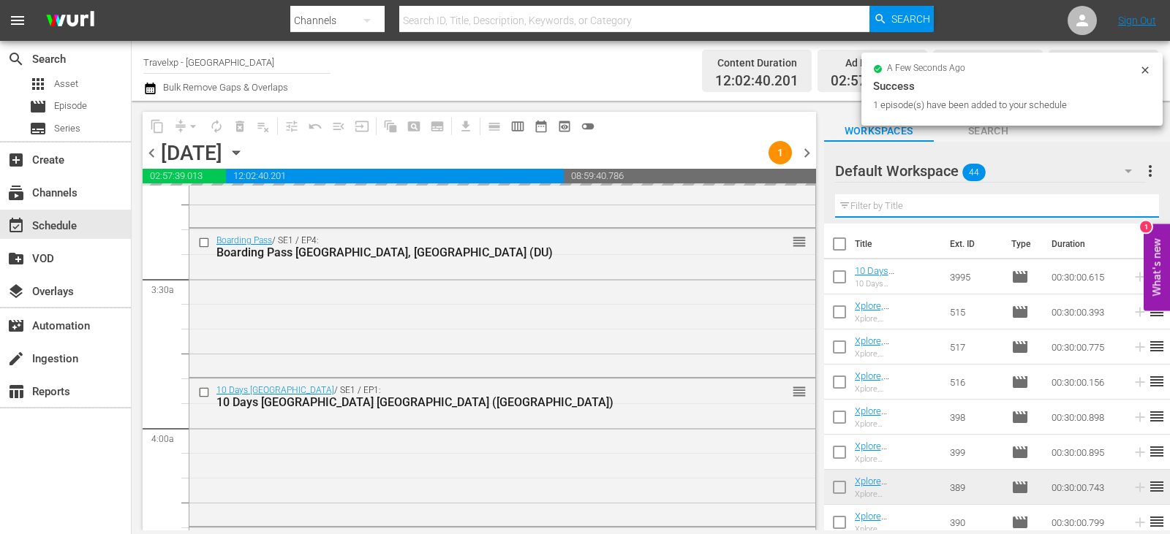
click at [1136, 208] on input "text" at bounding box center [997, 205] width 324 height 23
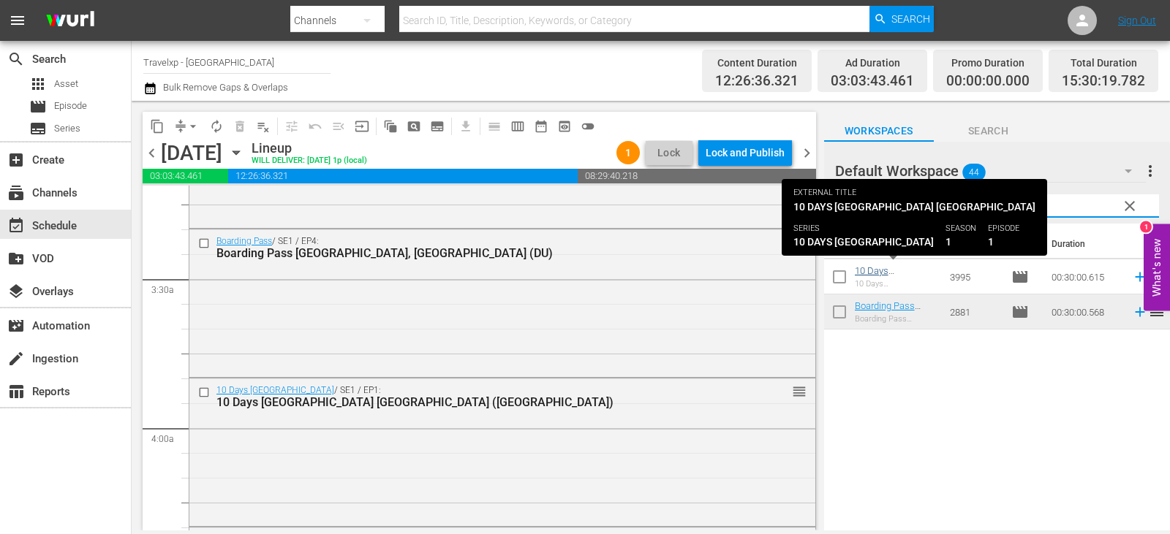
type input "cape"
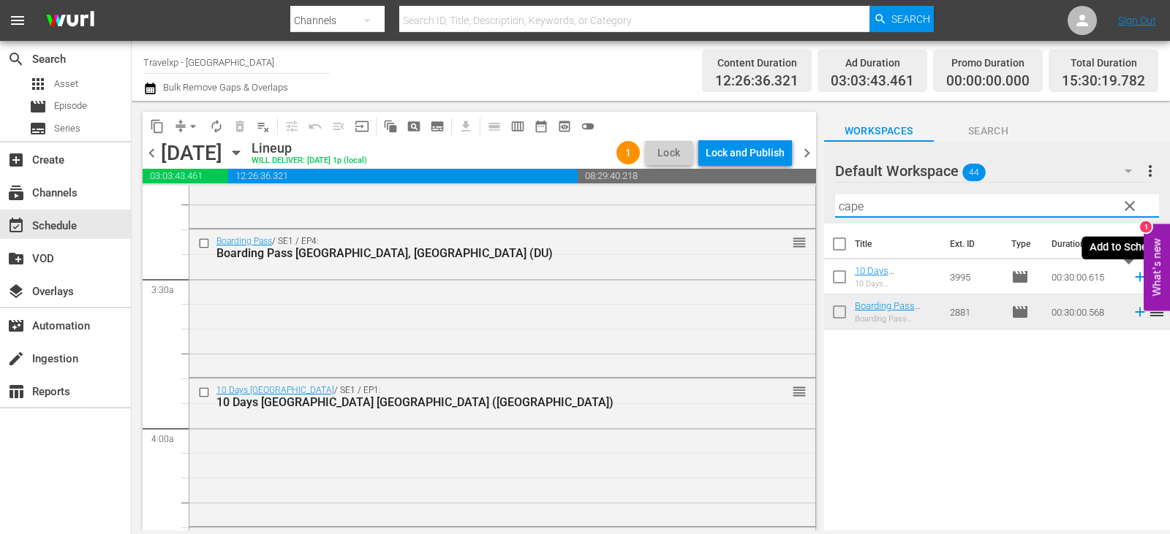
click at [1134, 278] on icon at bounding box center [1140, 277] width 16 height 16
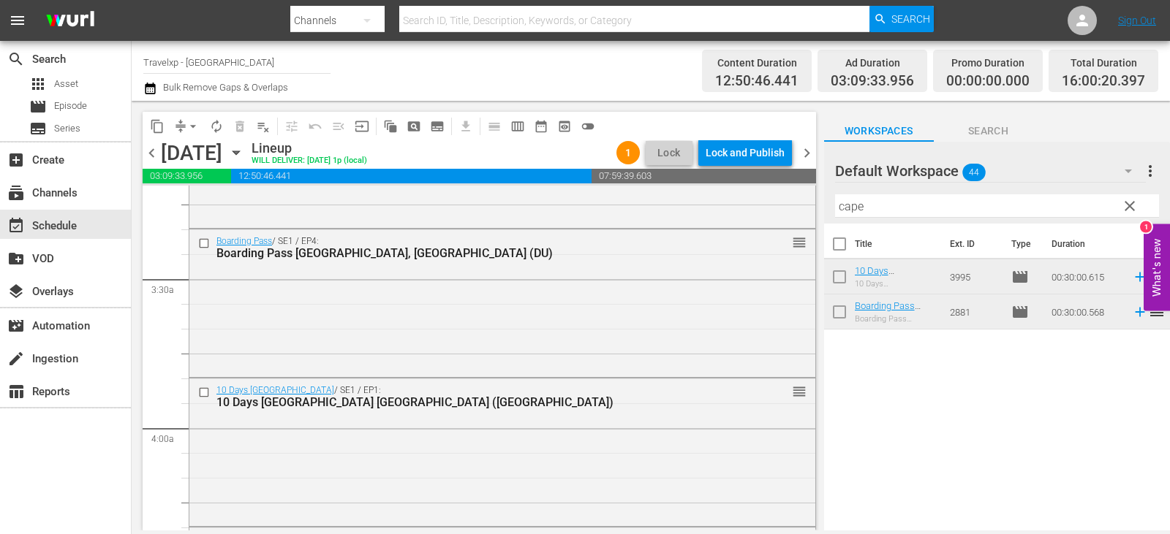
click at [1130, 197] on button "clear" at bounding box center [1128, 205] width 23 height 23
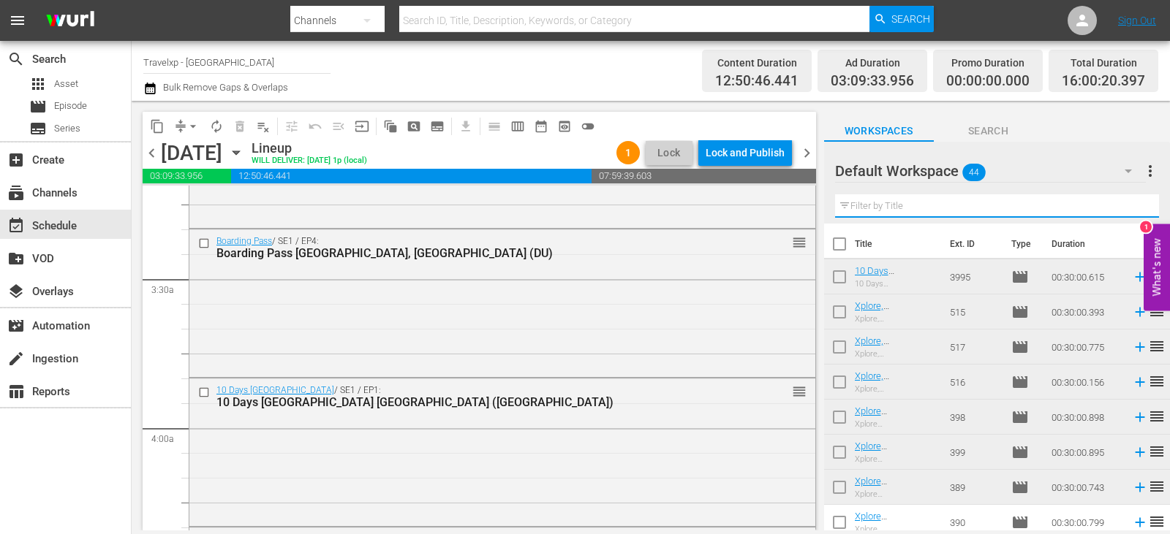
click at [1130, 202] on input "text" at bounding box center [997, 205] width 324 height 23
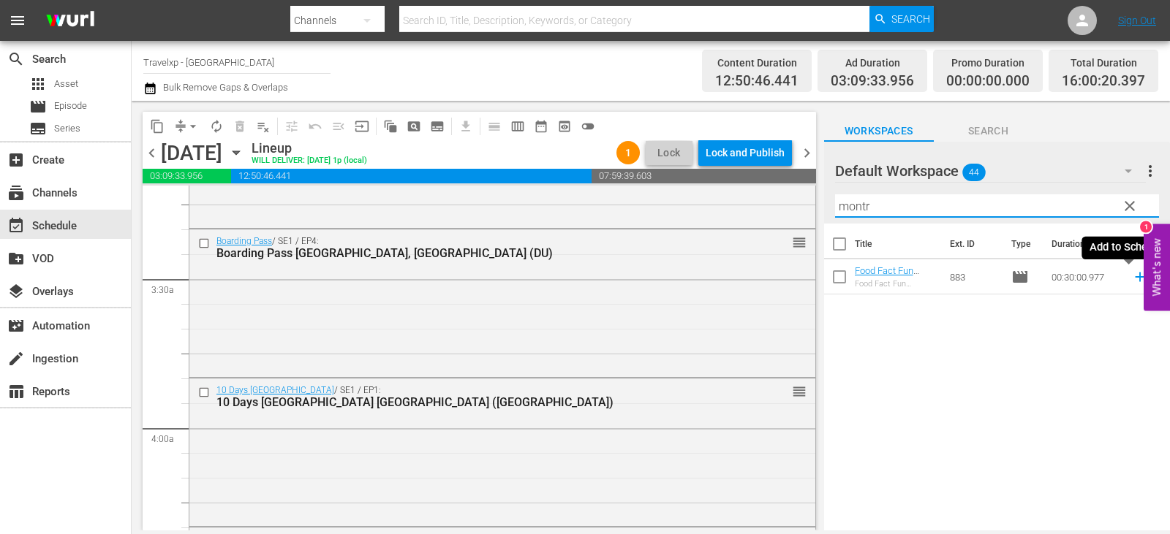
type input "montr"
click at [1134, 278] on icon at bounding box center [1139, 278] width 10 height 10
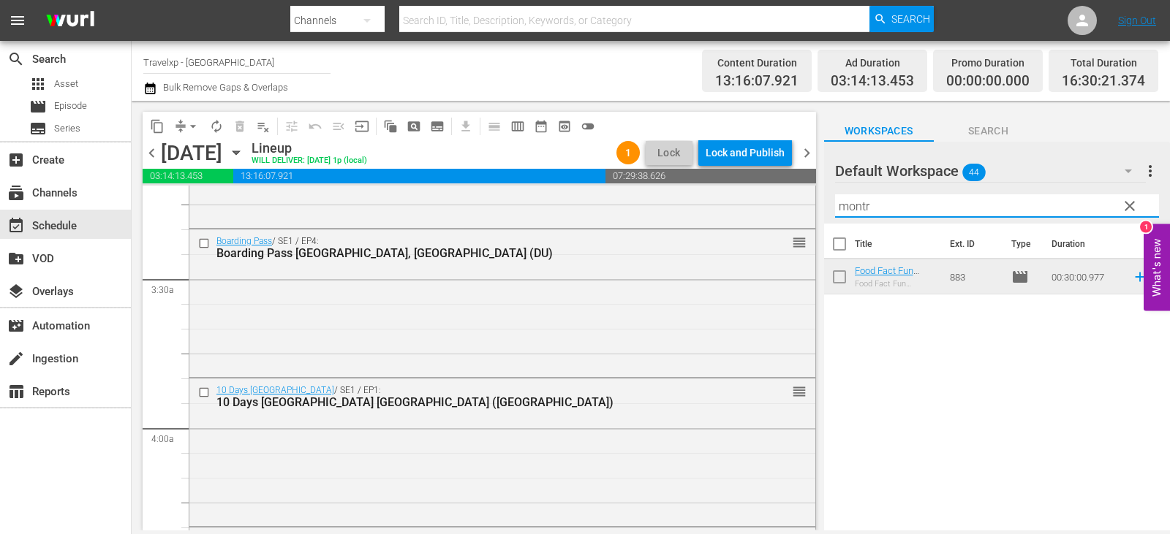
click at [1144, 207] on input "montr" at bounding box center [997, 205] width 324 height 23
click at [1123, 208] on span "clear" at bounding box center [1130, 206] width 18 height 18
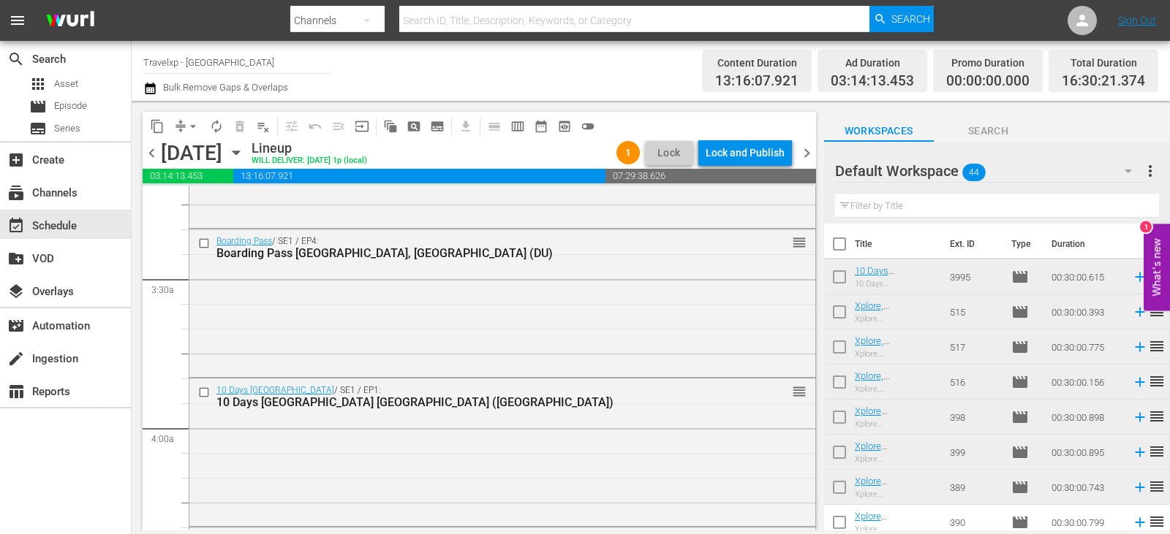
click at [1123, 208] on input "text" at bounding box center [997, 205] width 324 height 23
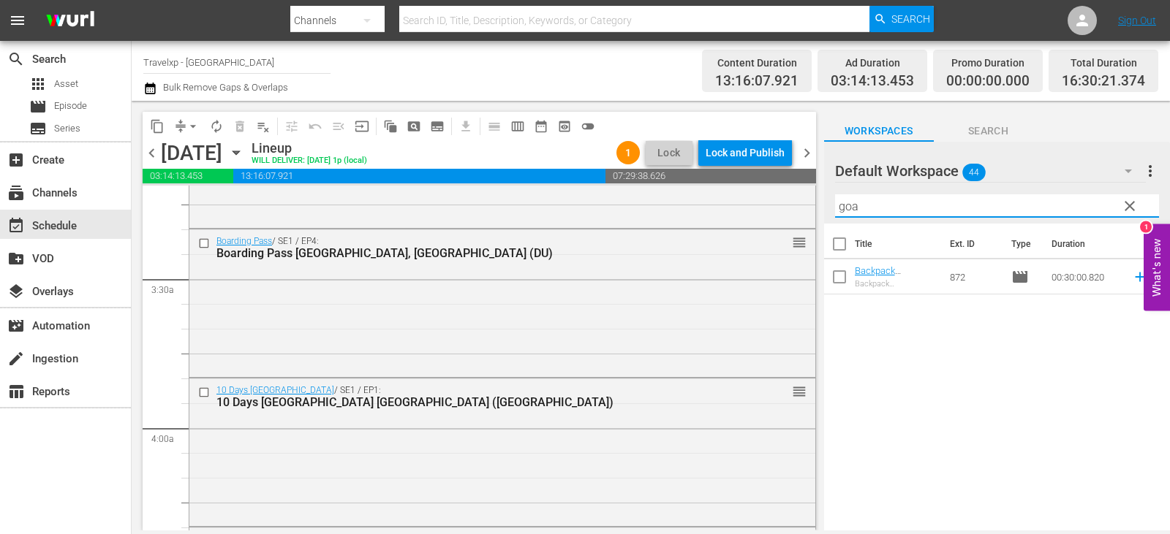
type input "goa"
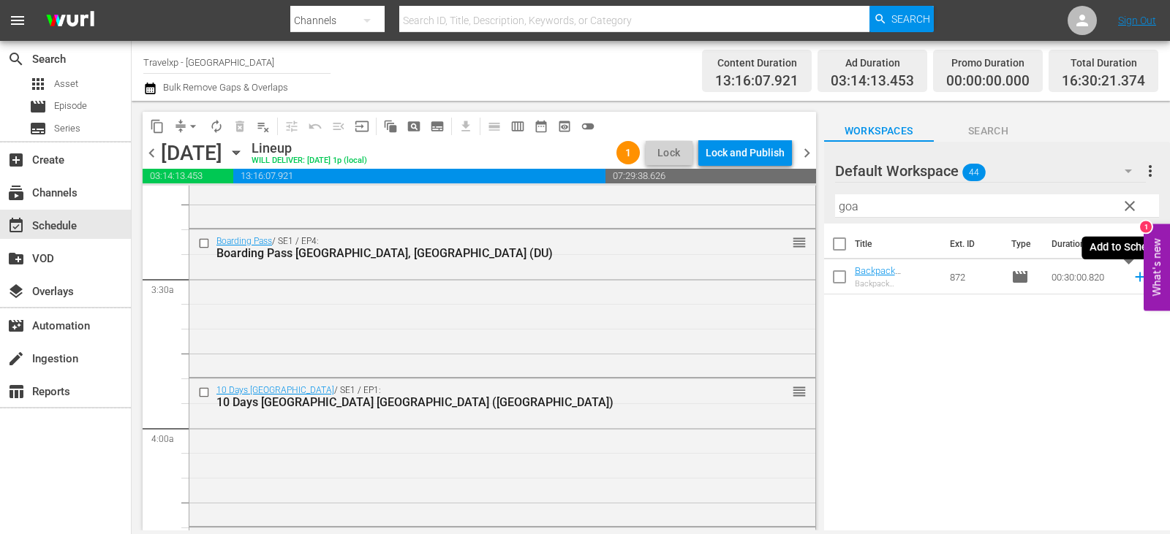
click at [1132, 283] on icon at bounding box center [1140, 277] width 16 height 16
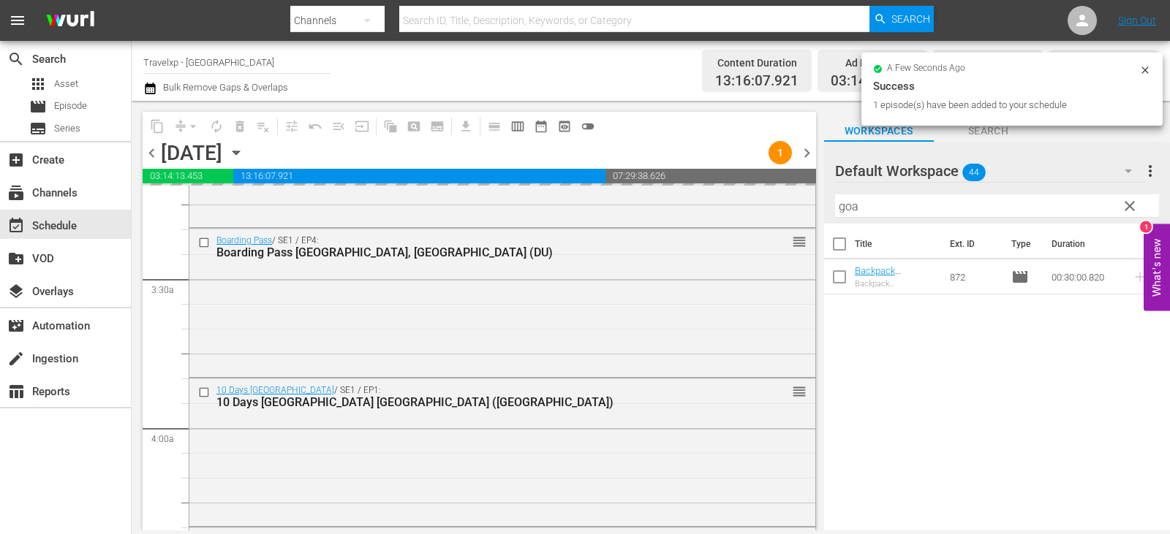
click at [1125, 208] on span "clear" at bounding box center [1130, 206] width 18 height 18
click at [1125, 208] on input "goa" at bounding box center [997, 205] width 324 height 23
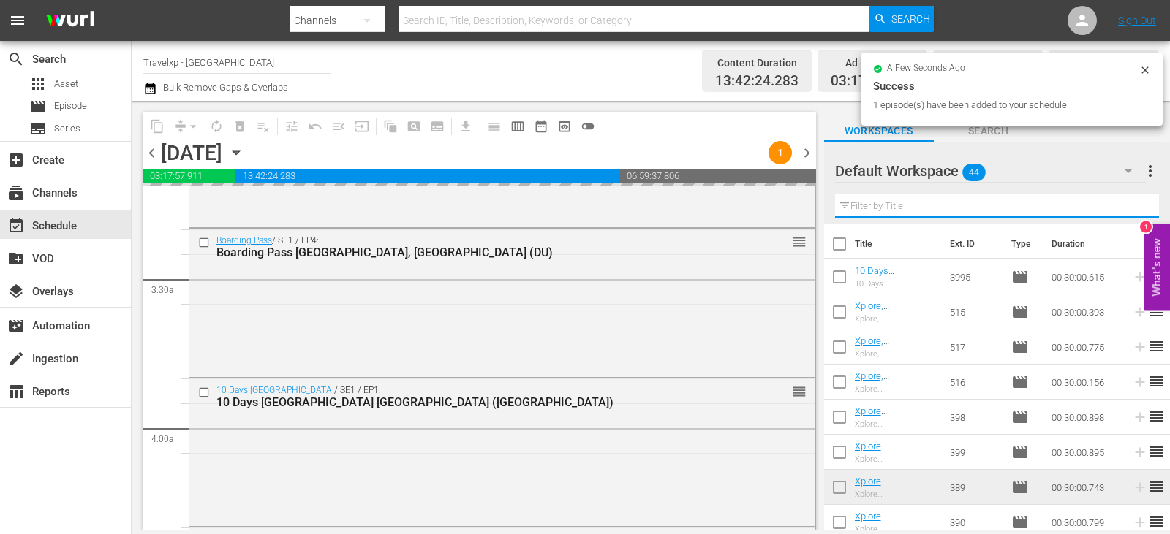
click at [1125, 208] on input "text" at bounding box center [997, 205] width 324 height 23
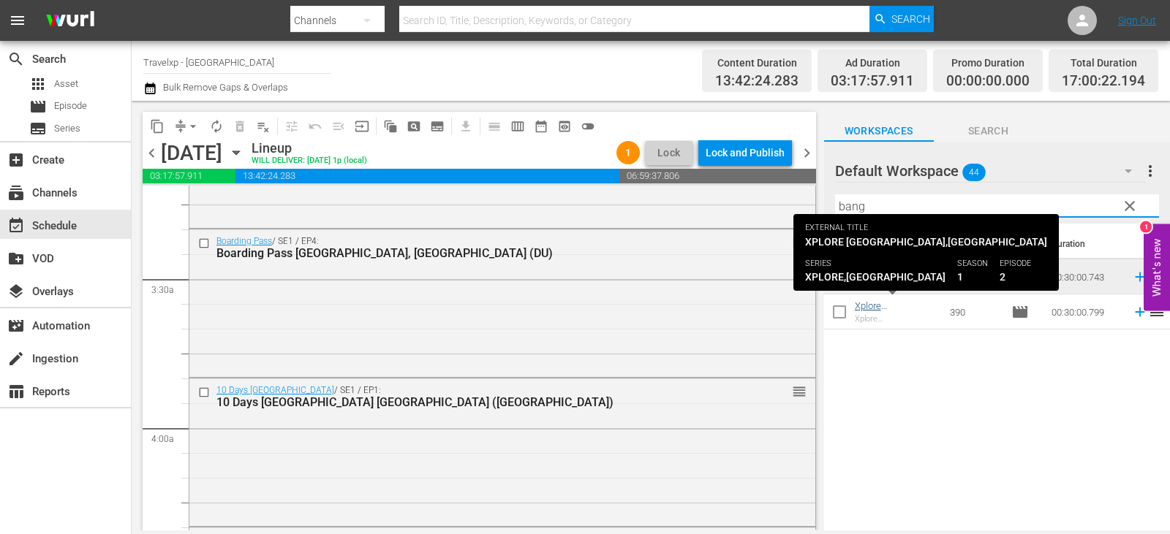
type input "bang"
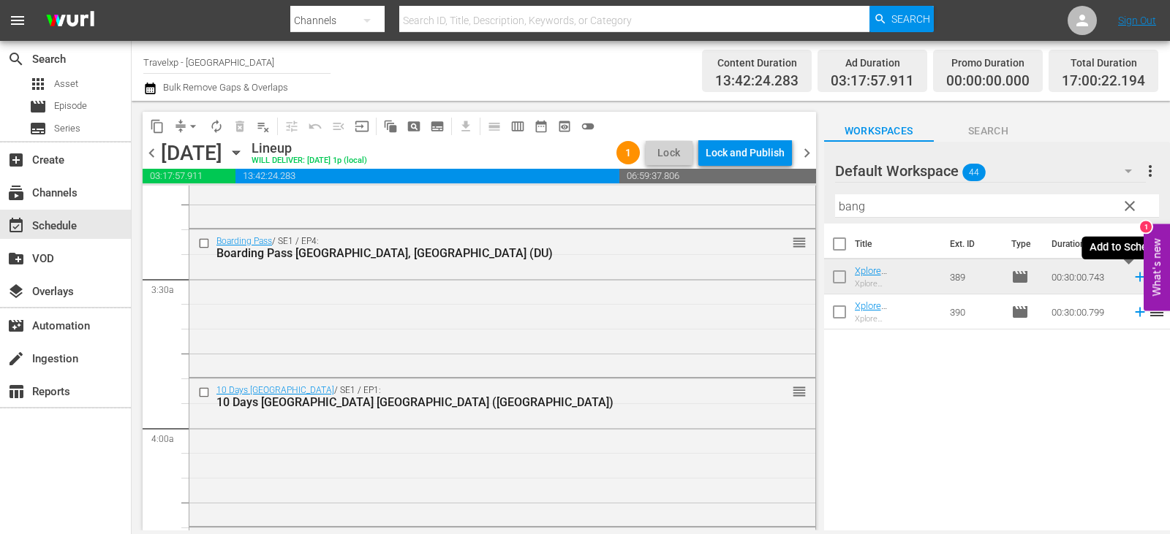
click at [1132, 277] on icon at bounding box center [1140, 277] width 16 height 16
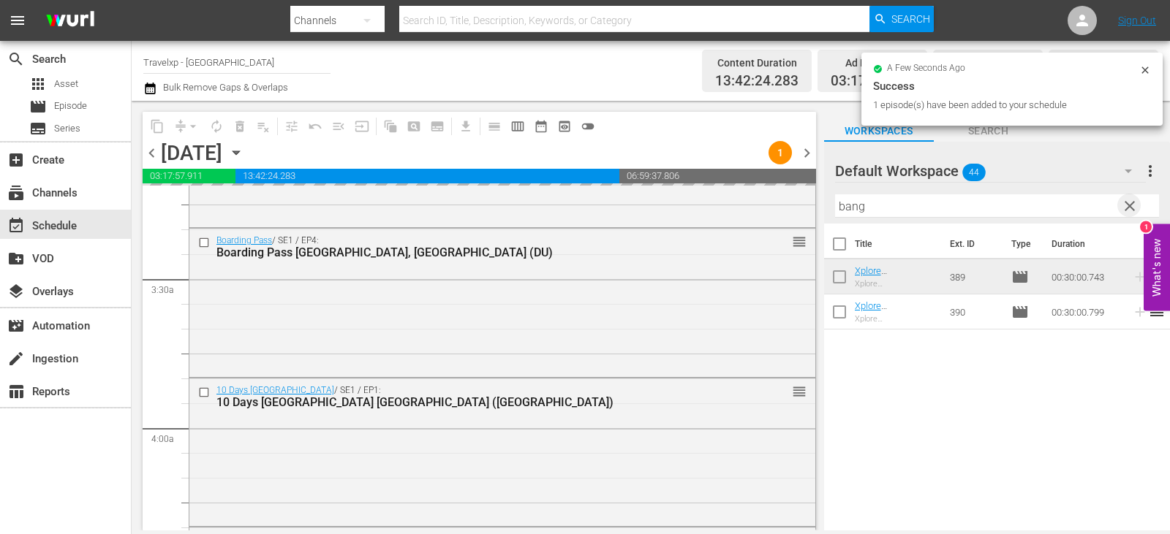
click at [1128, 206] on span "clear" at bounding box center [1130, 206] width 18 height 18
click at [1128, 206] on input "text" at bounding box center [997, 205] width 324 height 23
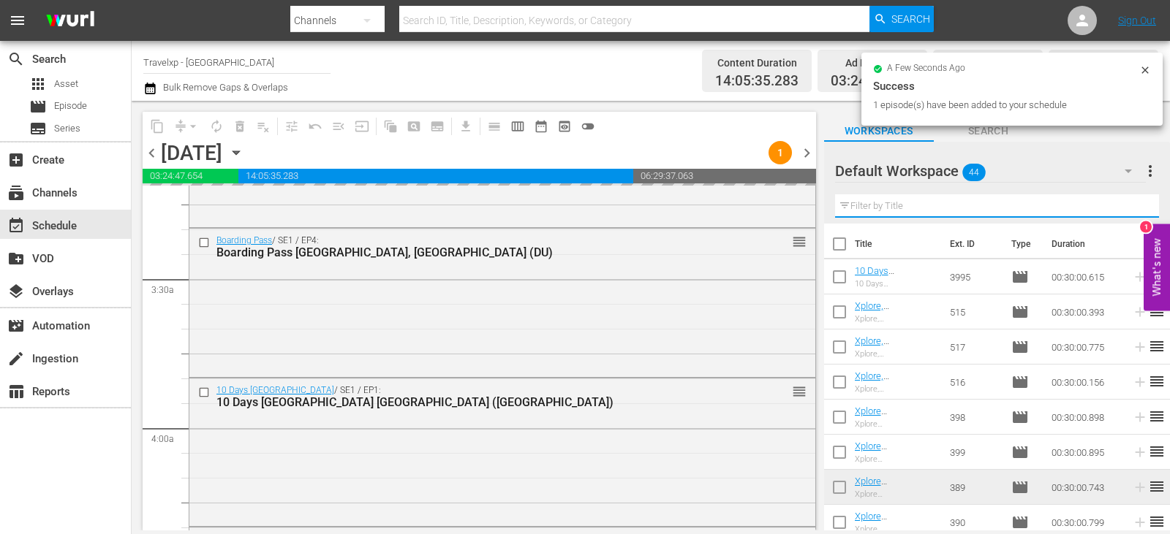
click at [1128, 206] on input "text" at bounding box center [997, 205] width 324 height 23
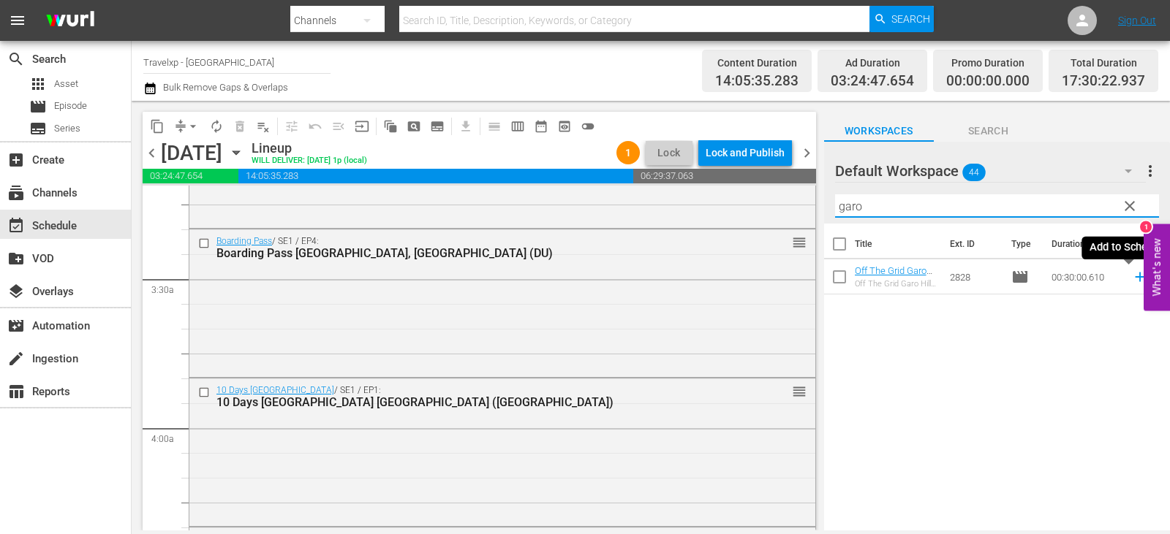
type input "garo"
click at [1134, 276] on icon at bounding box center [1139, 278] width 10 height 10
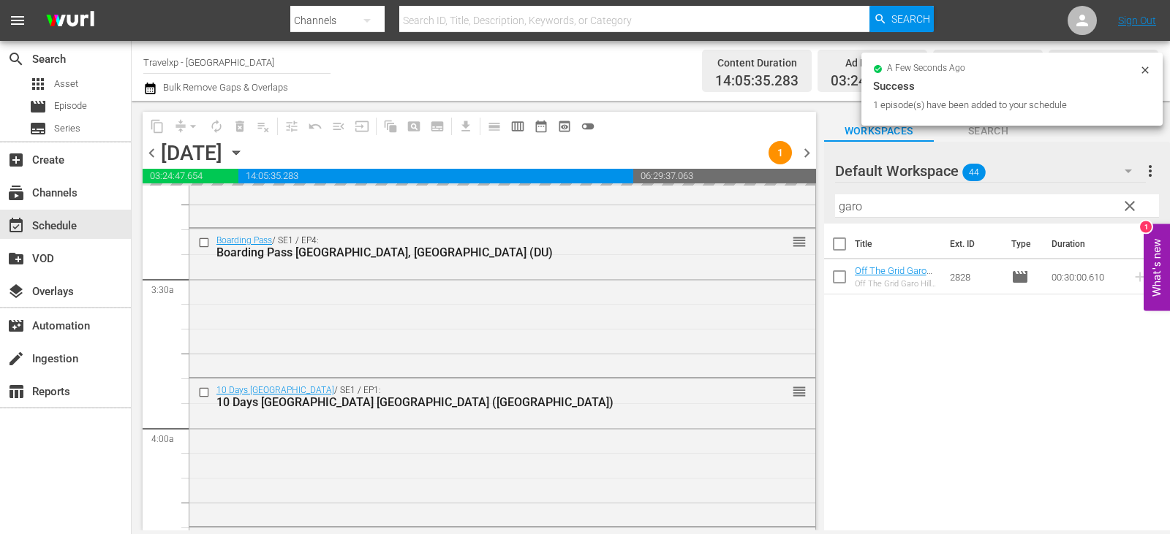
click at [1112, 212] on input "garo" at bounding box center [997, 205] width 324 height 23
click at [1137, 205] on span "clear" at bounding box center [1130, 206] width 18 height 18
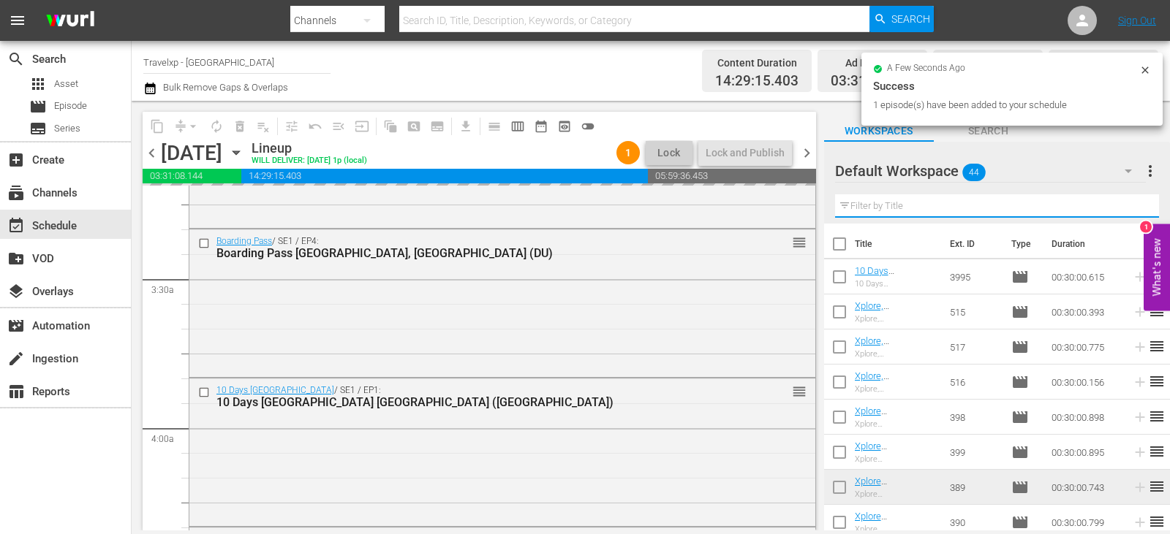
click at [1137, 205] on input "text" at bounding box center [997, 205] width 324 height 23
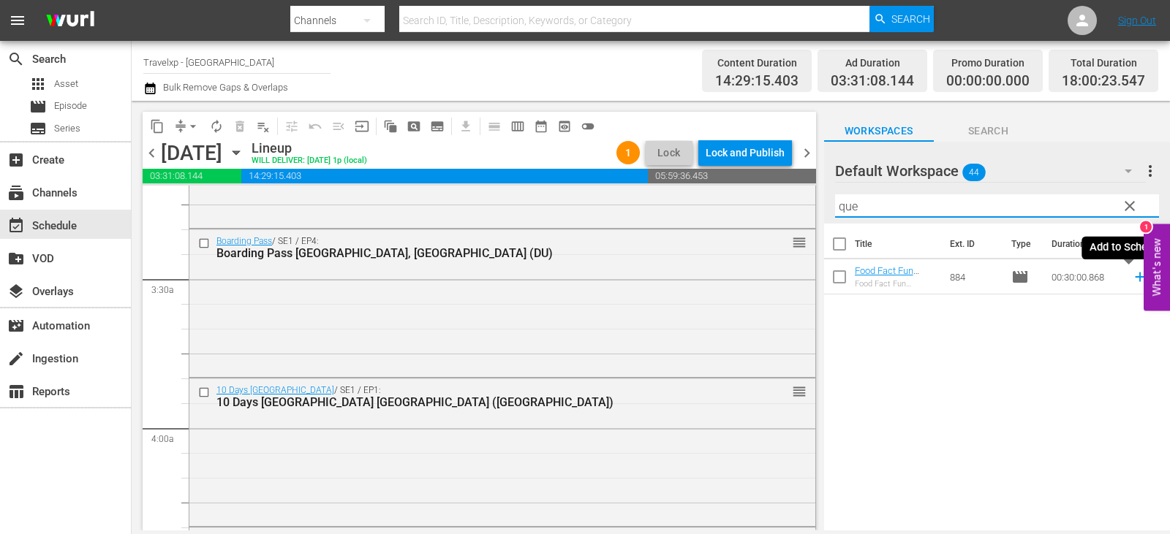
type input "que"
click at [1134, 276] on icon at bounding box center [1139, 278] width 10 height 10
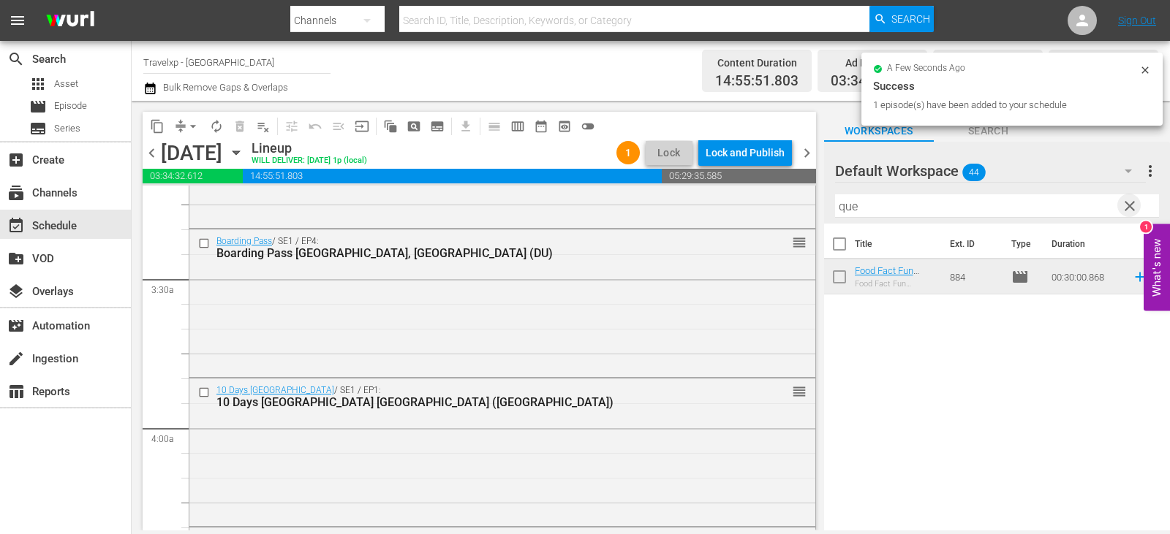
click at [1128, 213] on span "clear" at bounding box center [1130, 206] width 18 height 18
click at [1128, 213] on input "que" at bounding box center [997, 205] width 324 height 23
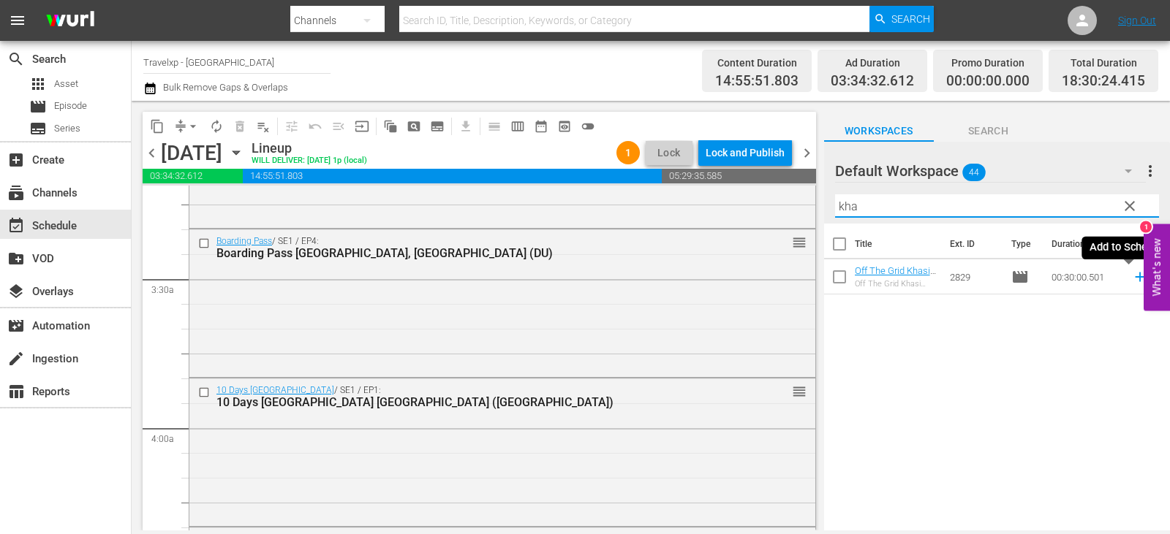
type input "kha"
click at [1132, 276] on icon at bounding box center [1140, 277] width 16 height 16
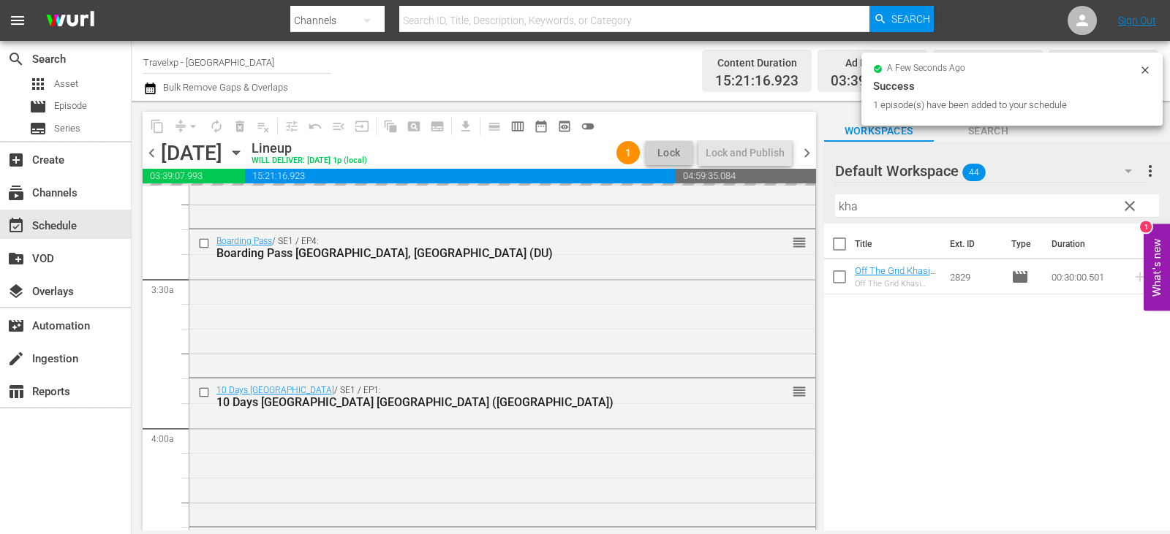
click at [1132, 205] on span "clear" at bounding box center [1130, 206] width 18 height 18
click at [1132, 205] on input "kha" at bounding box center [997, 205] width 324 height 23
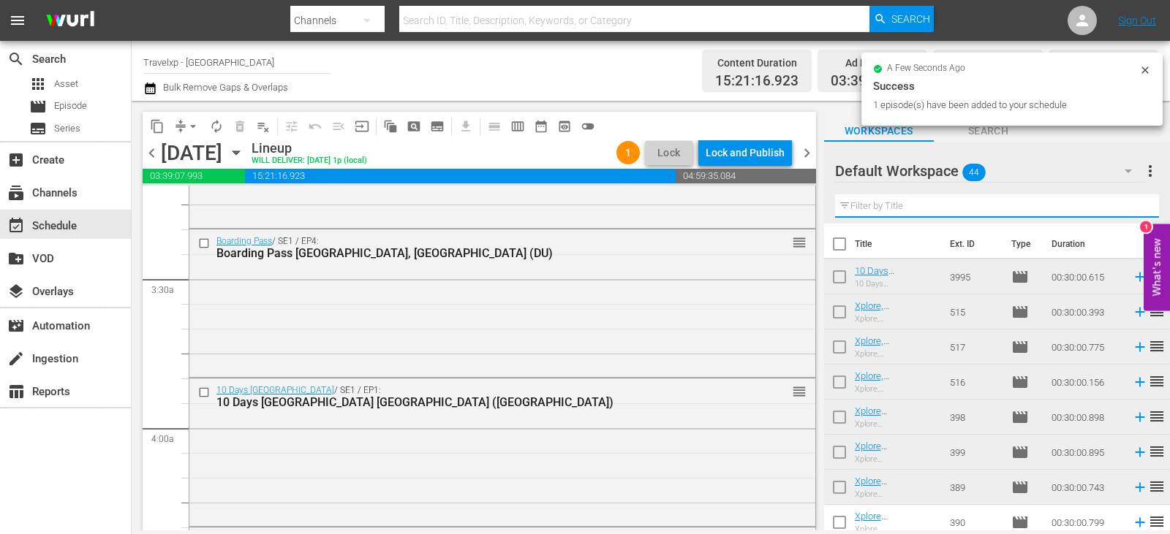
click at [1132, 205] on input "text" at bounding box center [997, 205] width 324 height 23
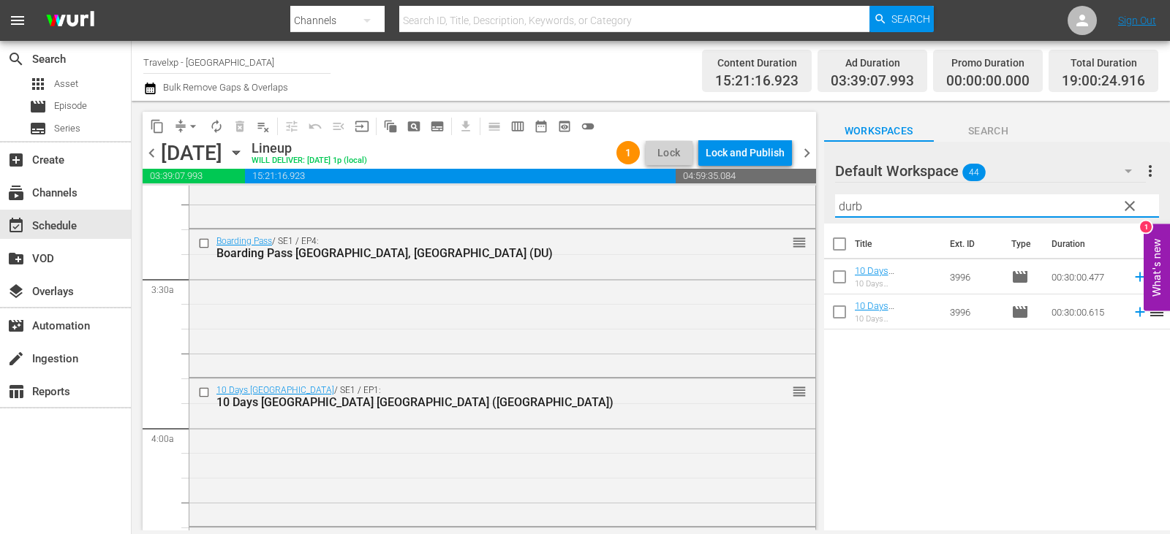
type input "durb"
click at [844, 310] on input "checkbox" at bounding box center [839, 315] width 31 height 31
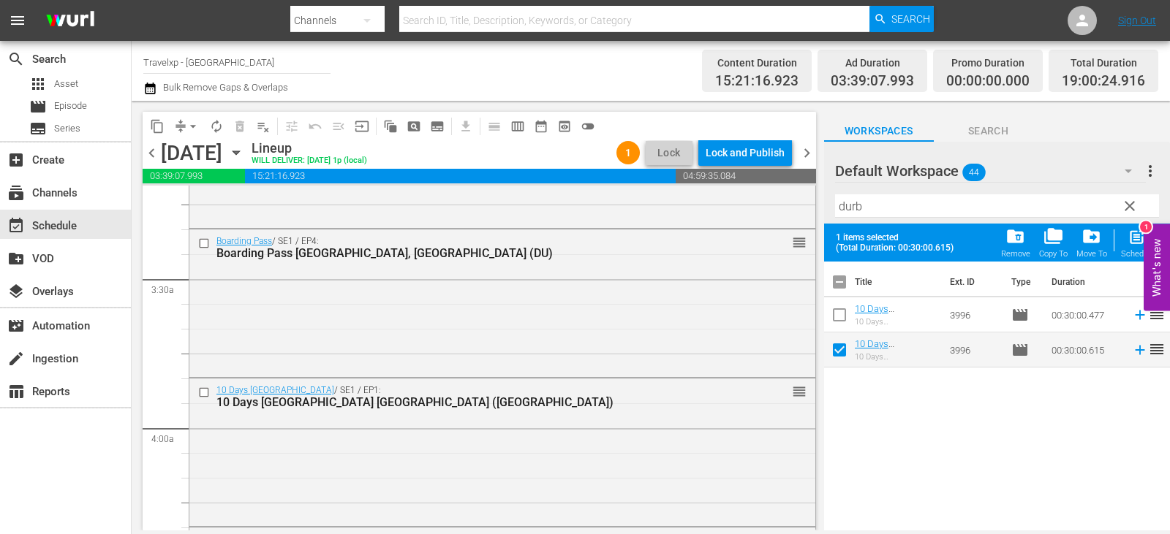
click at [843, 342] on input "checkbox" at bounding box center [839, 353] width 31 height 31
checkbox input "false"
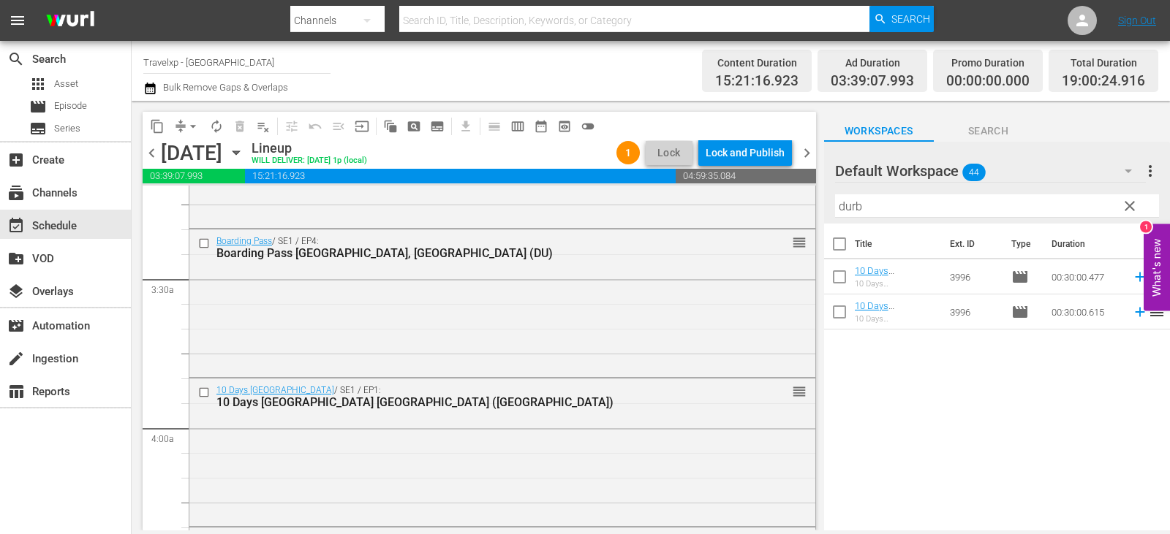
click at [887, 317] on div "10 Days [GEOGRAPHIC_DATA] [GEOGRAPHIC_DATA]" at bounding box center [895, 319] width 83 height 10
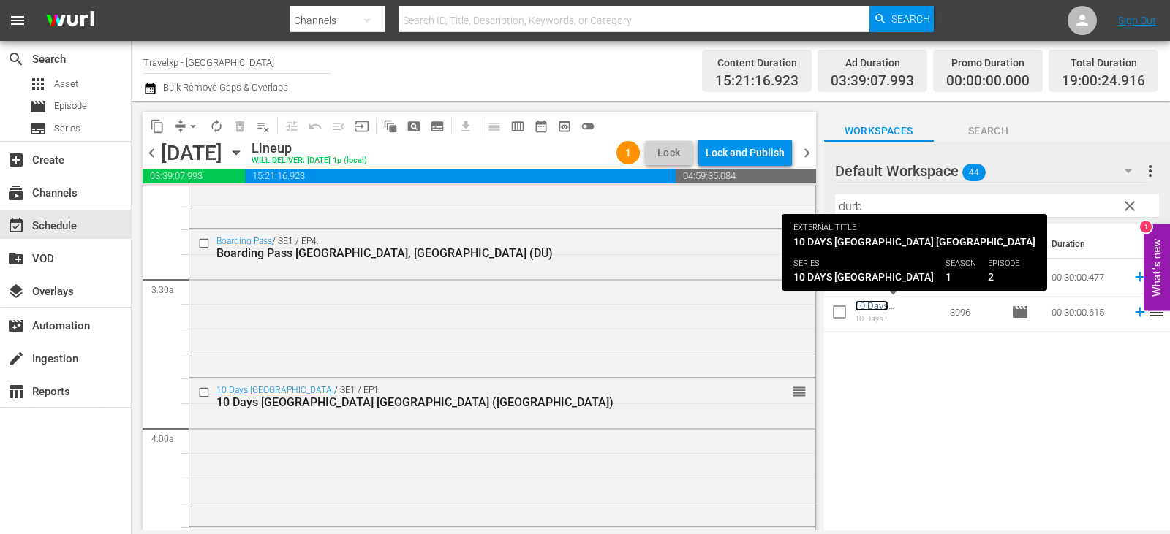
click at [889, 309] on link "10 Days [GEOGRAPHIC_DATA] [GEOGRAPHIC_DATA] ([GEOGRAPHIC_DATA])" at bounding box center [894, 338] width 81 height 77
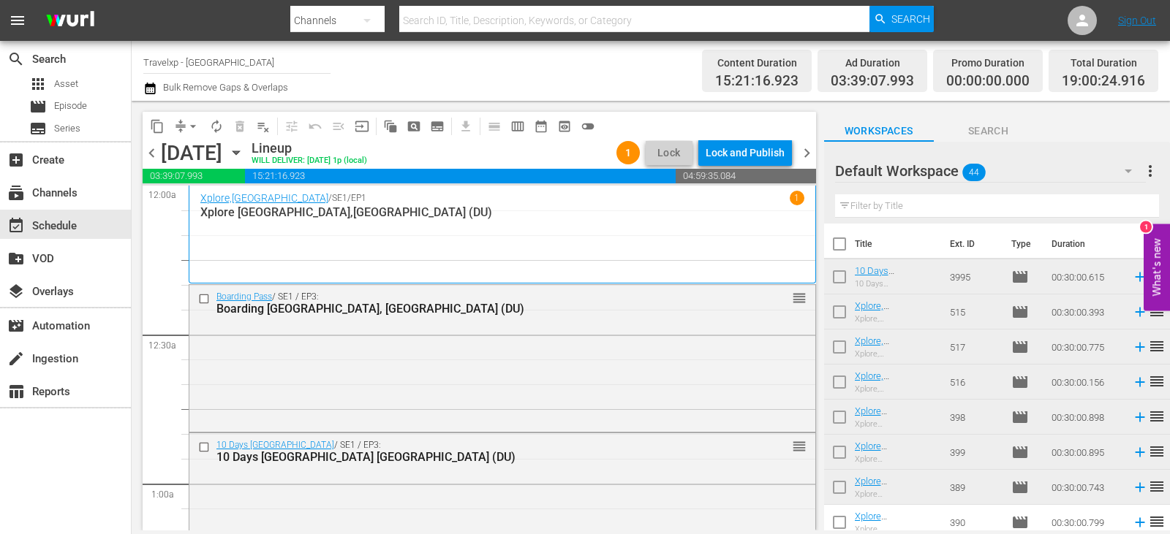
click at [896, 205] on input "text" at bounding box center [997, 205] width 324 height 23
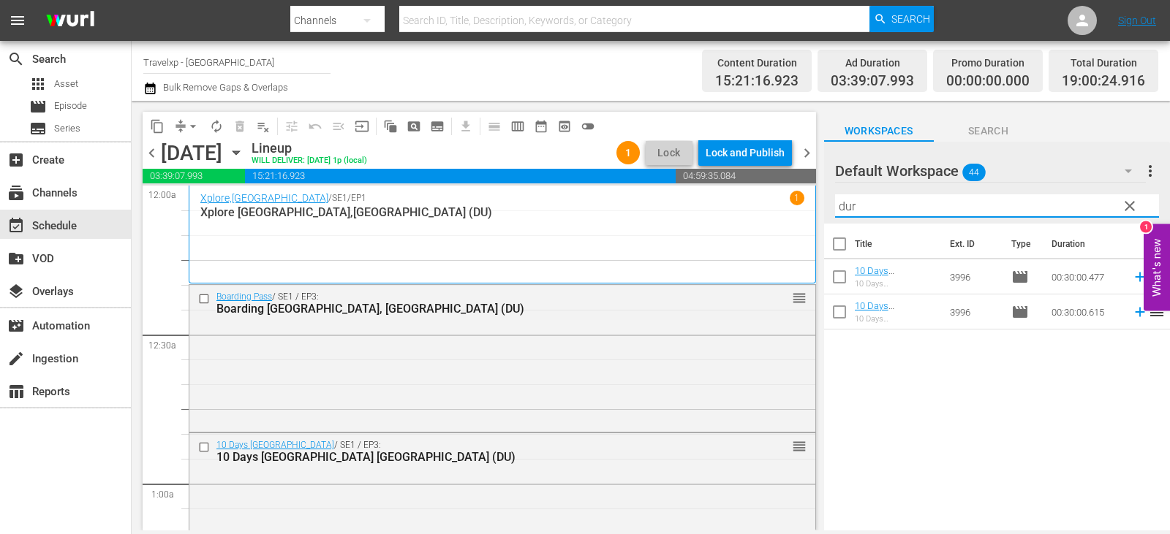
type input "dur"
click at [832, 281] on input "checkbox" at bounding box center [839, 280] width 31 height 31
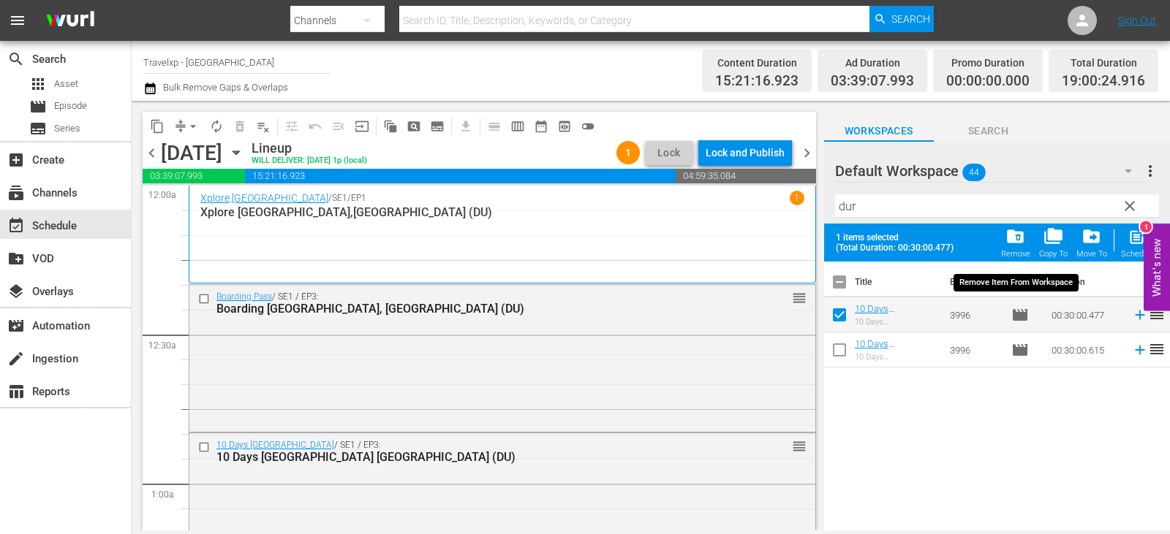
click at [1020, 239] on span "folder_delete" at bounding box center [1015, 237] width 20 height 20
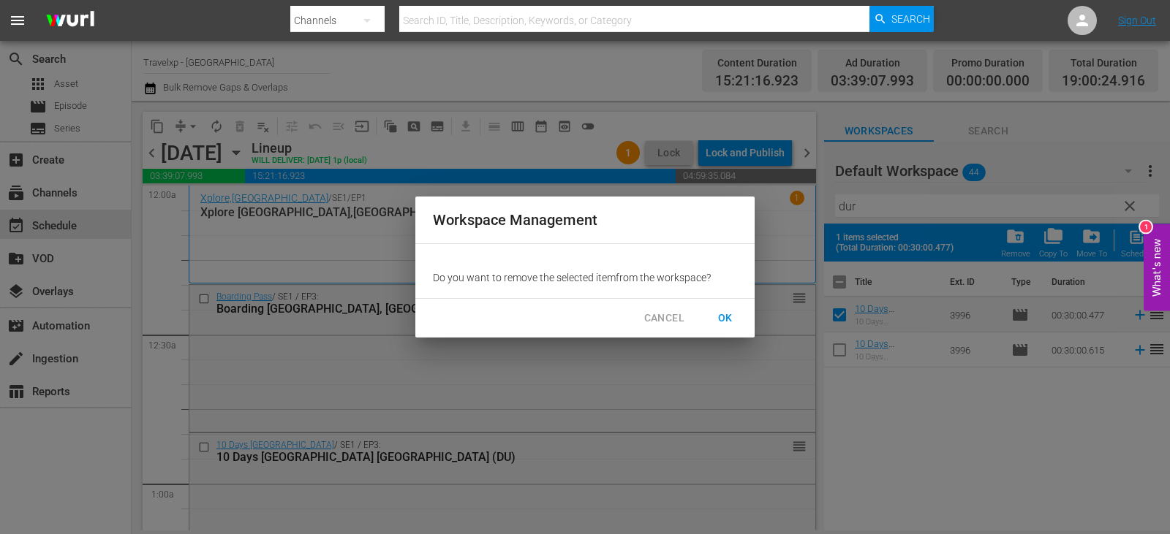
click at [736, 316] on span "OK" at bounding box center [724, 318] width 23 height 18
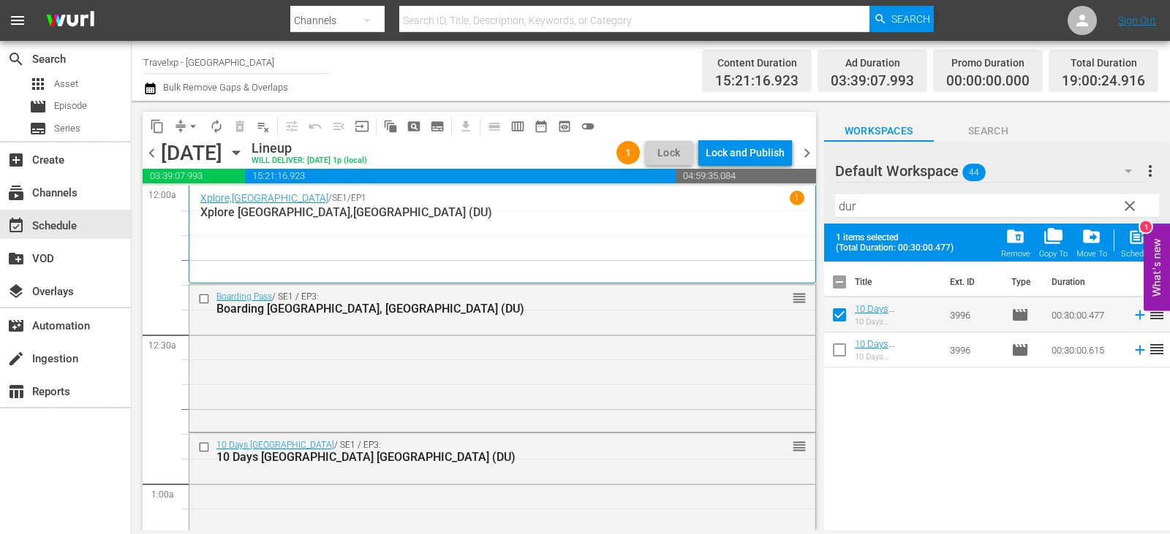
checkbox input "false"
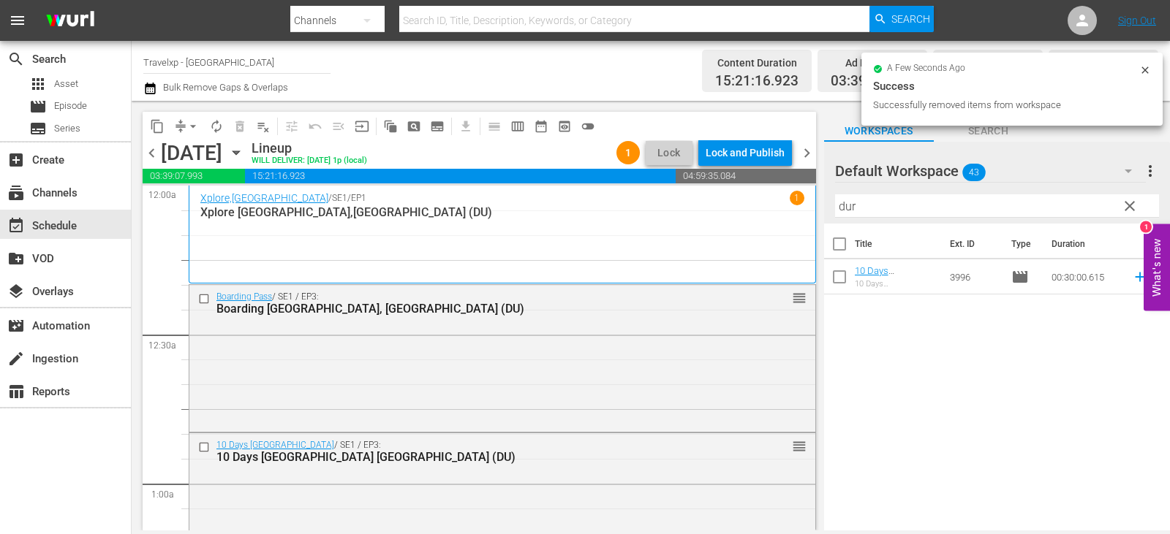
click at [1126, 213] on span "clear" at bounding box center [1130, 206] width 18 height 18
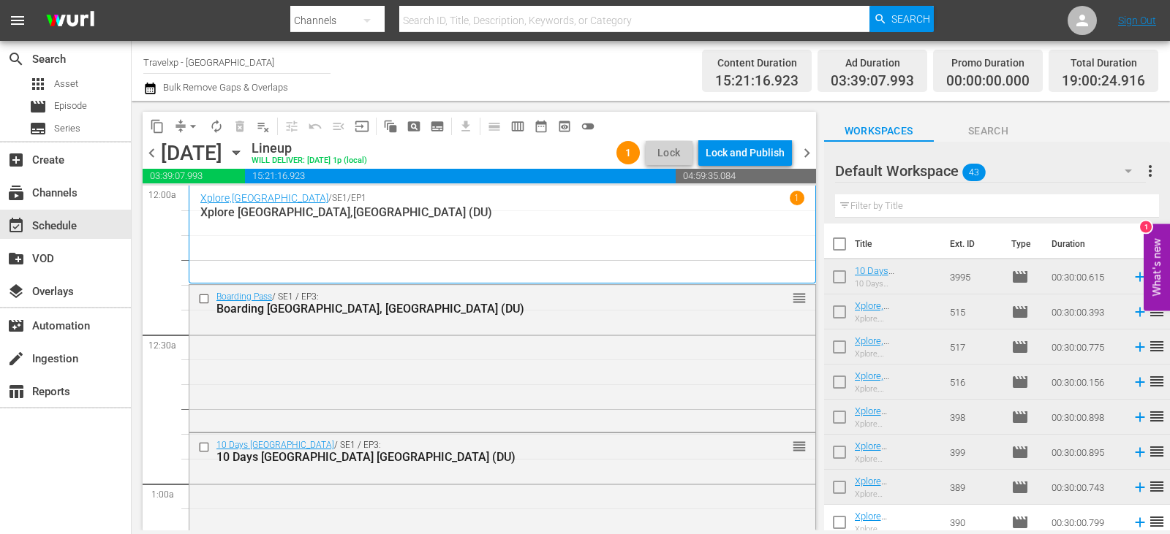
drag, startPoint x: 0, startPoint y: 0, endPoint x: 978, endPoint y: 201, distance: 998.4
click at [978, 201] on input "text" at bounding box center [997, 205] width 324 height 23
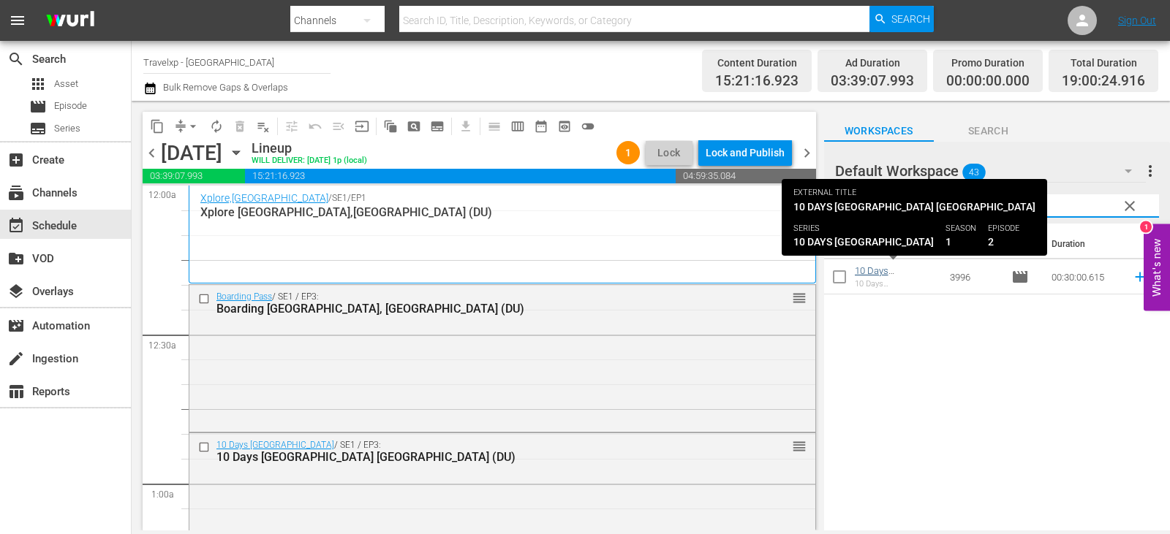
type input "dur"
click at [872, 273] on link "10 Days [GEOGRAPHIC_DATA] [GEOGRAPHIC_DATA] ([GEOGRAPHIC_DATA])" at bounding box center [894, 303] width 81 height 77
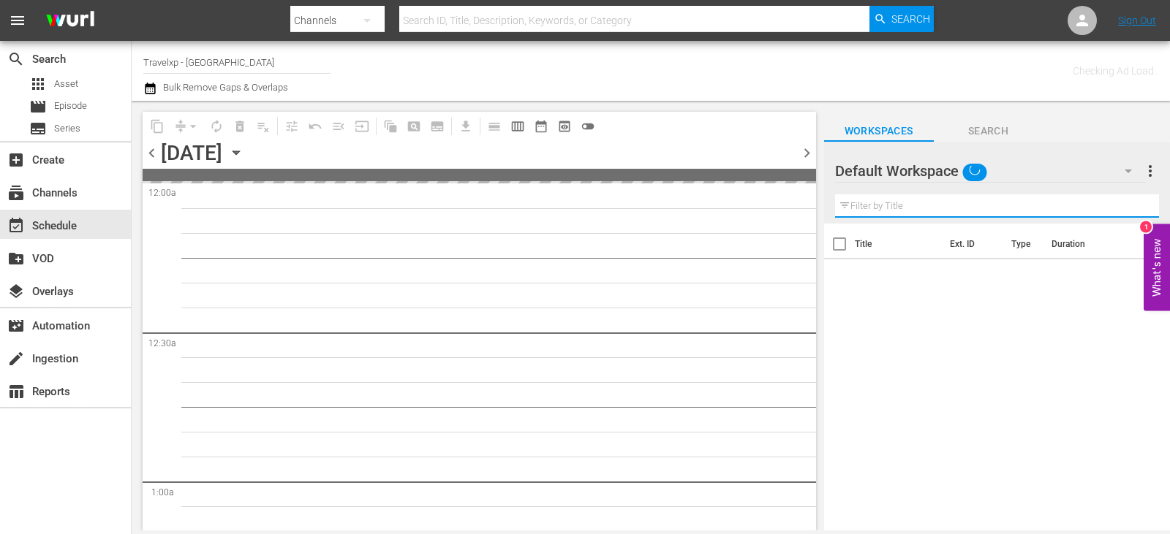
click at [930, 206] on input "text" at bounding box center [997, 205] width 324 height 23
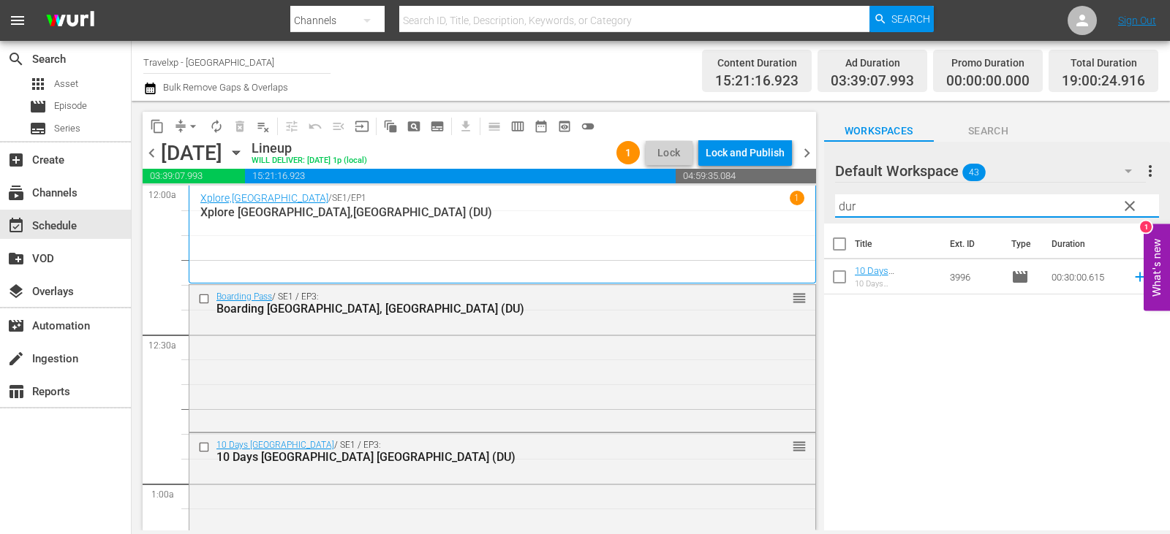
type input "dur"
click at [903, 346] on div "Title Ext. ID Type Duration 10 Days South Africa Durban (DU) 10 Days South Afri…" at bounding box center [997, 378] width 346 height 309
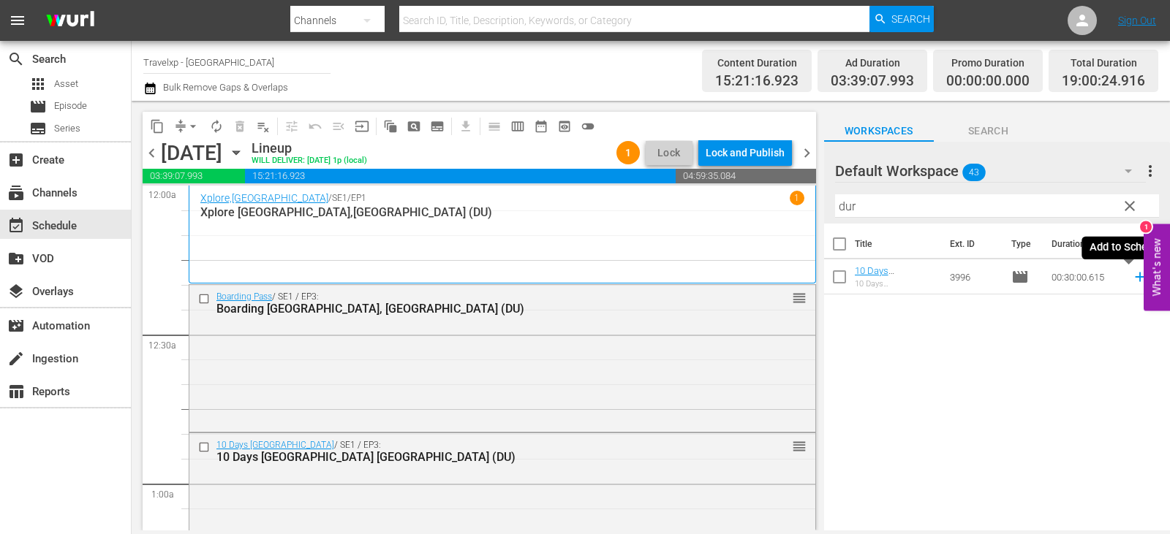
click at [1132, 279] on icon at bounding box center [1140, 277] width 16 height 16
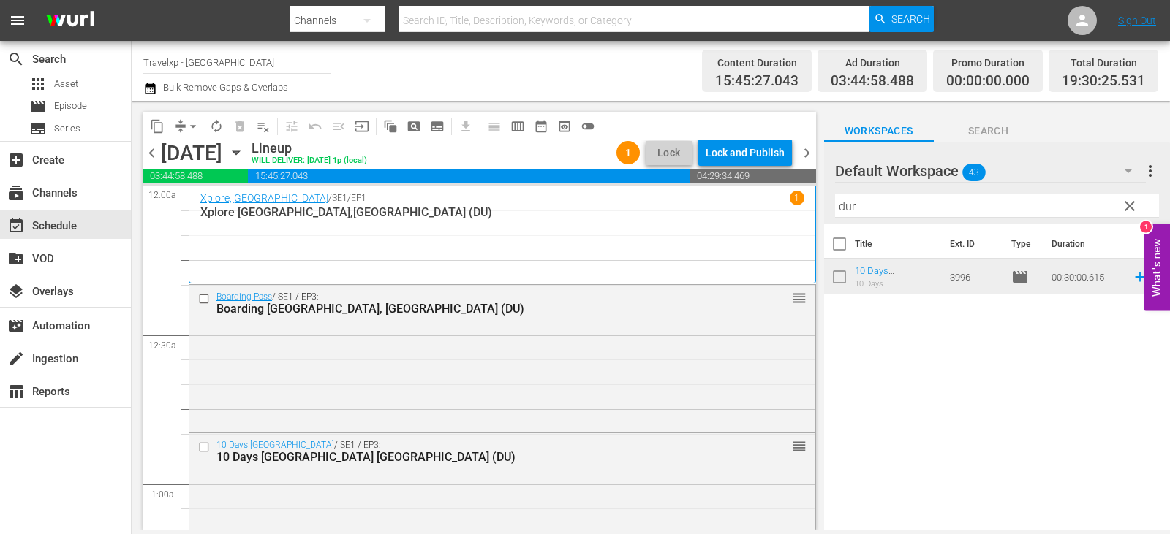
click at [1125, 208] on span "clear" at bounding box center [1130, 206] width 18 height 18
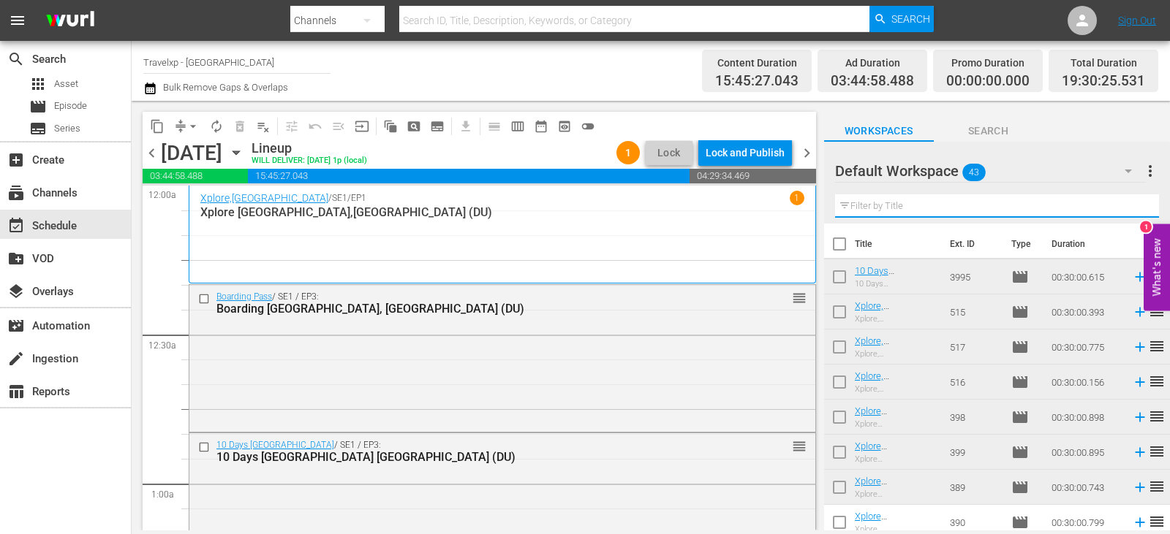
click at [1125, 208] on input "text" at bounding box center [997, 205] width 324 height 23
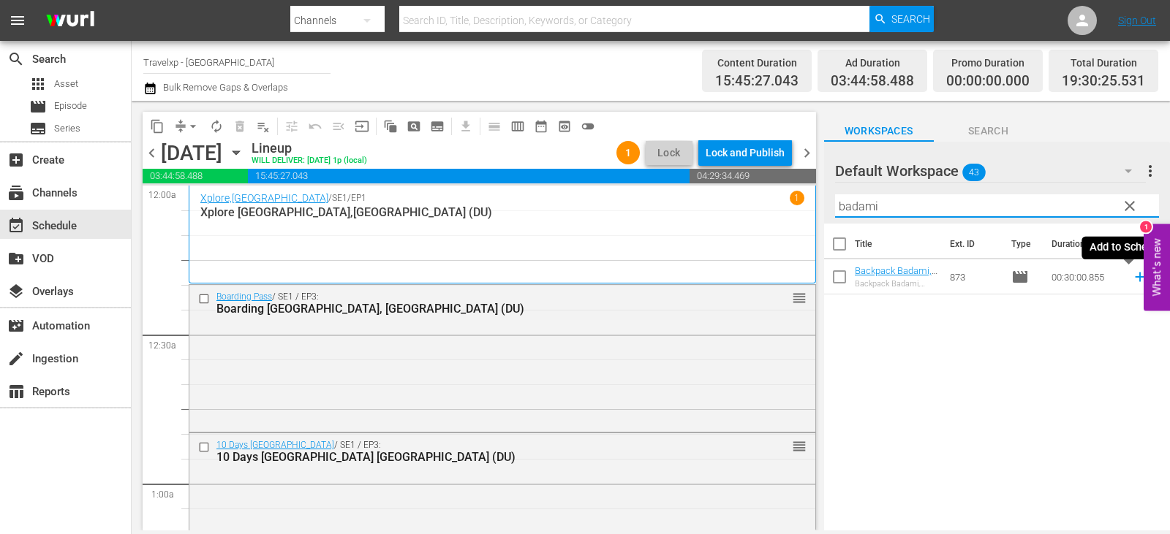
type input "badami"
click at [1132, 279] on icon at bounding box center [1140, 277] width 16 height 16
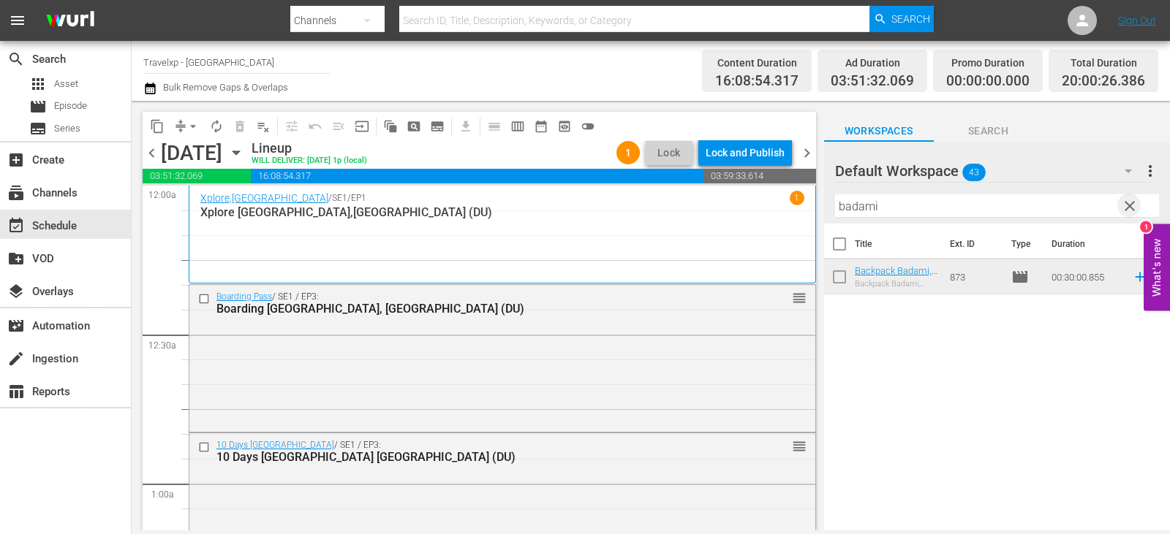
click at [1132, 203] on span "clear" at bounding box center [1130, 206] width 18 height 18
click at [1132, 203] on input "text" at bounding box center [997, 205] width 324 height 23
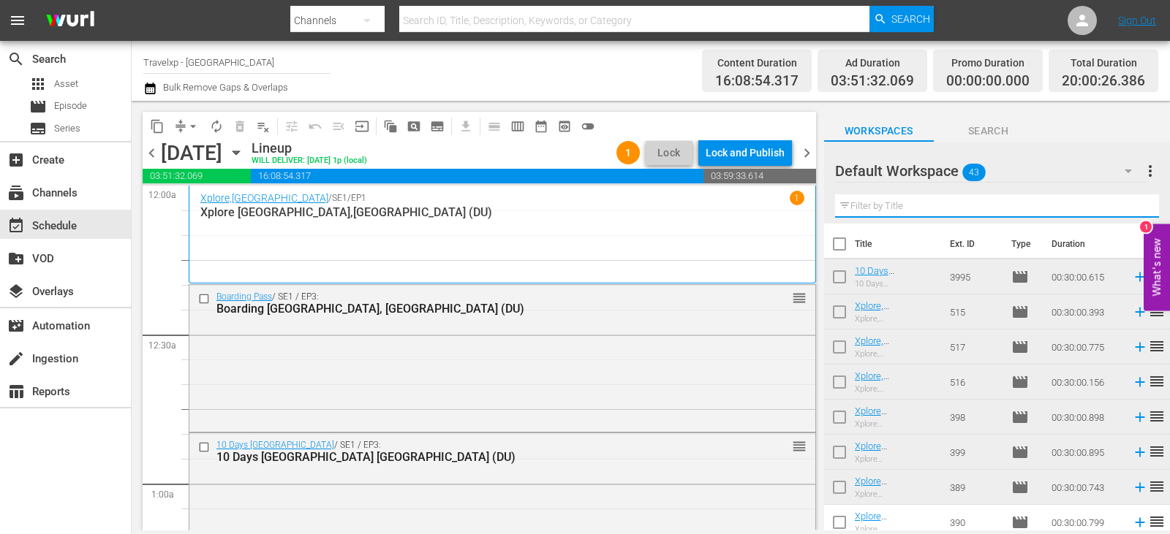
click at [1132, 203] on input "text" at bounding box center [997, 205] width 324 height 23
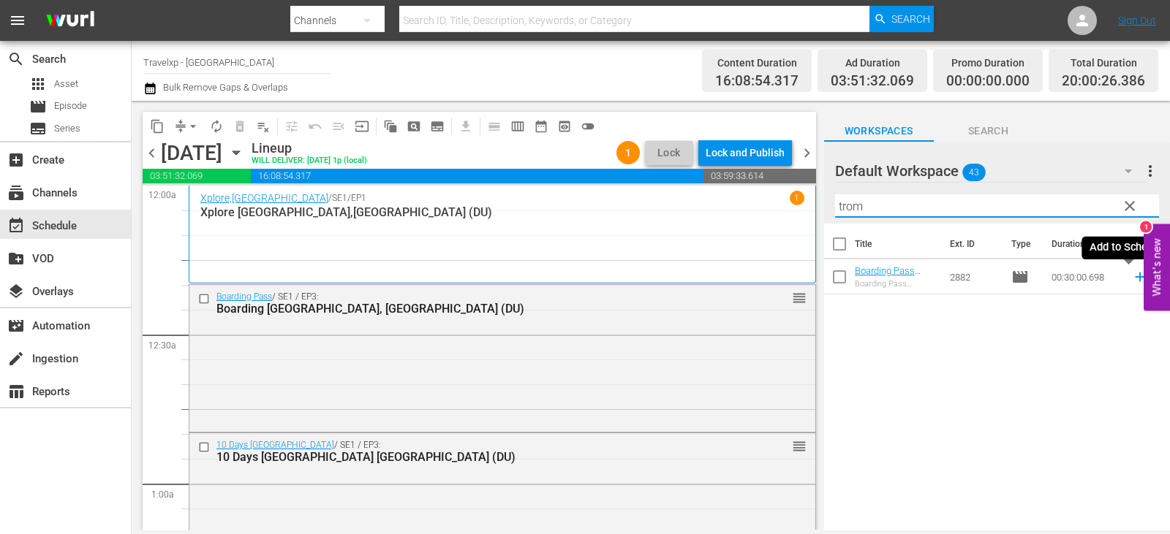
type input "trom"
click at [1134, 278] on icon at bounding box center [1140, 277] width 16 height 16
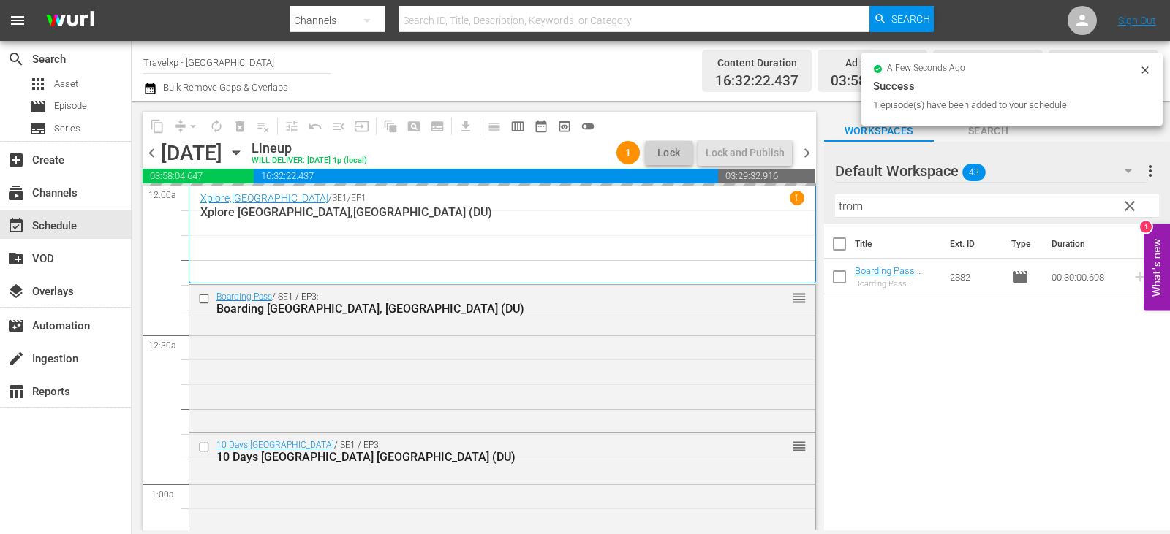
click at [1125, 208] on span "clear" at bounding box center [1130, 206] width 18 height 18
click at [1125, 208] on input "trom" at bounding box center [997, 205] width 324 height 23
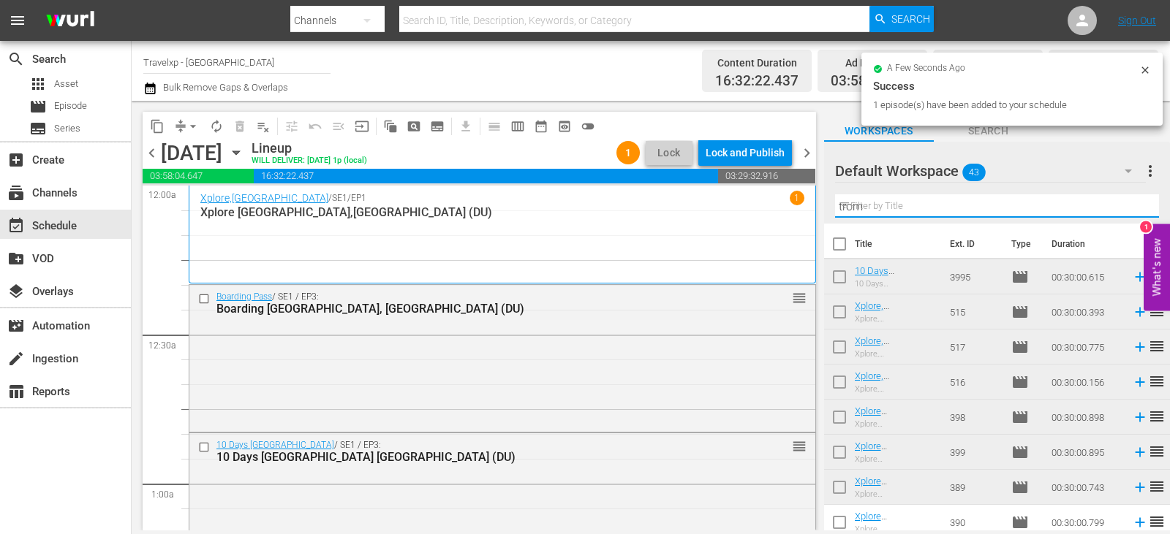
click at [1125, 208] on input "trom" at bounding box center [997, 205] width 324 height 23
click at [1125, 208] on input "text" at bounding box center [997, 205] width 324 height 23
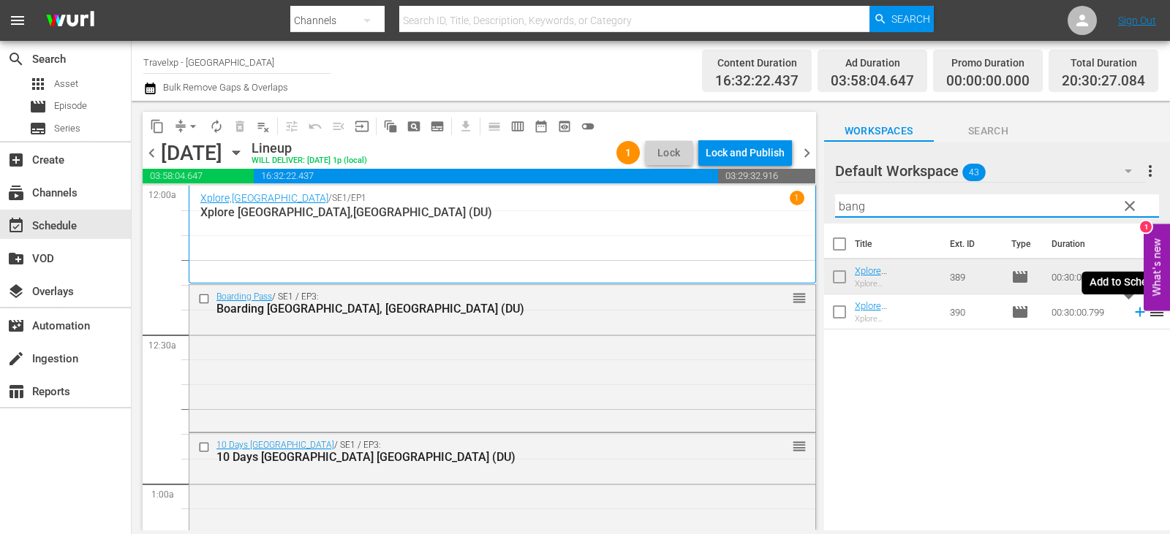
type input "bang"
click at [1132, 312] on icon at bounding box center [1140, 312] width 16 height 16
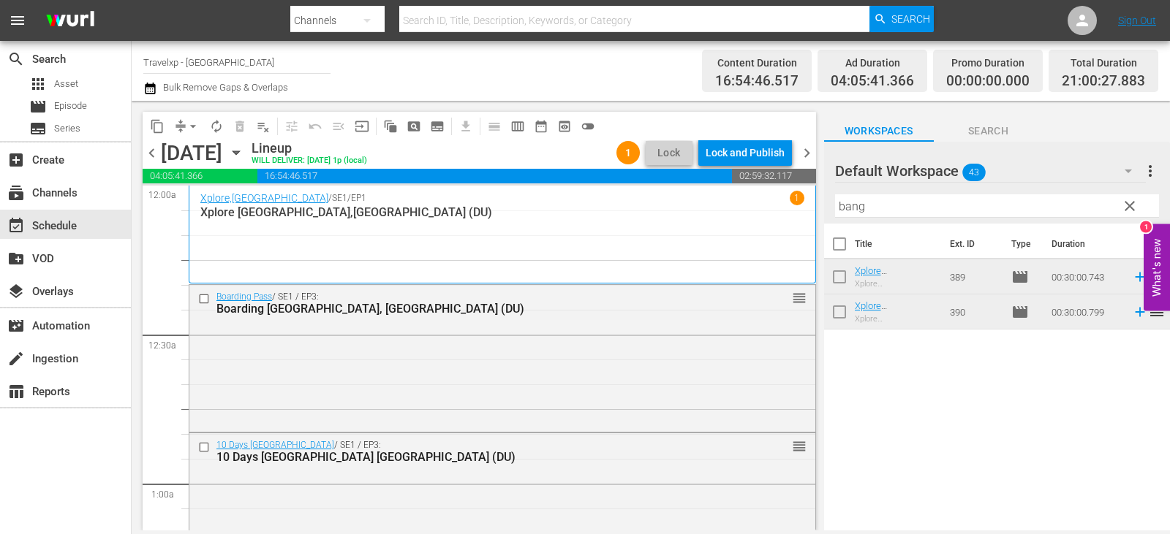
click at [1134, 204] on span "clear" at bounding box center [1130, 206] width 18 height 18
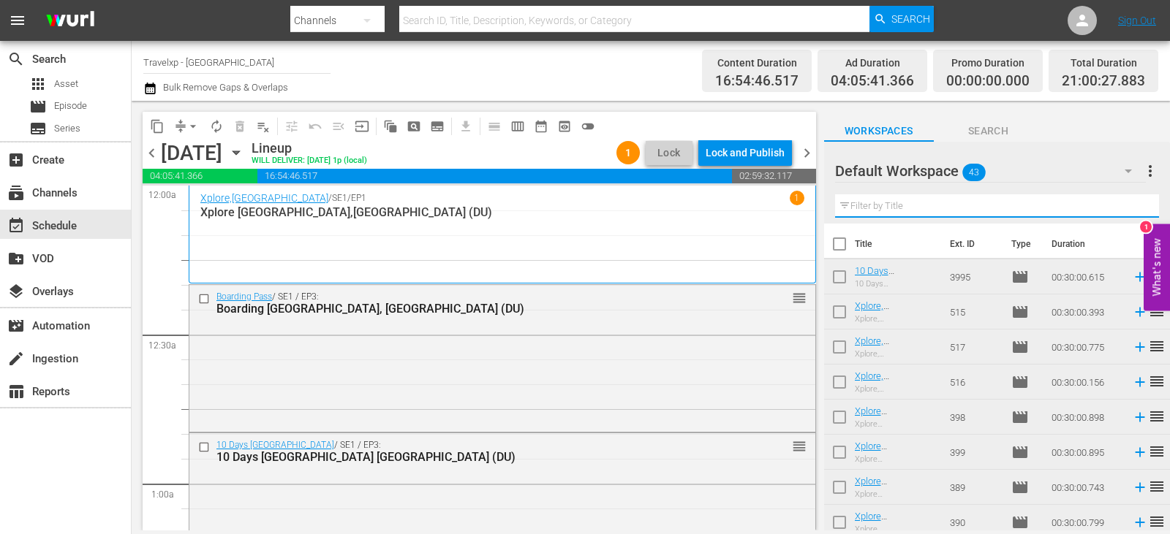
click at [1134, 204] on input "text" at bounding box center [997, 205] width 324 height 23
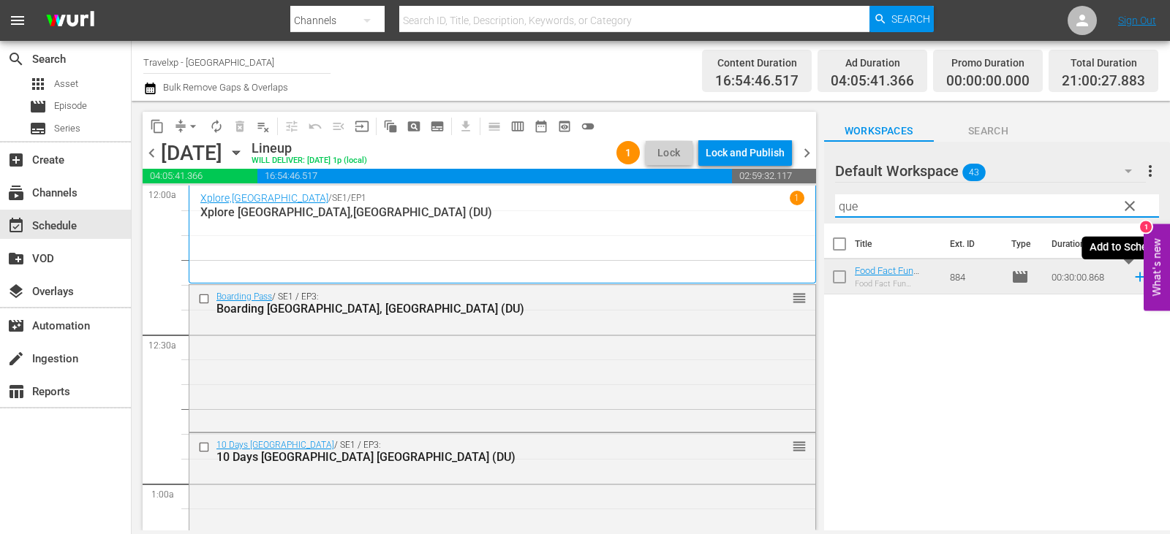
type input "que"
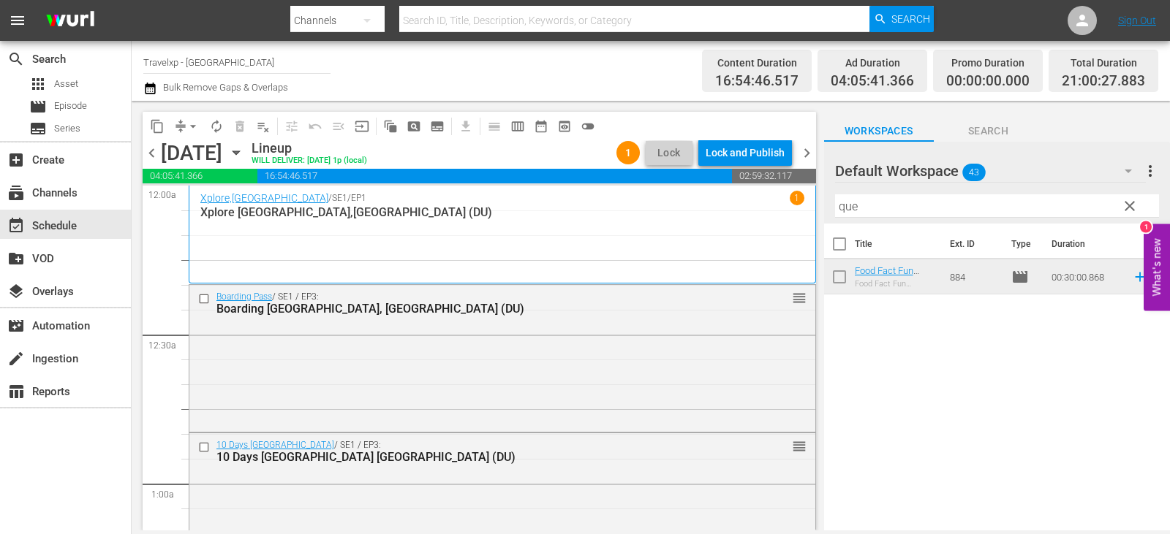
click at [1148, 276] on span "reorder" at bounding box center [1157, 277] width 18 height 18
click at [1132, 279] on icon at bounding box center [1140, 277] width 16 height 16
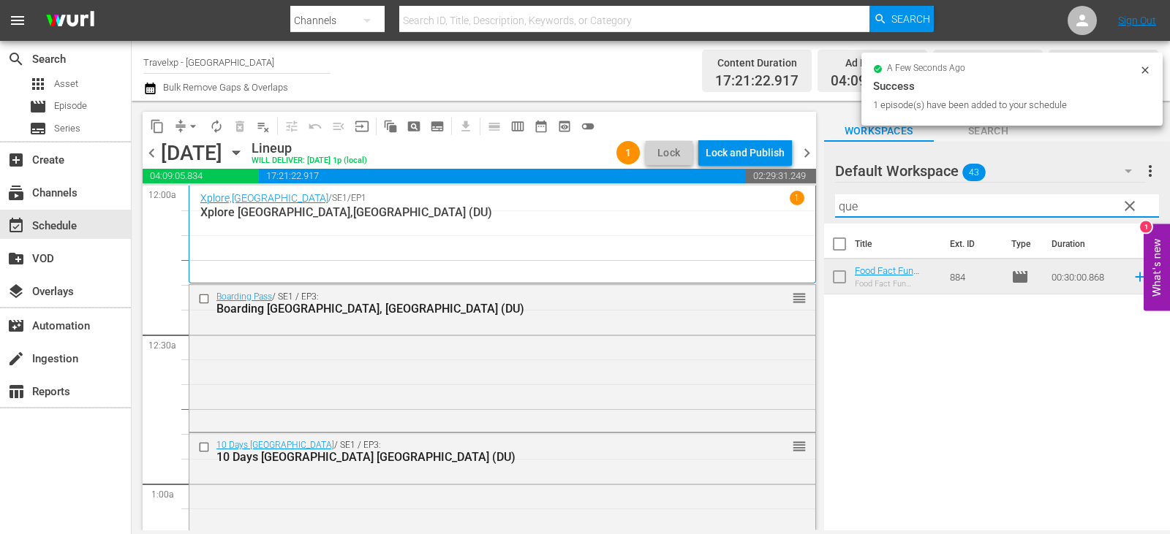
drag, startPoint x: 1115, startPoint y: 206, endPoint x: 1153, endPoint y: 199, distance: 38.7
click at [1115, 207] on input "que" at bounding box center [997, 205] width 324 height 23
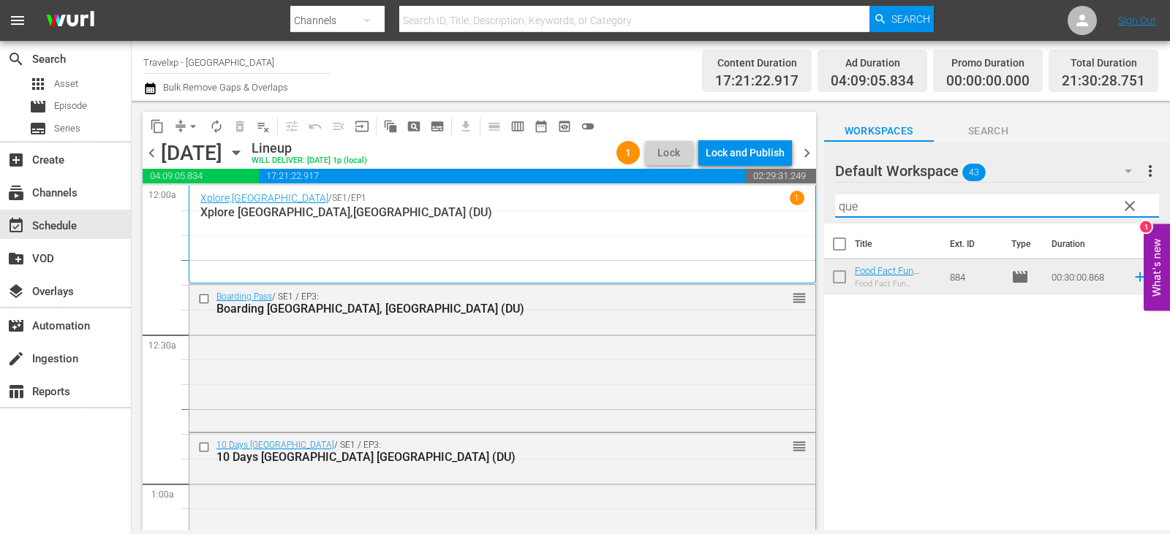
click at [1153, 199] on input "que" at bounding box center [997, 205] width 324 height 23
click at [1121, 214] on span "clear" at bounding box center [1130, 206] width 18 height 18
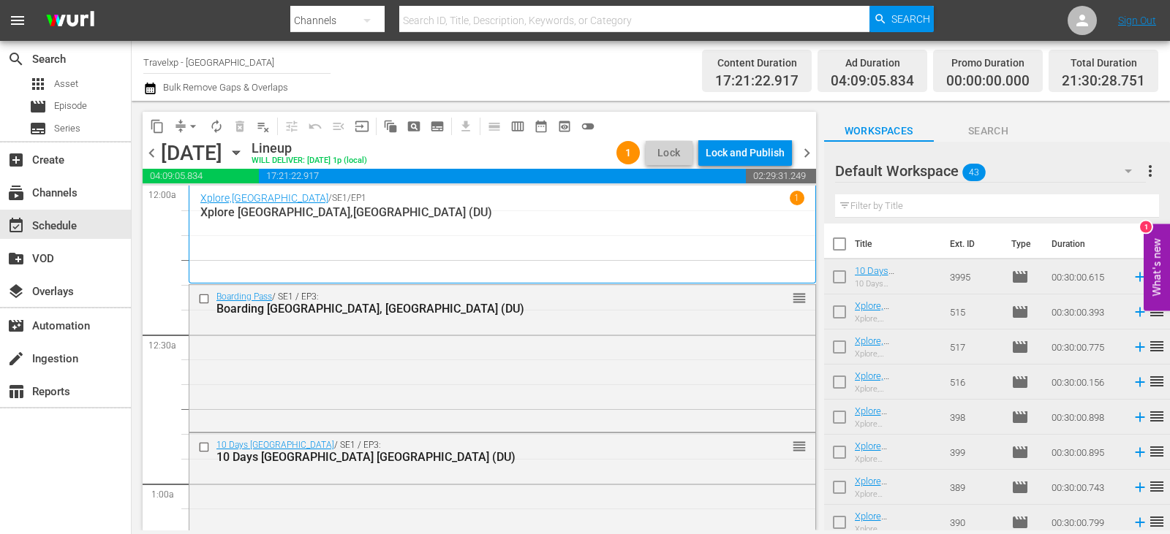
drag, startPoint x: 1121, startPoint y: 214, endPoint x: 1096, endPoint y: 213, distance: 24.9
click at [1121, 214] on input "text" at bounding box center [997, 205] width 324 height 23
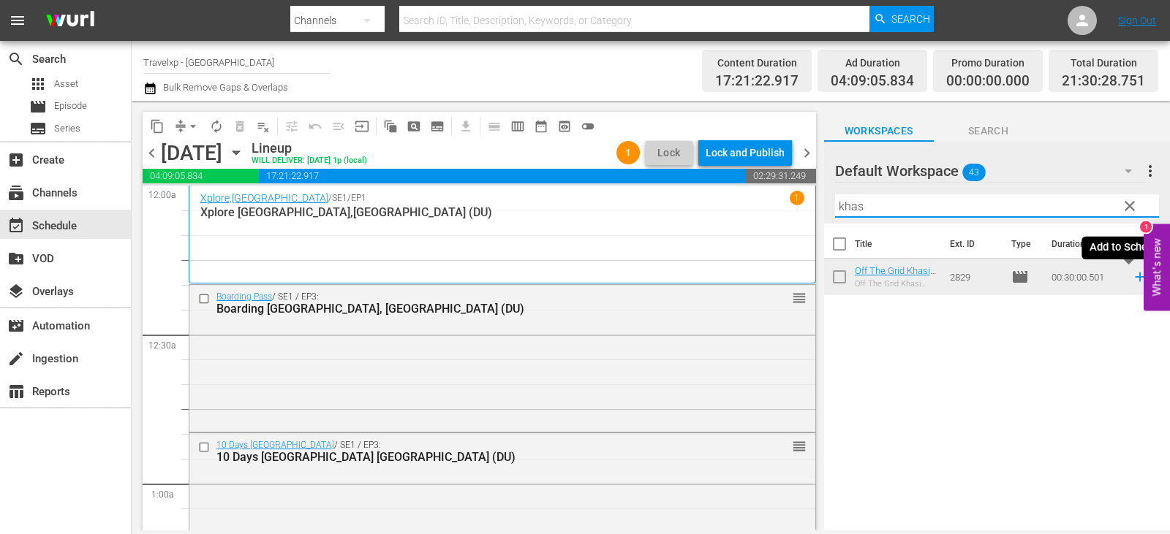
type input "khas"
click at [1132, 280] on icon at bounding box center [1140, 277] width 16 height 16
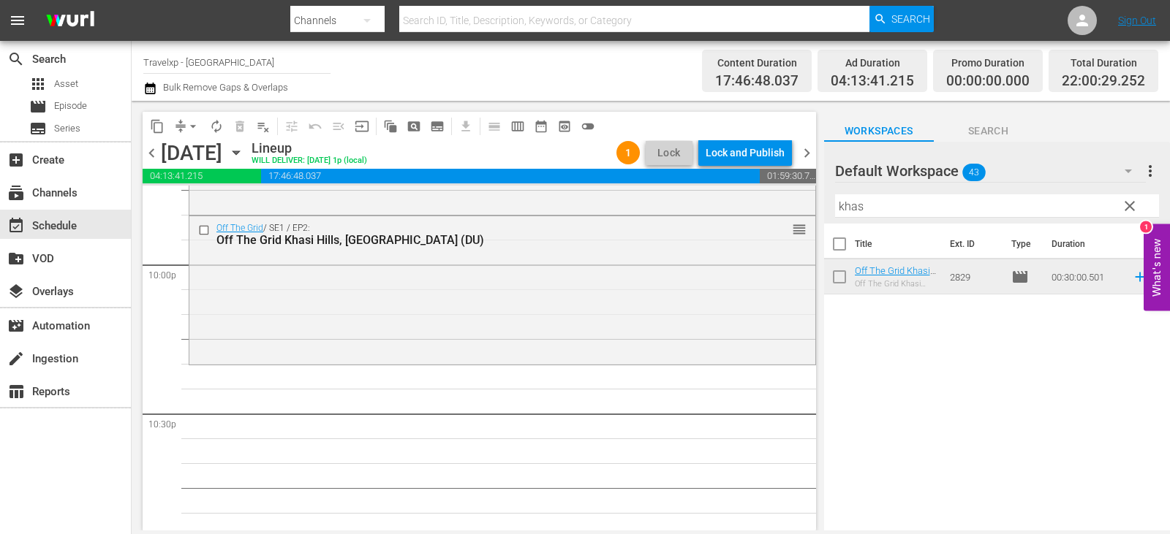
scroll to position [6505, 0]
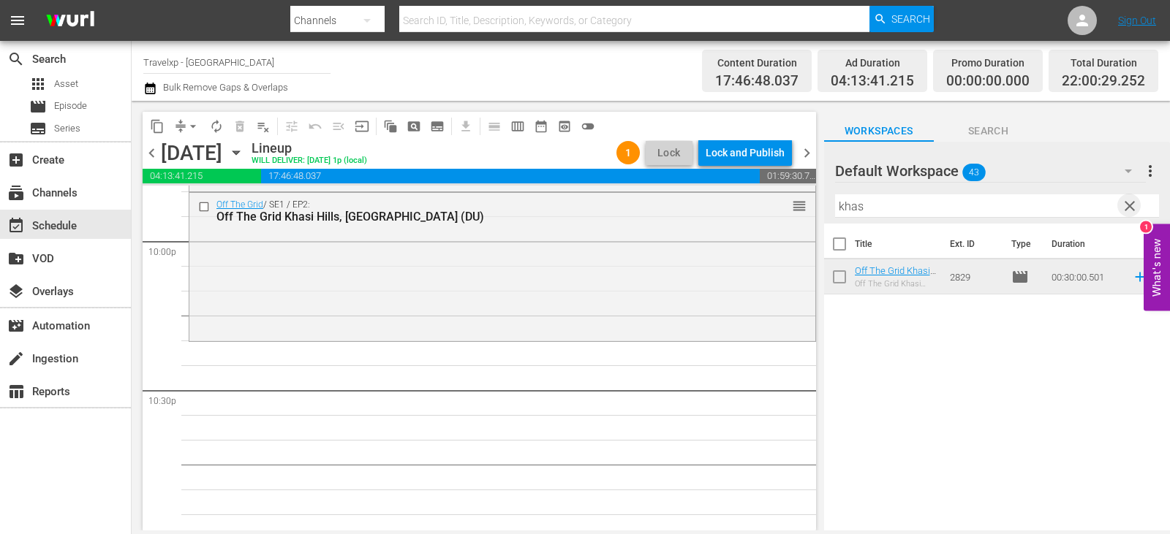
click at [1132, 205] on span "clear" at bounding box center [1130, 206] width 18 height 18
click at [1132, 205] on input "text" at bounding box center [997, 205] width 324 height 23
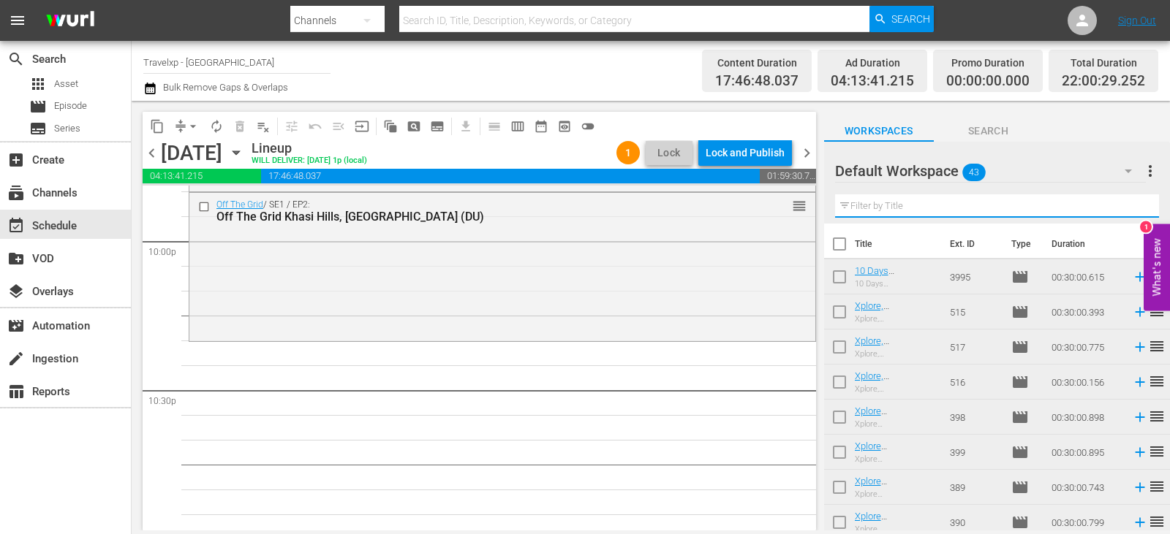
click at [1132, 205] on input "text" at bounding box center [997, 205] width 324 height 23
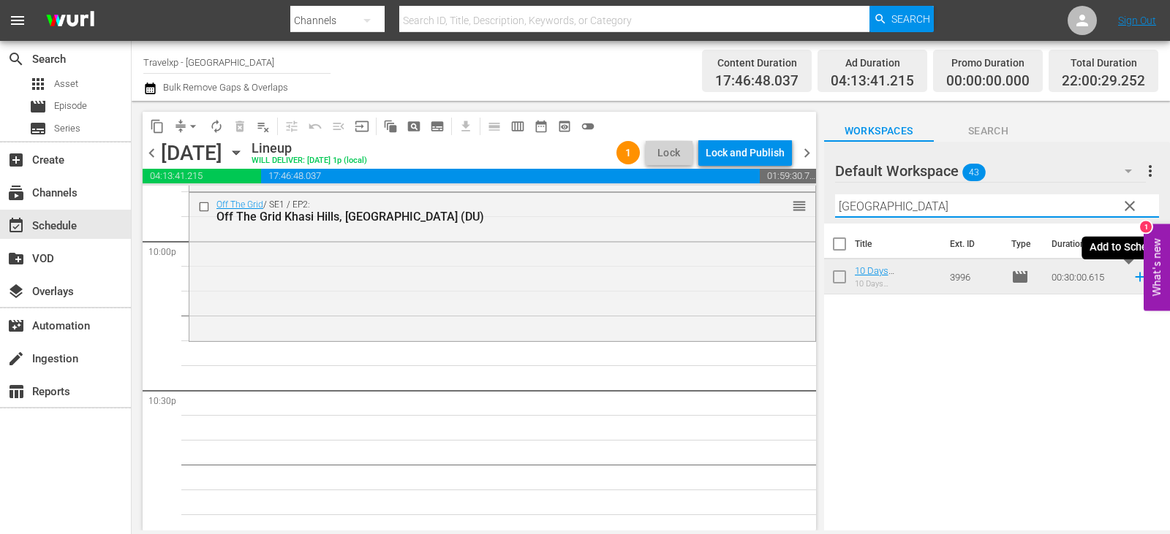
type input "durban"
click at [1134, 278] on icon at bounding box center [1139, 278] width 10 height 10
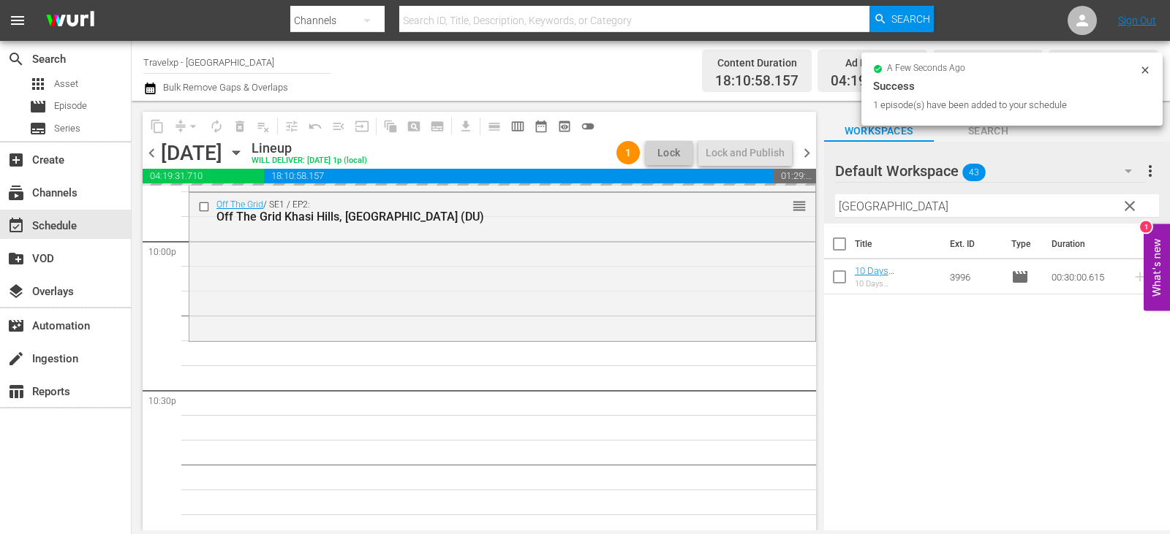
click at [1131, 210] on span "clear" at bounding box center [1130, 206] width 18 height 18
click at [1131, 210] on input "durban" at bounding box center [997, 205] width 324 height 23
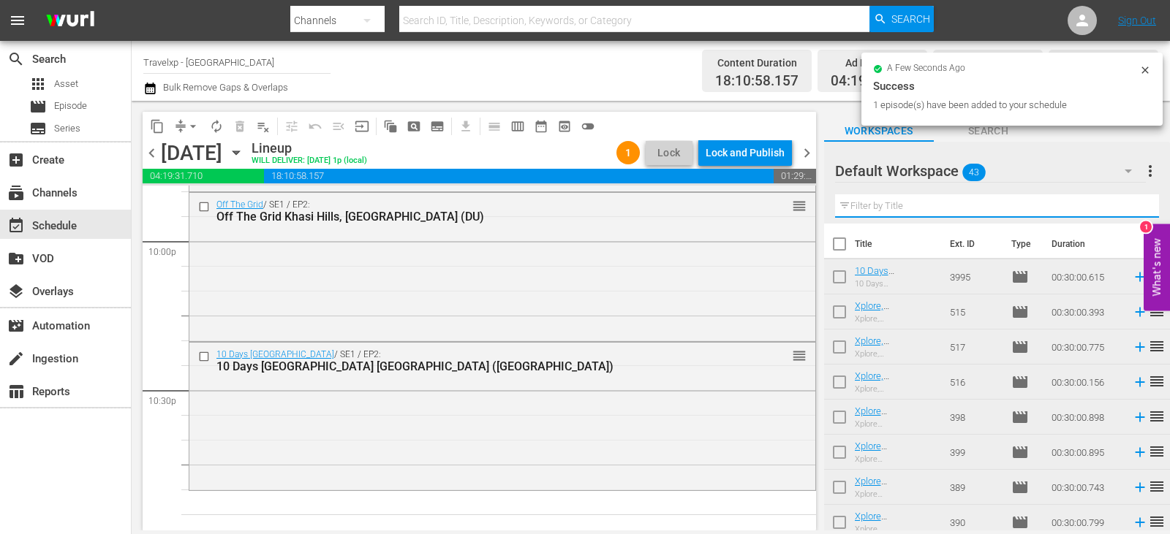
click at [1131, 210] on input "text" at bounding box center [997, 205] width 324 height 23
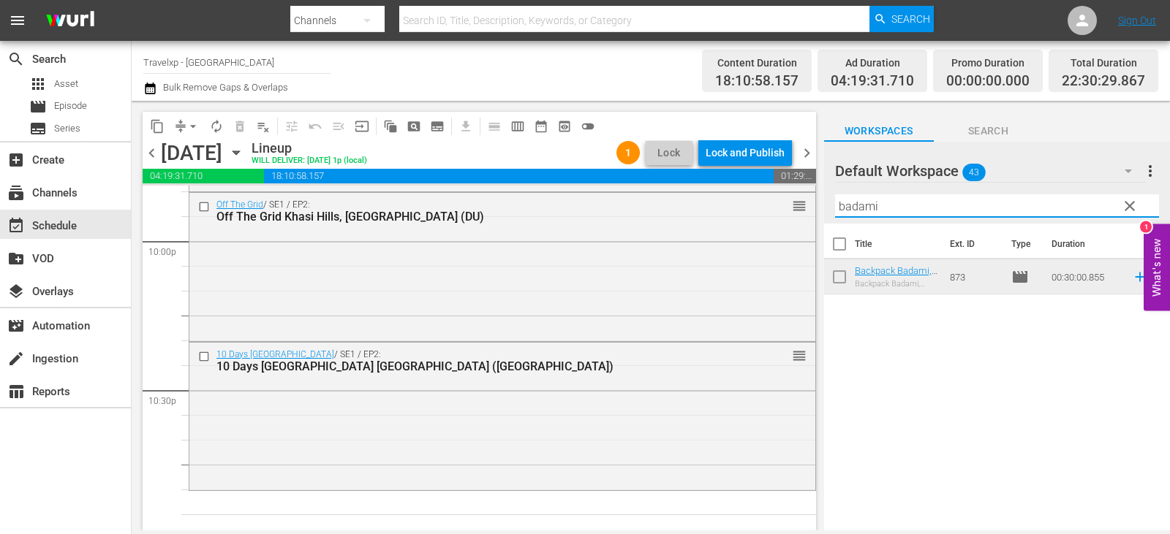
type input "badami"
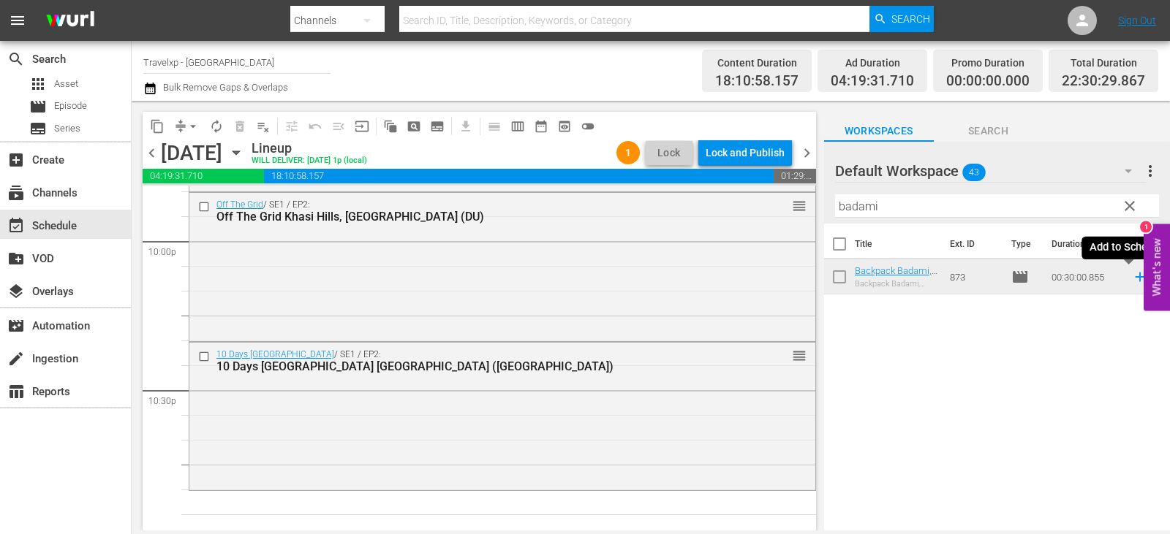
click at [1132, 275] on icon at bounding box center [1140, 277] width 16 height 16
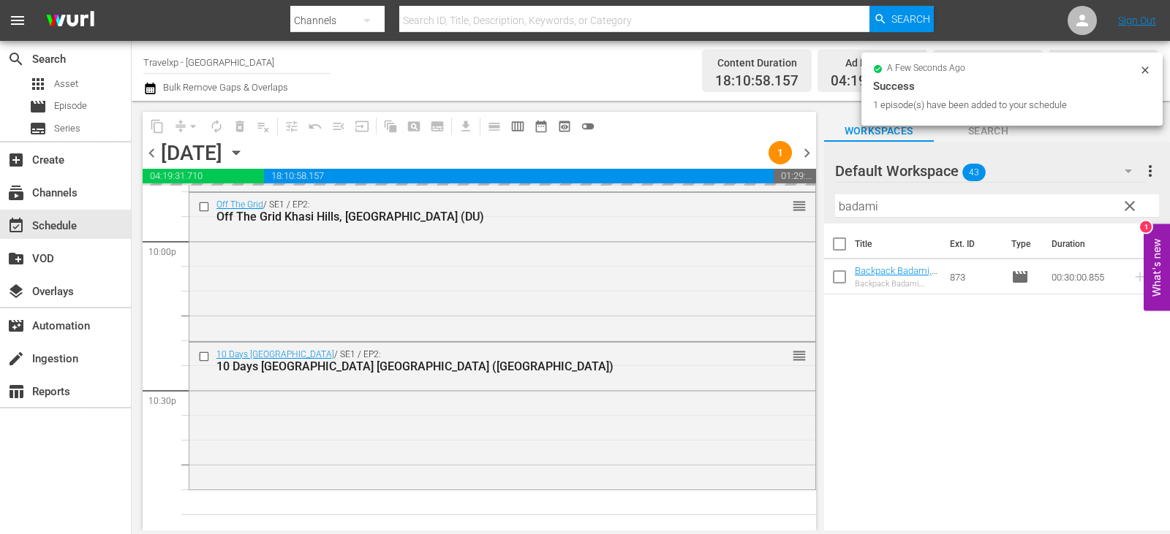
click at [1133, 202] on span "clear" at bounding box center [1130, 206] width 18 height 18
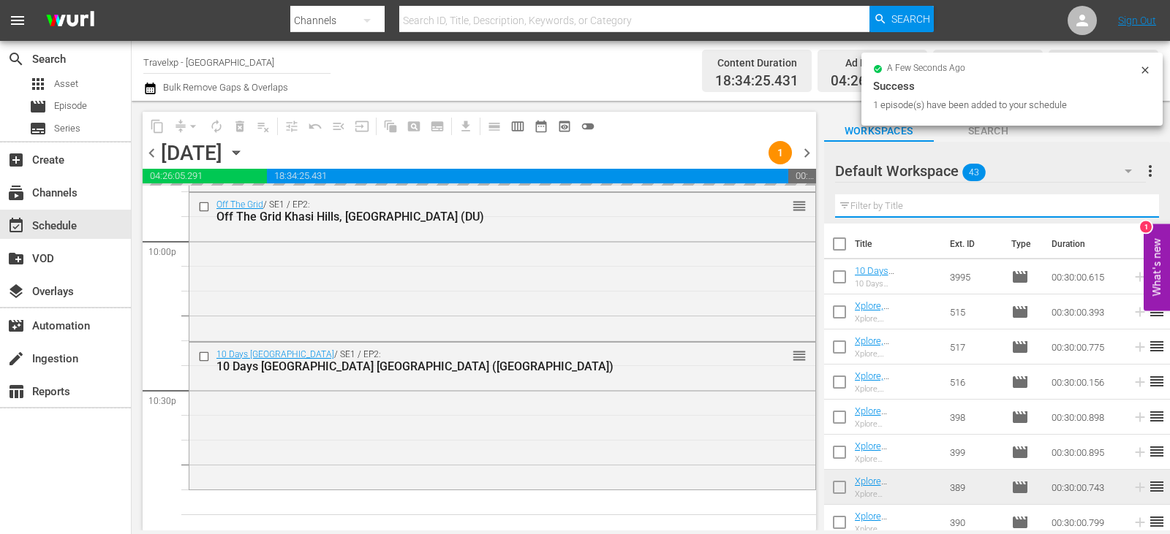
click at [1133, 202] on input "text" at bounding box center [997, 205] width 324 height 23
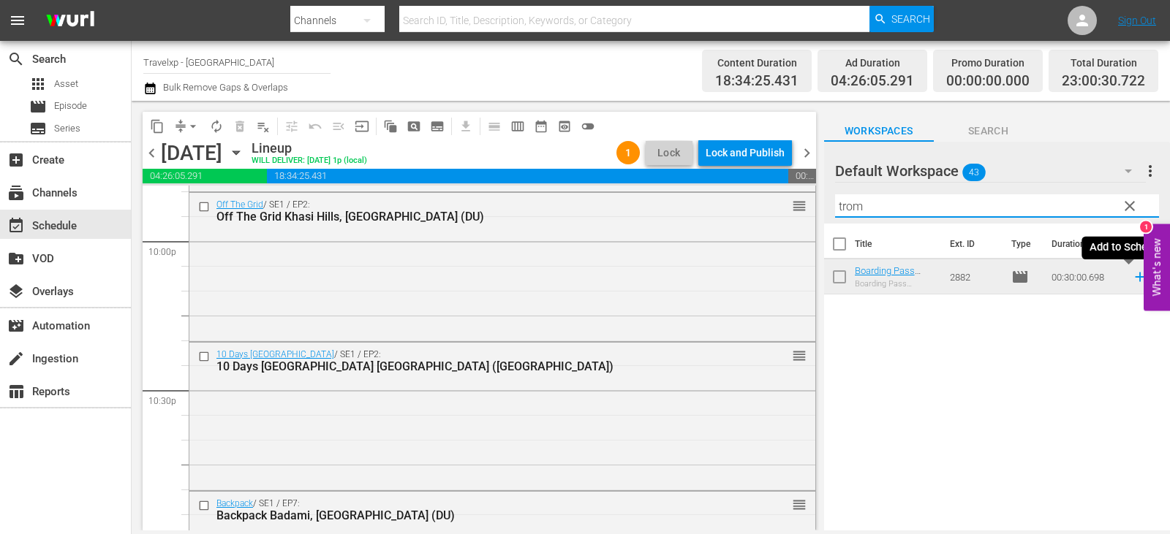
type input "trom"
click at [1132, 275] on icon at bounding box center [1140, 277] width 16 height 16
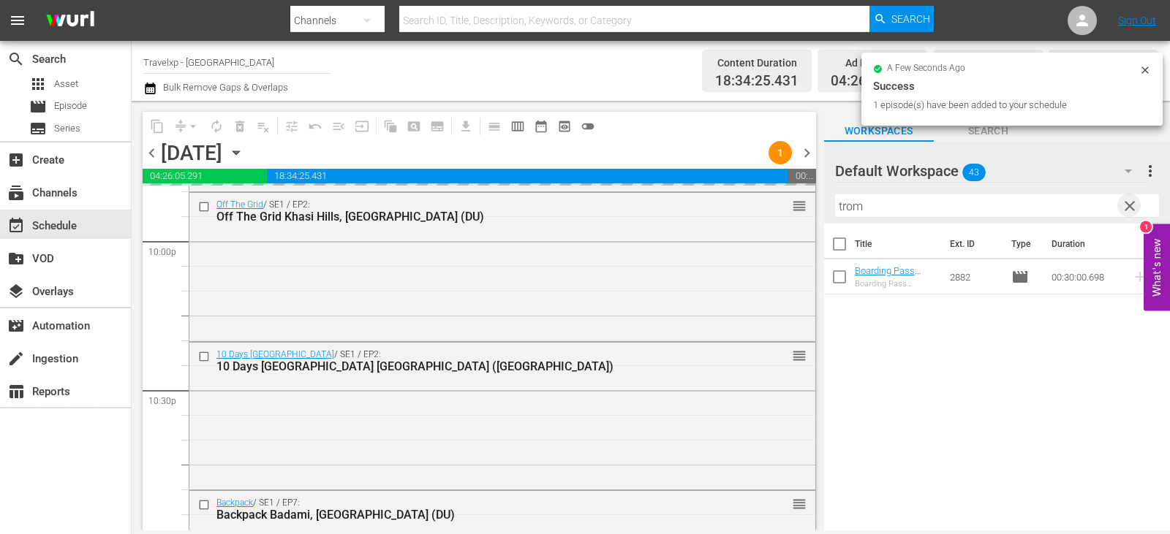
click at [1129, 212] on span "clear" at bounding box center [1130, 206] width 18 height 18
click at [1129, 212] on input "text" at bounding box center [997, 205] width 324 height 23
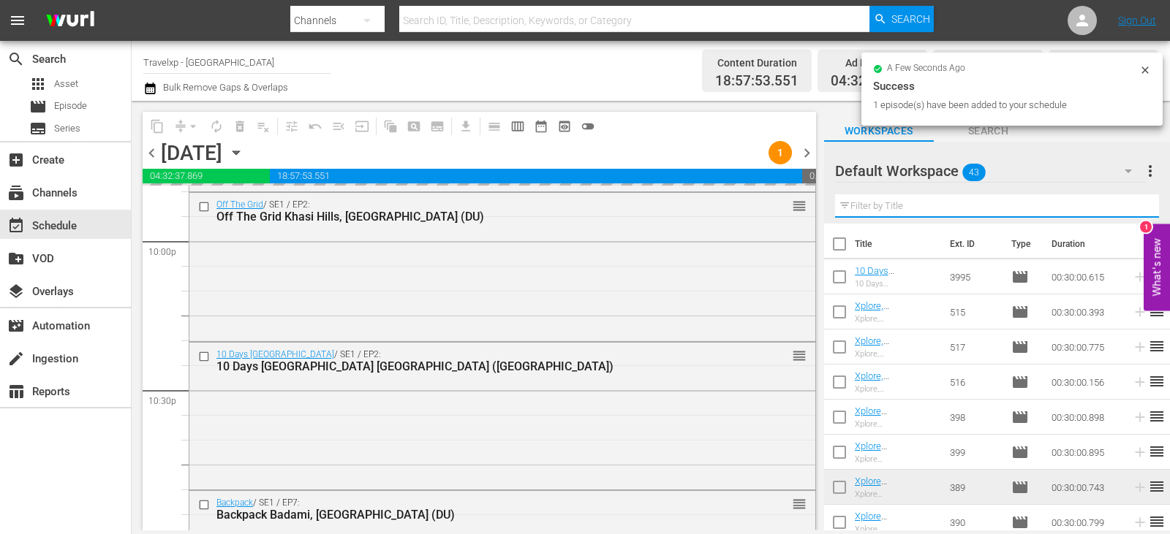
click at [1129, 212] on input "text" at bounding box center [997, 205] width 324 height 23
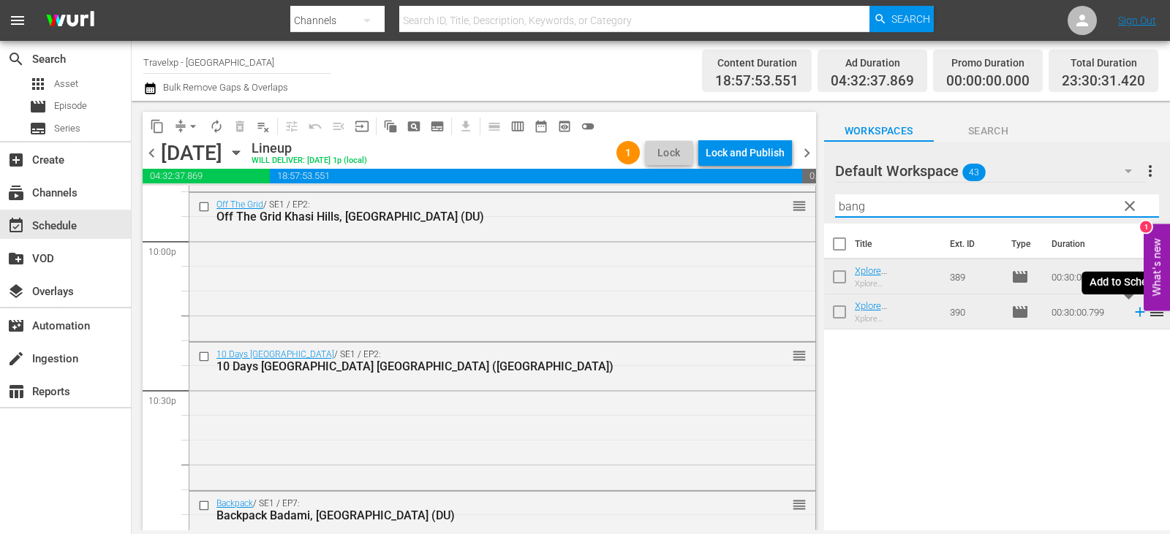
type input "bang"
click at [1132, 310] on icon at bounding box center [1140, 312] width 16 height 16
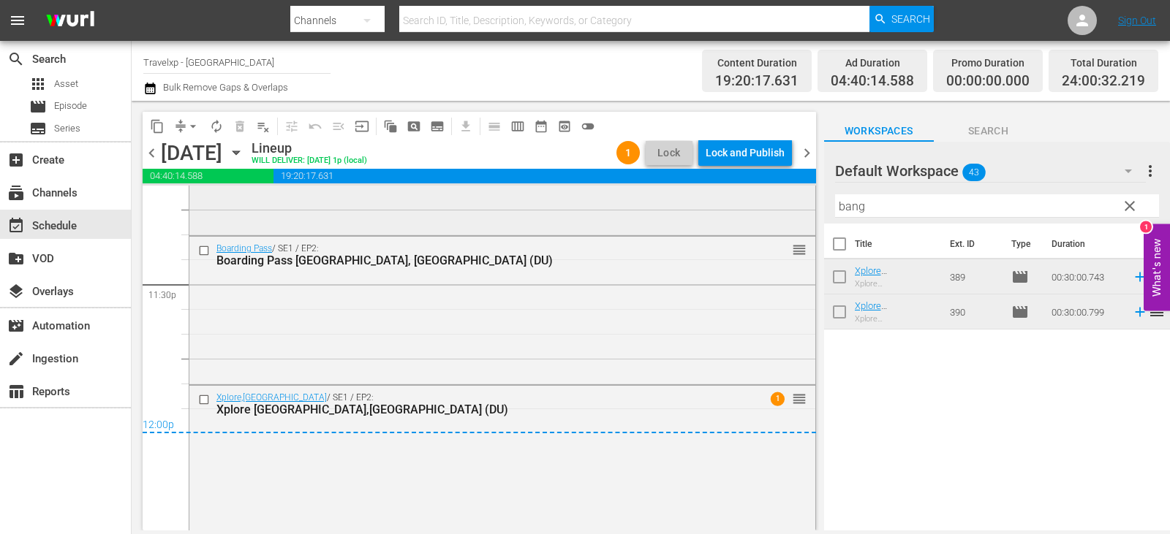
scroll to position [6913, 0]
click at [765, 159] on div "Lock and Publish" at bounding box center [744, 153] width 79 height 26
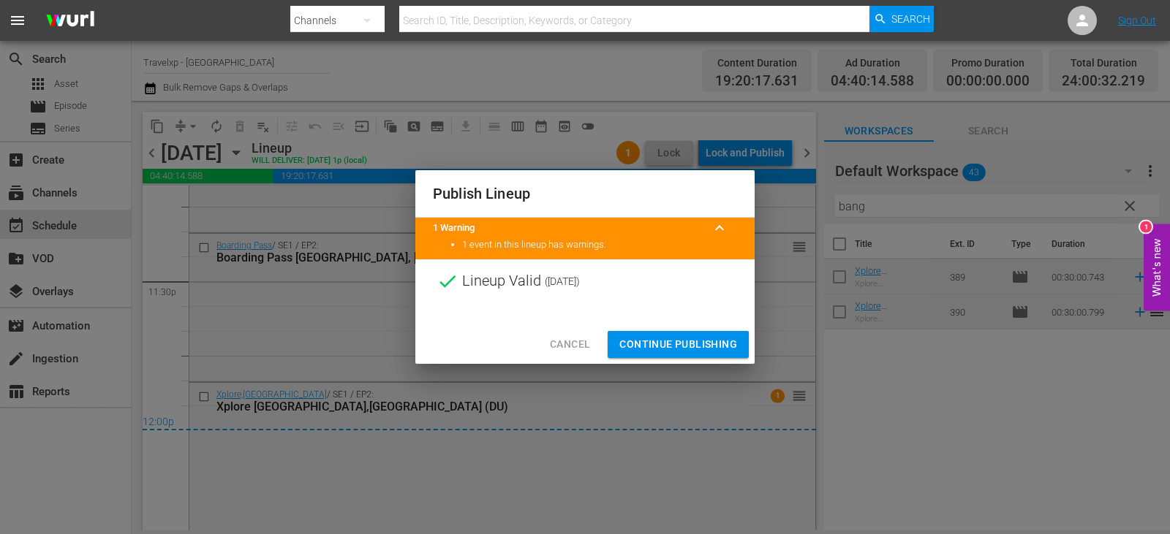
click at [663, 346] on span "Continue Publishing" at bounding box center [678, 345] width 118 height 18
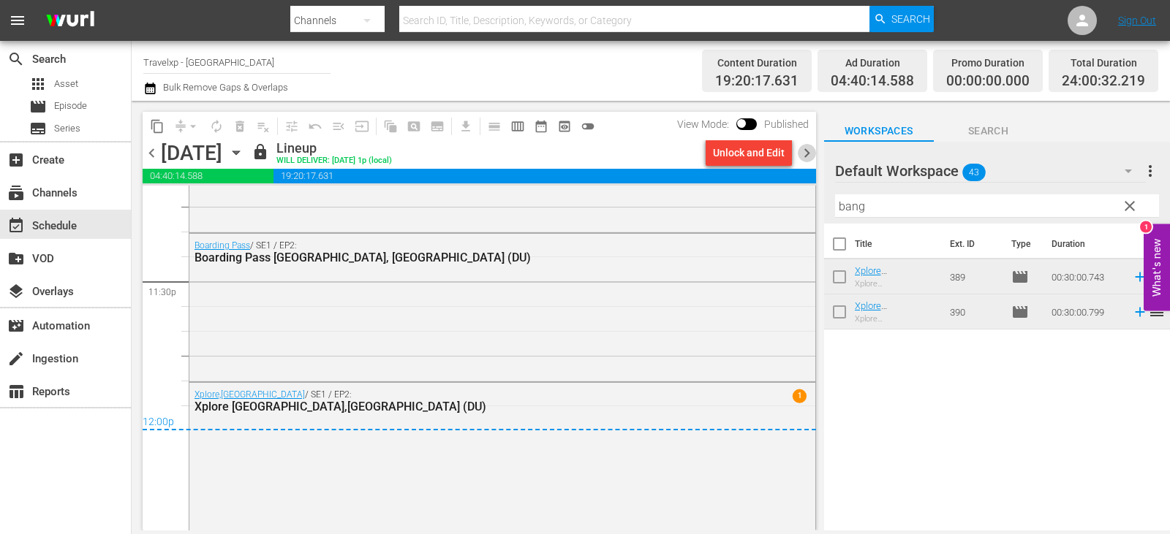
click at [803, 156] on span "chevron_right" at bounding box center [806, 153] width 18 height 18
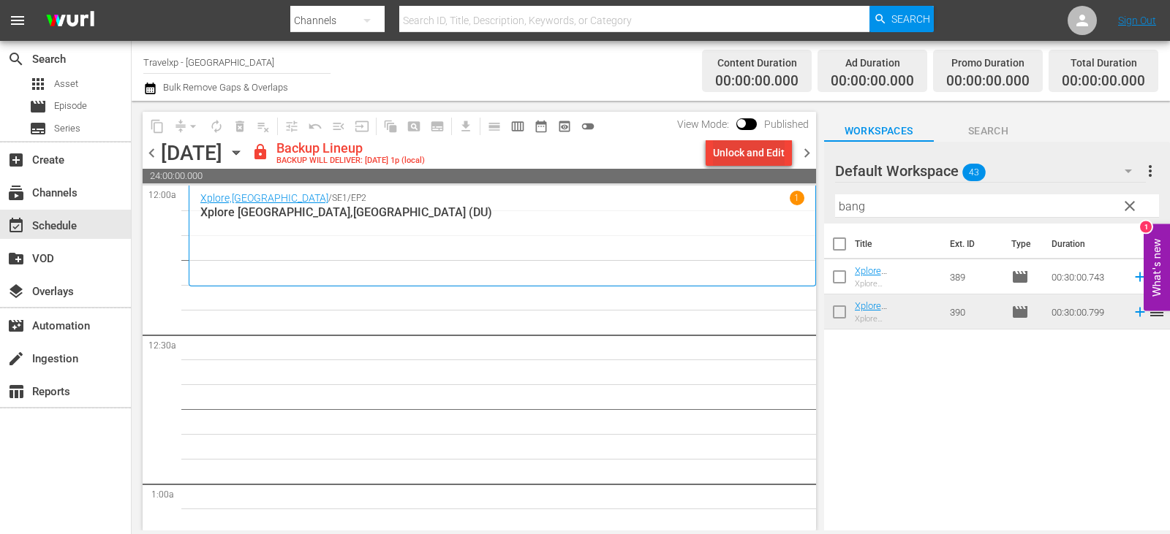
click at [729, 148] on div "Unlock and Edit" at bounding box center [749, 153] width 72 height 26
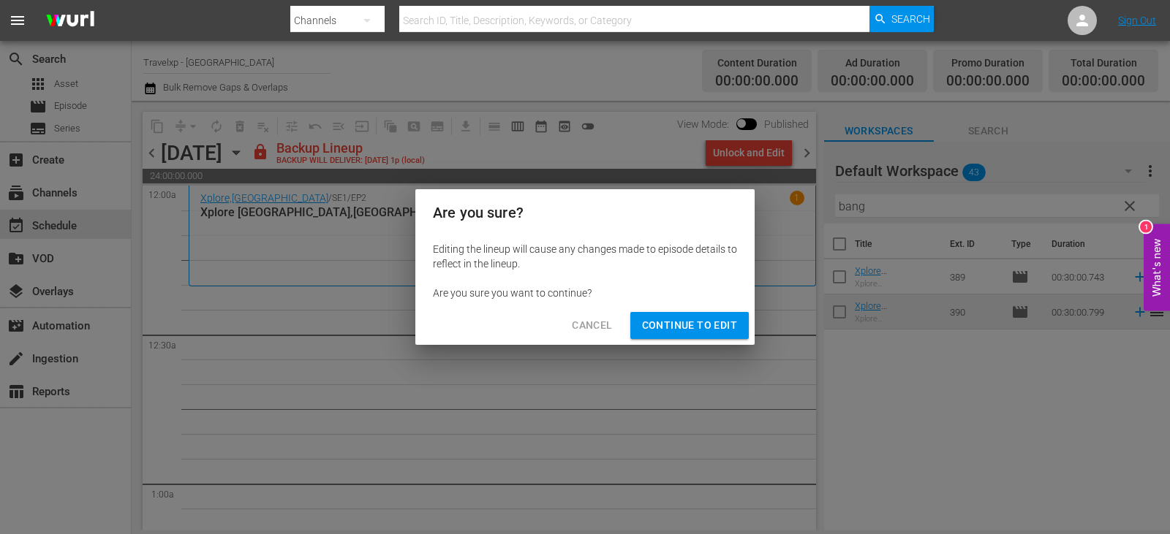
click at [702, 331] on span "Continue to Edit" at bounding box center [689, 325] width 95 height 18
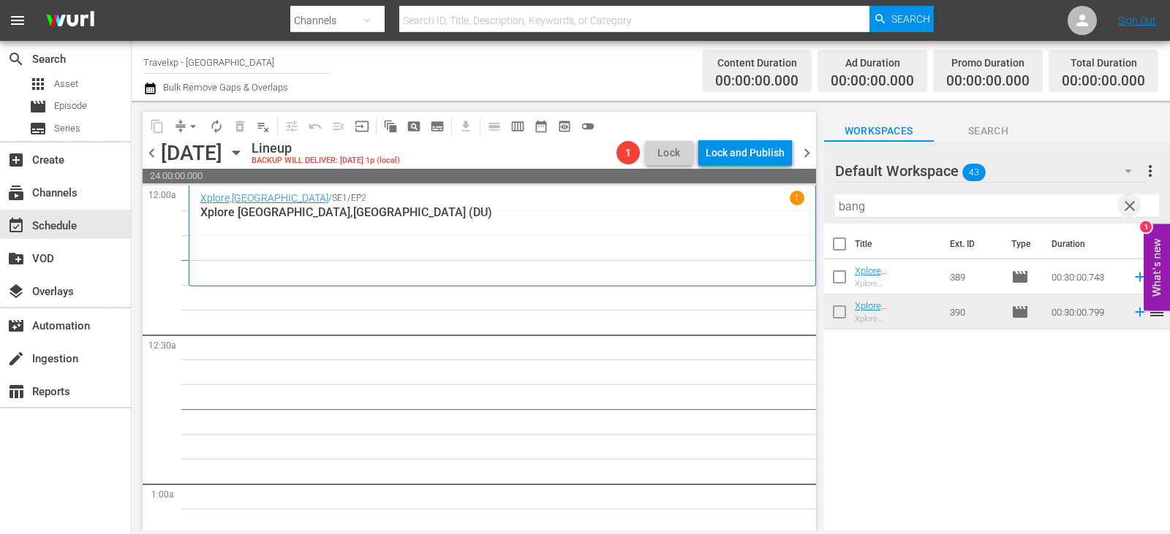
click at [1134, 208] on span "clear" at bounding box center [1130, 206] width 18 height 18
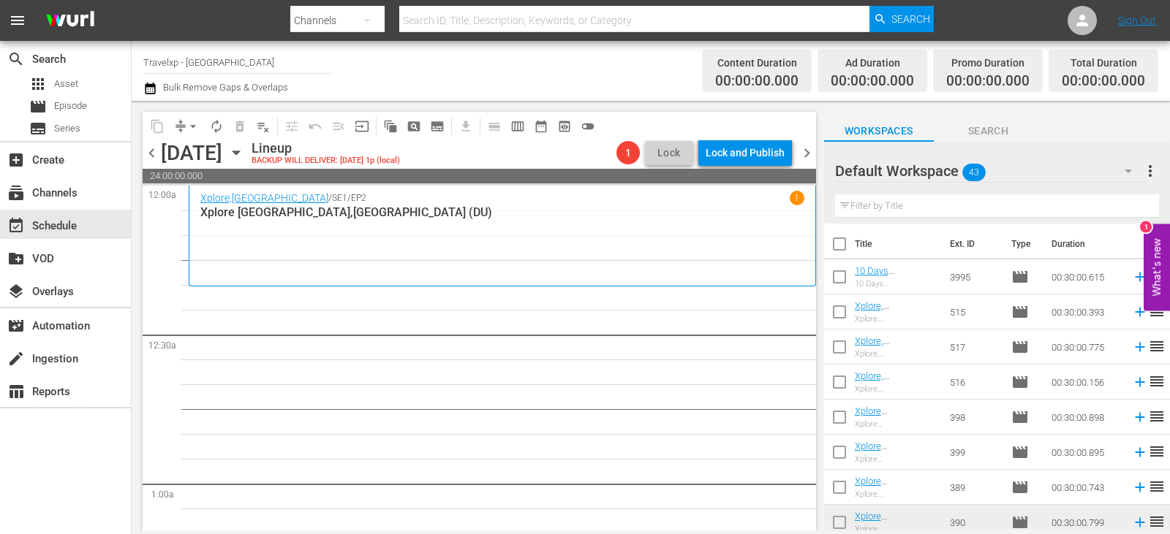
click at [1015, 189] on div "Default Workspace 43" at bounding box center [990, 171] width 311 height 41
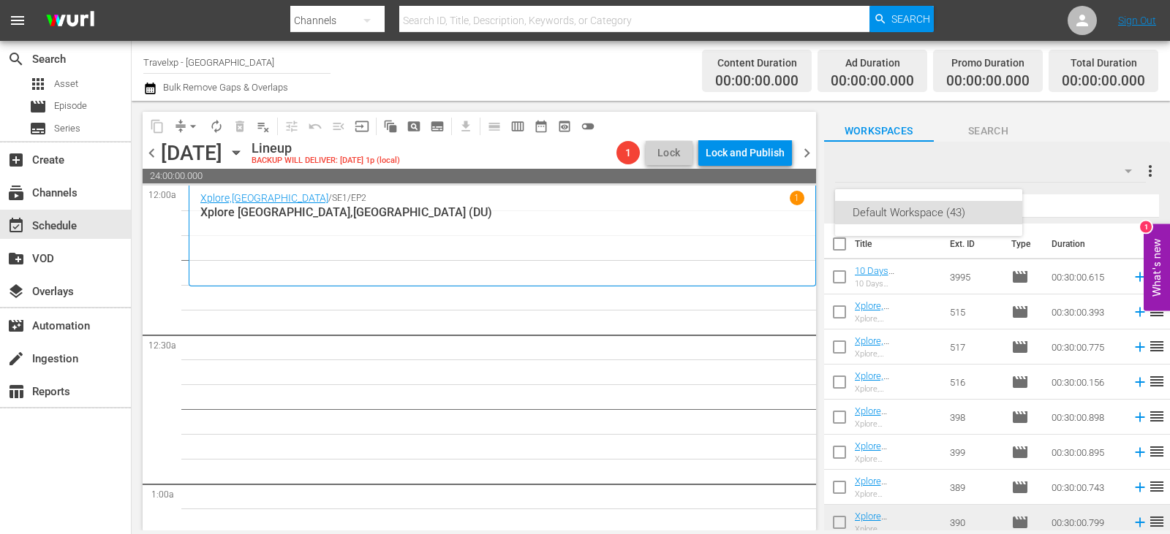
click at [1069, 202] on div "Default Workspace (43)" at bounding box center [585, 267] width 1170 height 534
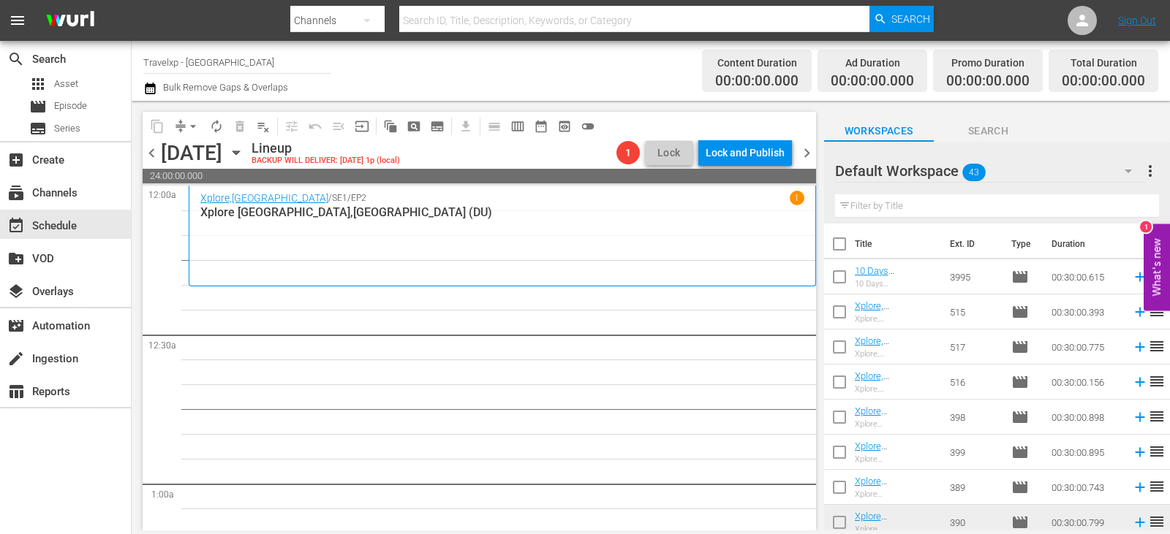
click at [903, 205] on input "text" at bounding box center [997, 205] width 324 height 23
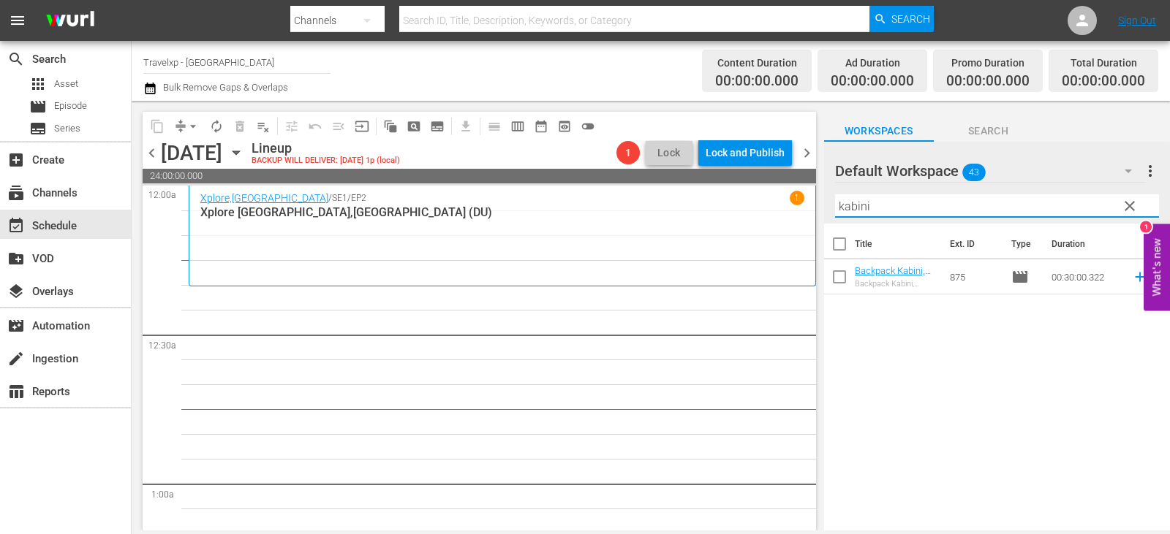
type input "kabini"
click at [1148, 276] on span "reorder" at bounding box center [1157, 277] width 18 height 18
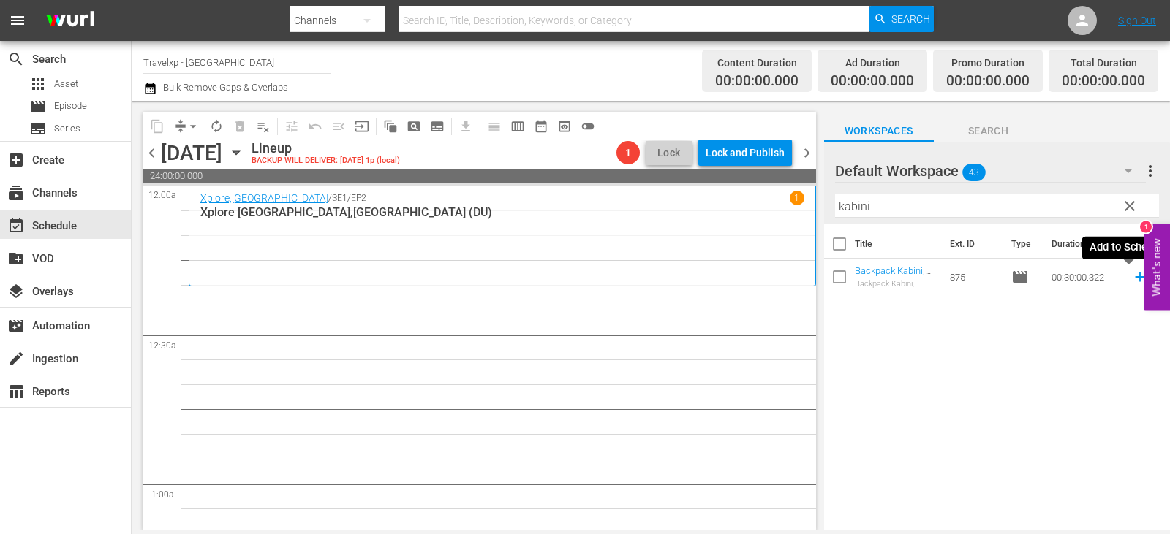
click at [1134, 278] on icon at bounding box center [1139, 278] width 10 height 10
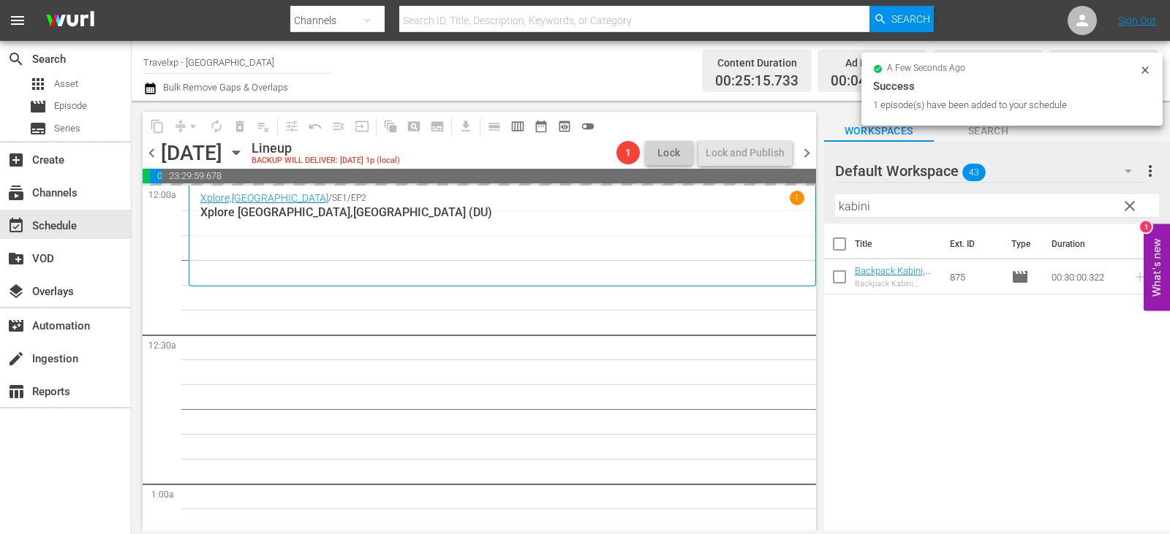
click at [1127, 211] on span "clear" at bounding box center [1130, 206] width 18 height 18
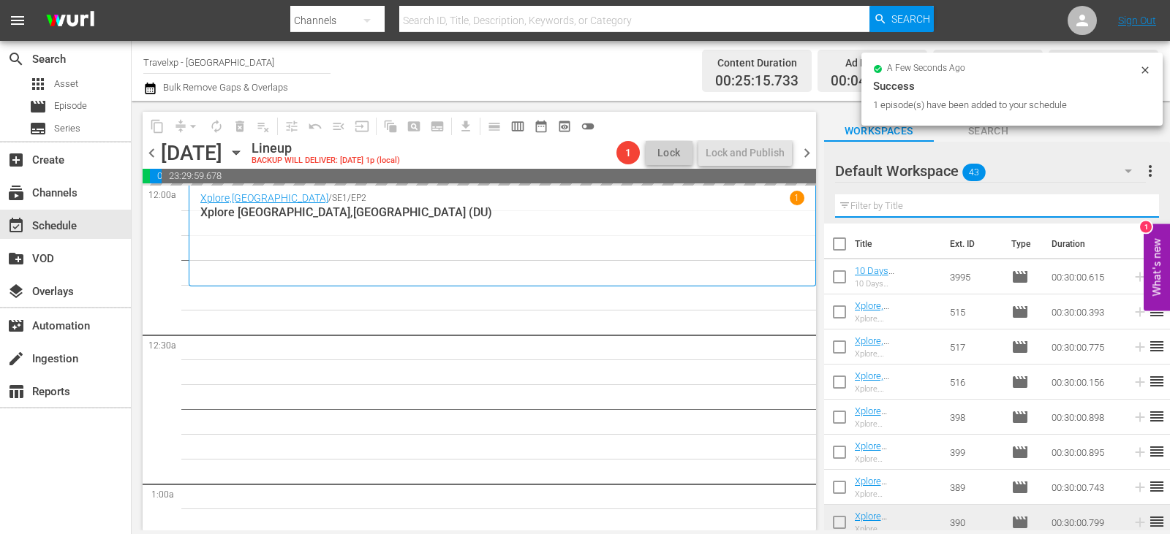
click at [1127, 211] on input "text" at bounding box center [997, 205] width 324 height 23
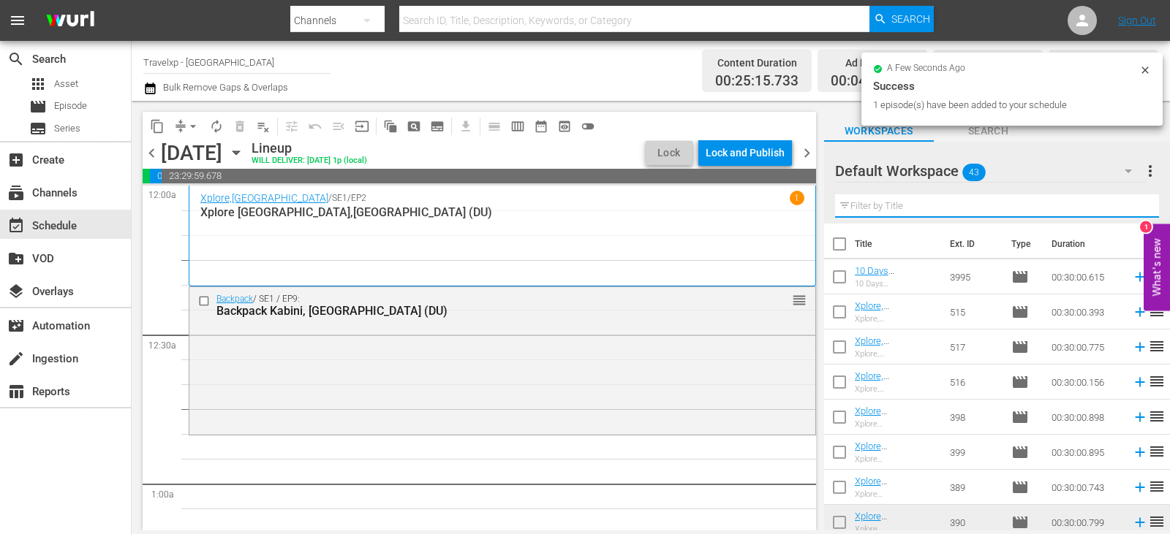
click at [1127, 211] on input "text" at bounding box center [997, 205] width 324 height 23
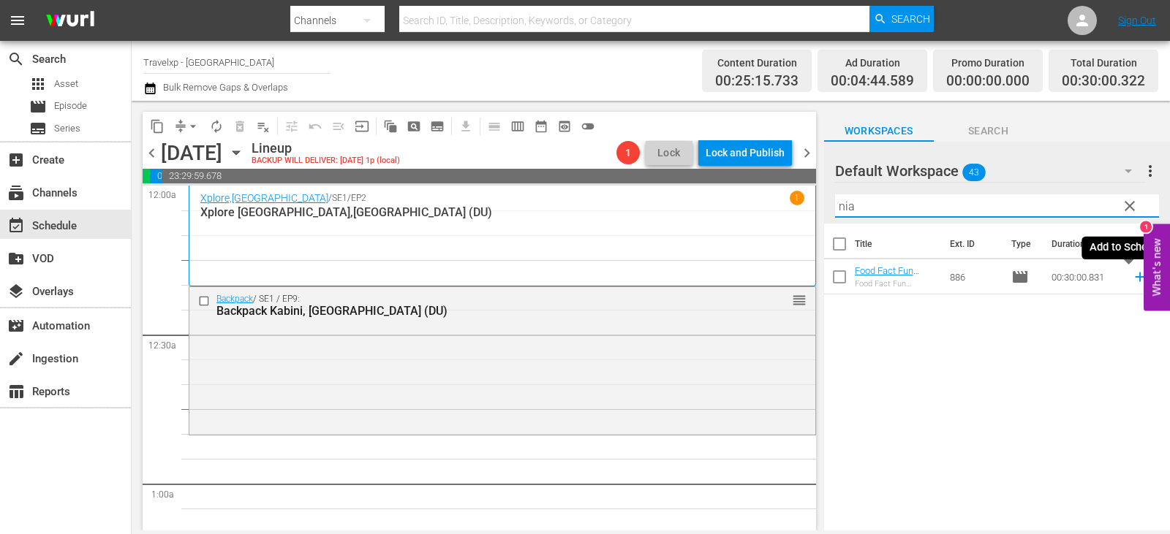
type input "nia"
click at [1134, 279] on icon at bounding box center [1140, 277] width 16 height 16
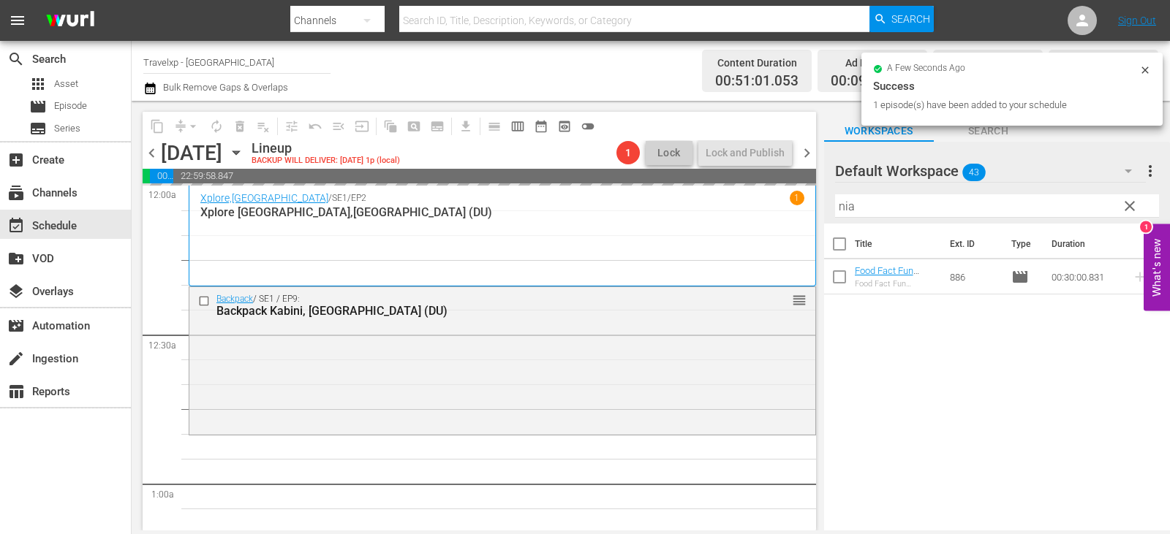
click at [1126, 202] on span "clear" at bounding box center [1130, 206] width 18 height 18
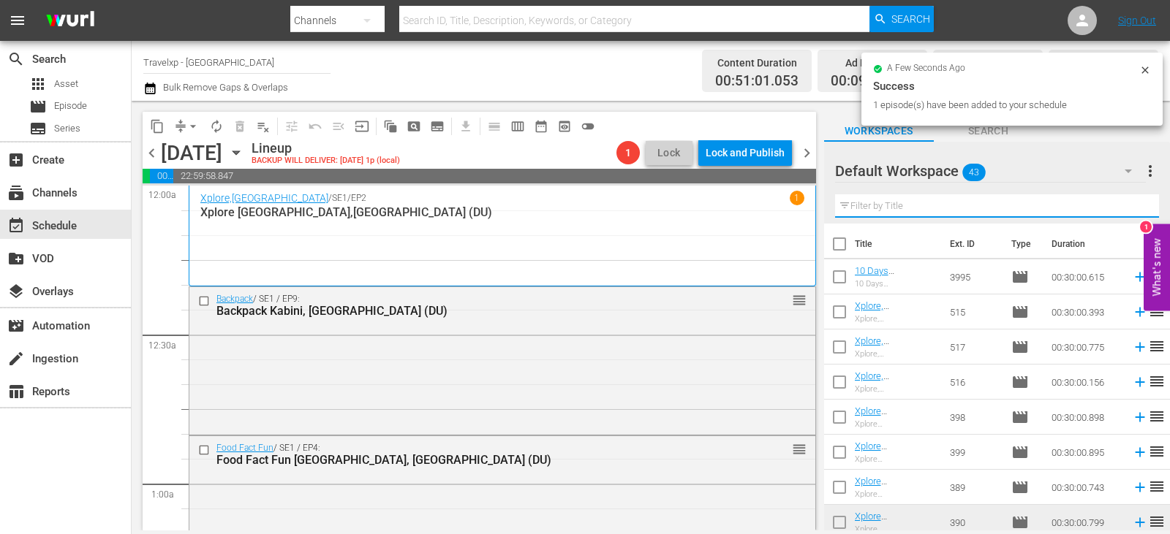
click at [1126, 202] on input "text" at bounding box center [997, 205] width 324 height 23
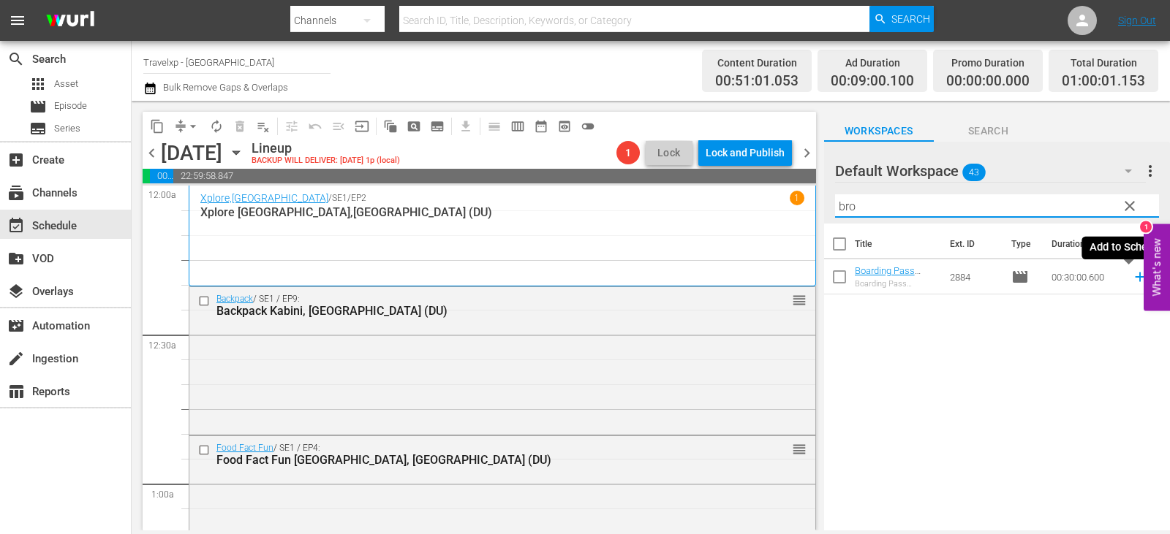
type input "bro"
click at [1132, 281] on icon at bounding box center [1140, 277] width 16 height 16
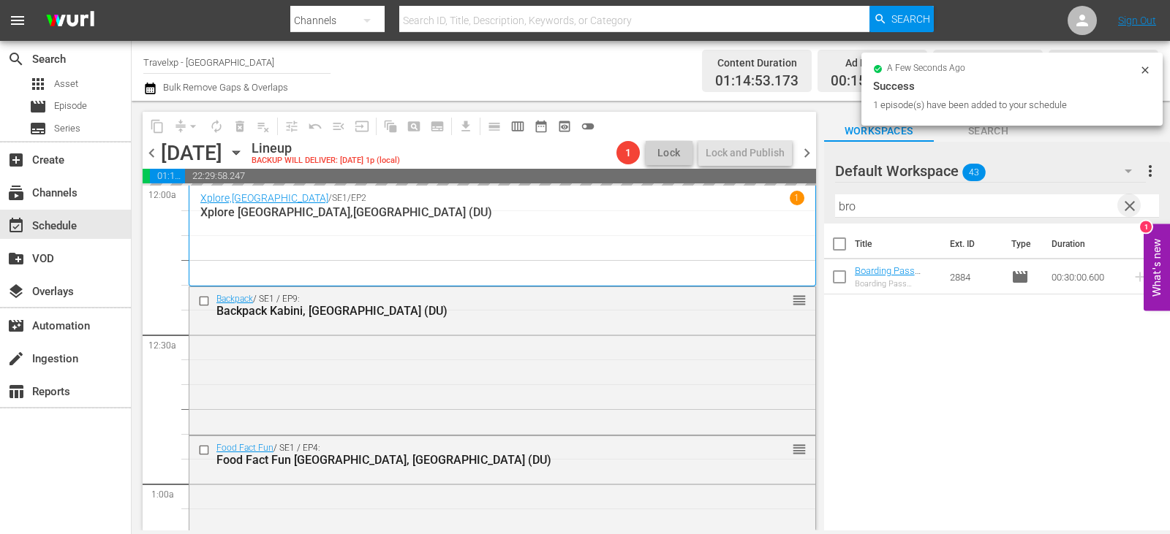
click at [1128, 212] on span "clear" at bounding box center [1130, 206] width 18 height 18
click at [1128, 212] on input "text" at bounding box center [997, 205] width 324 height 23
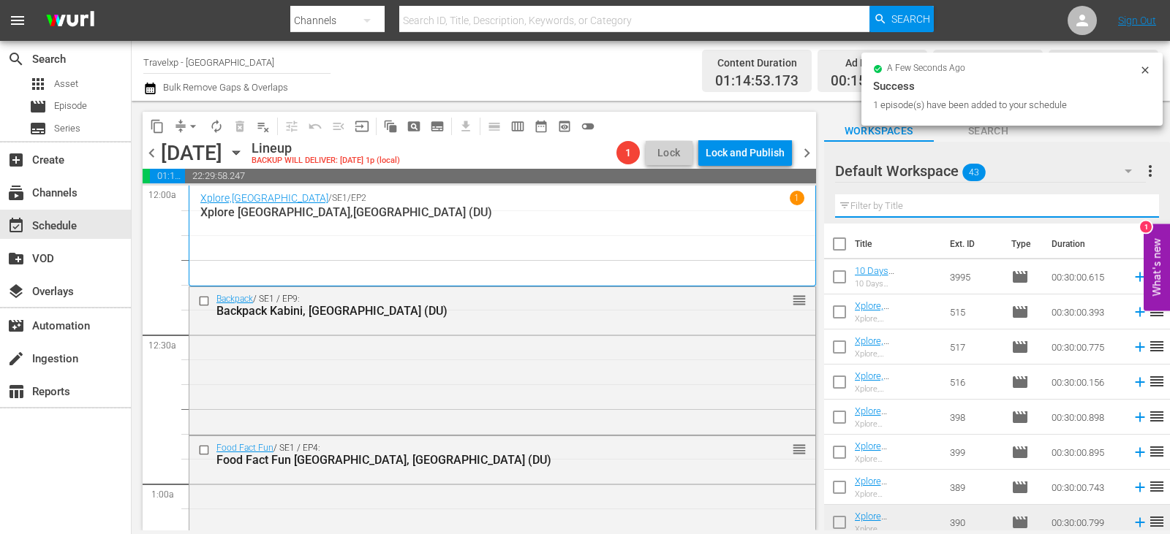
click at [1128, 212] on input "text" at bounding box center [997, 205] width 324 height 23
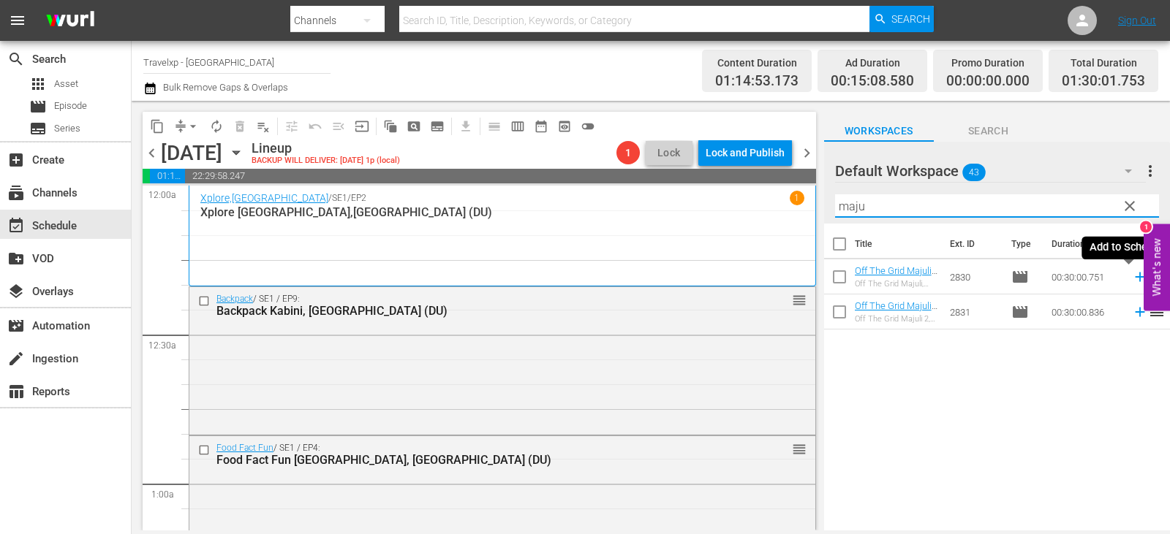
type input "maju"
click at [1132, 277] on icon at bounding box center [1140, 277] width 16 height 16
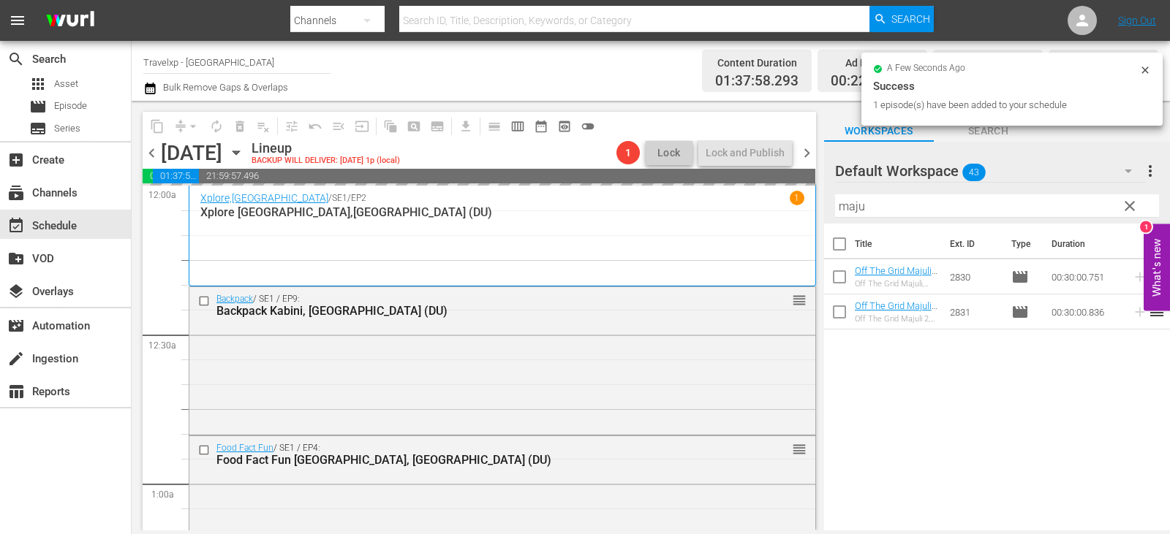
click at [1126, 205] on span "clear" at bounding box center [1130, 206] width 18 height 18
click at [1126, 205] on input "maju" at bounding box center [997, 205] width 324 height 23
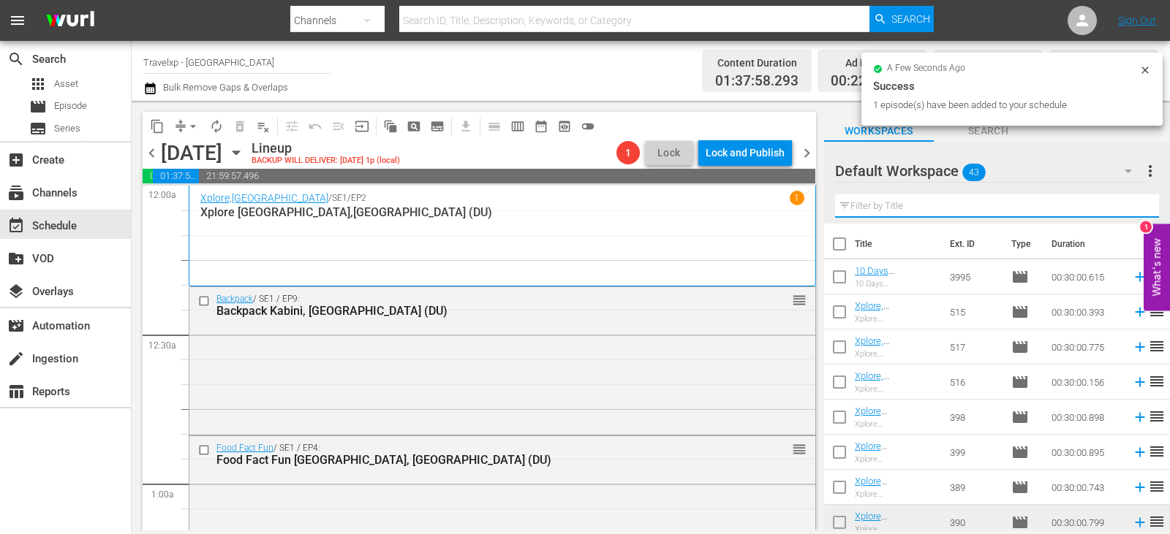
click at [1126, 205] on input "text" at bounding box center [997, 205] width 324 height 23
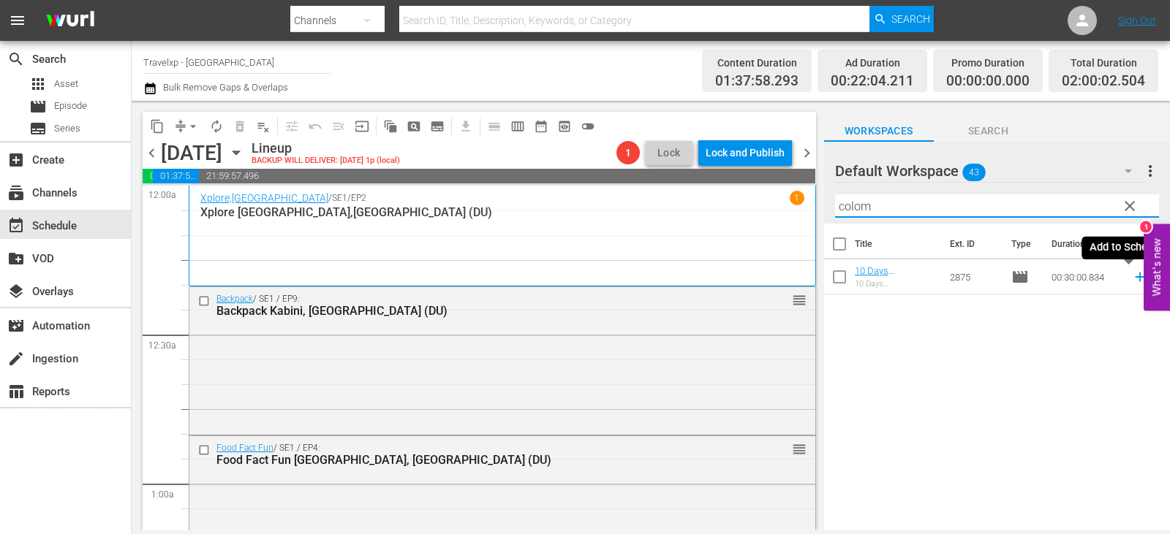
type input "colom"
click at [1132, 282] on icon at bounding box center [1140, 277] width 16 height 16
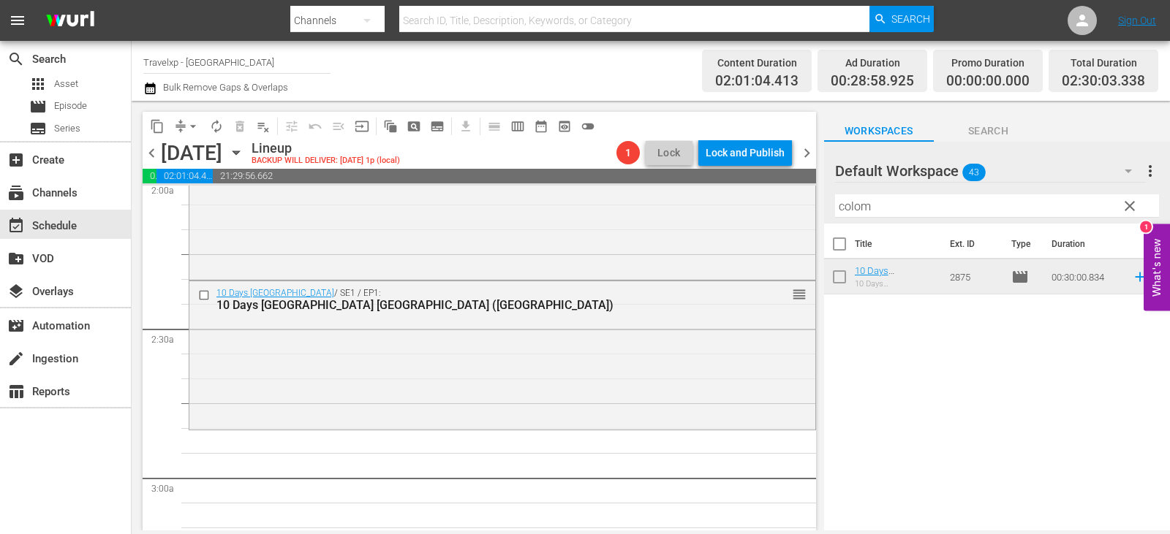
scroll to position [585, 0]
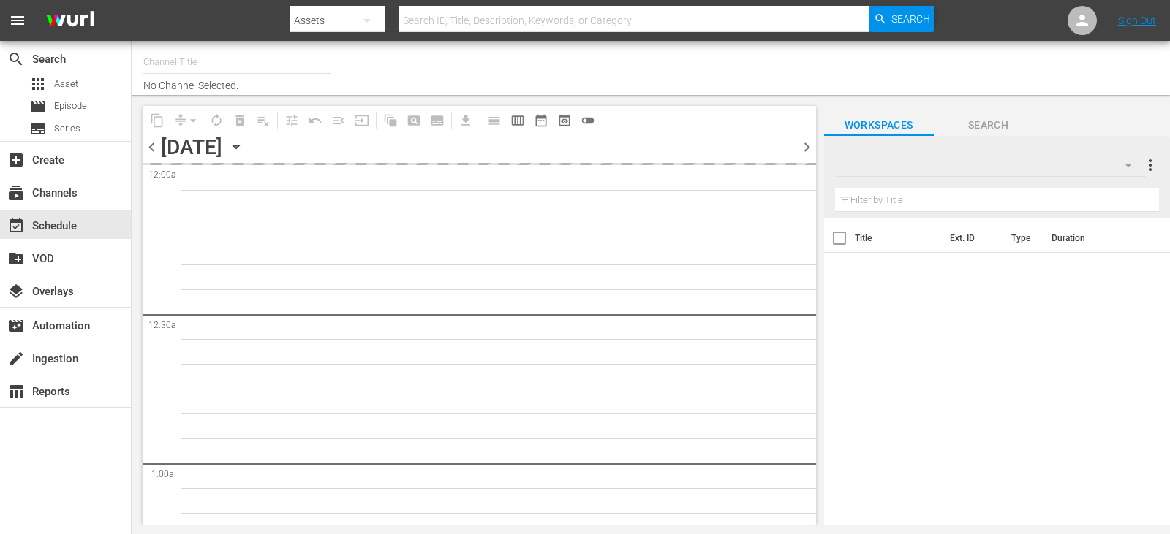
type input "Travelxp - NL (788)"
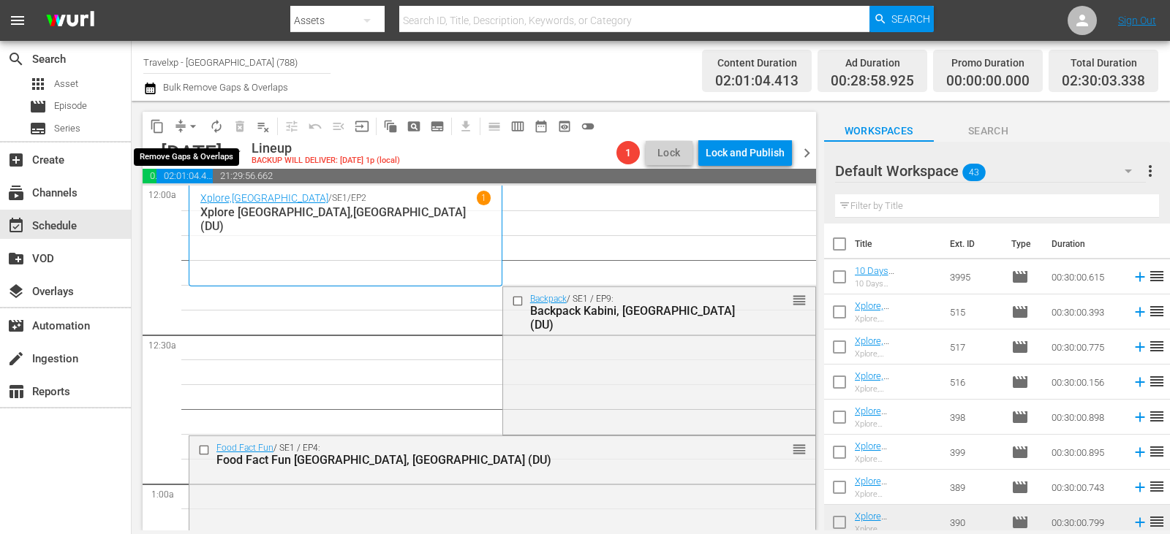
click at [191, 127] on span "arrow_drop_down" at bounding box center [193, 126] width 15 height 15
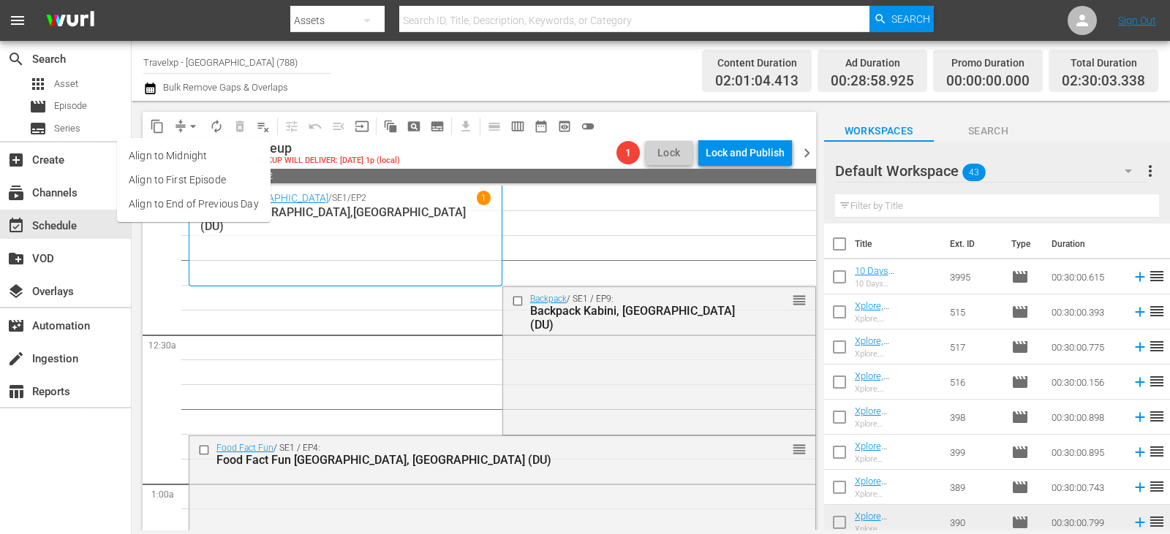
click at [211, 200] on li "Align to End of Previous Day" at bounding box center [193, 204] width 153 height 24
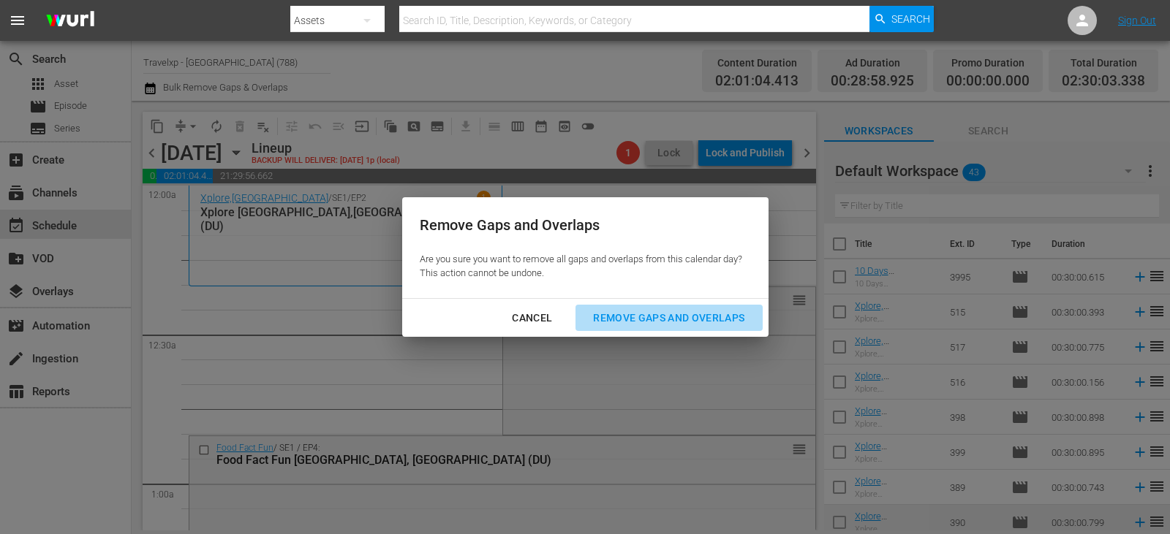
click at [651, 319] on div "Remove Gaps and Overlaps" at bounding box center [668, 318] width 175 height 18
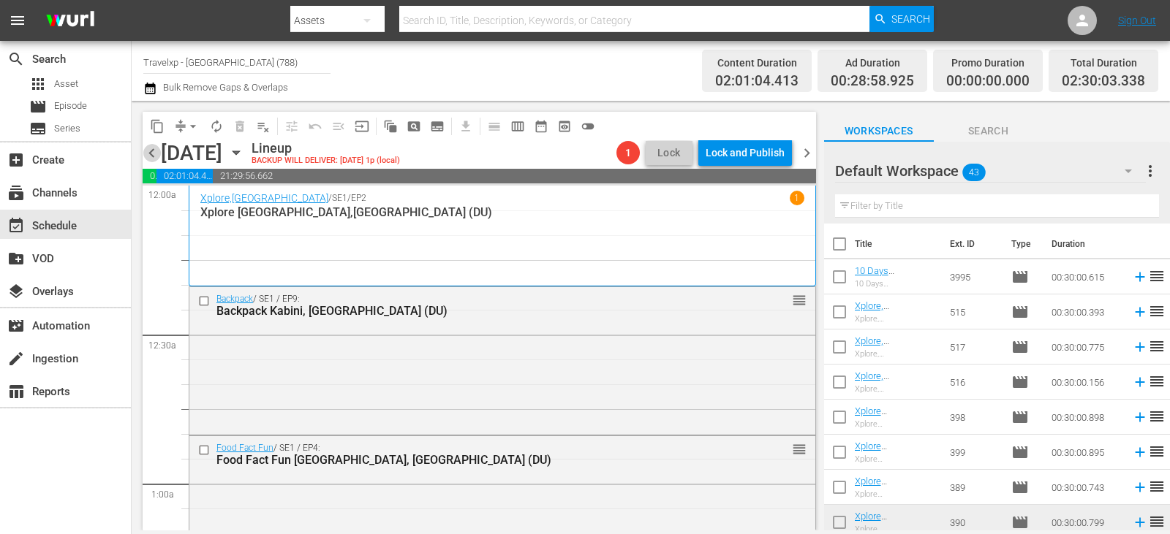
click at [148, 155] on span "chevron_left" at bounding box center [152, 153] width 18 height 18
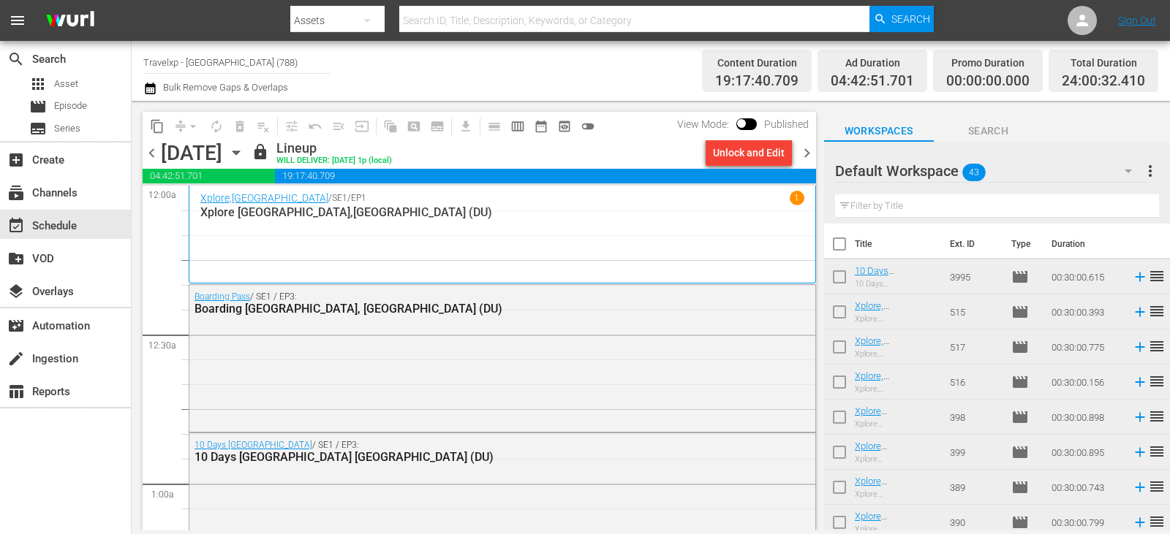
click at [807, 148] on span "chevron_right" at bounding box center [806, 153] width 18 height 18
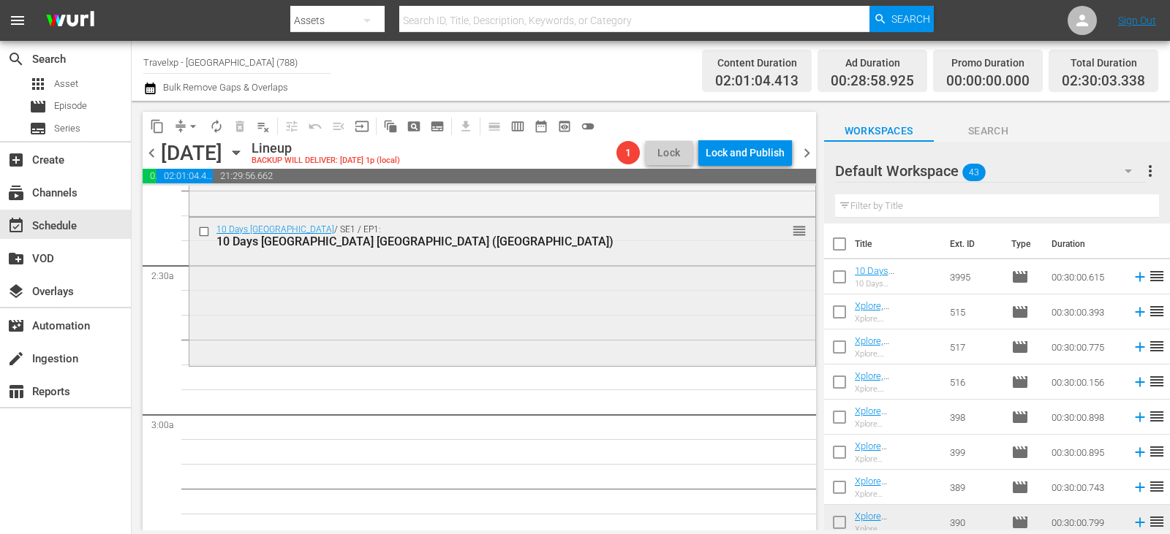
scroll to position [585, 0]
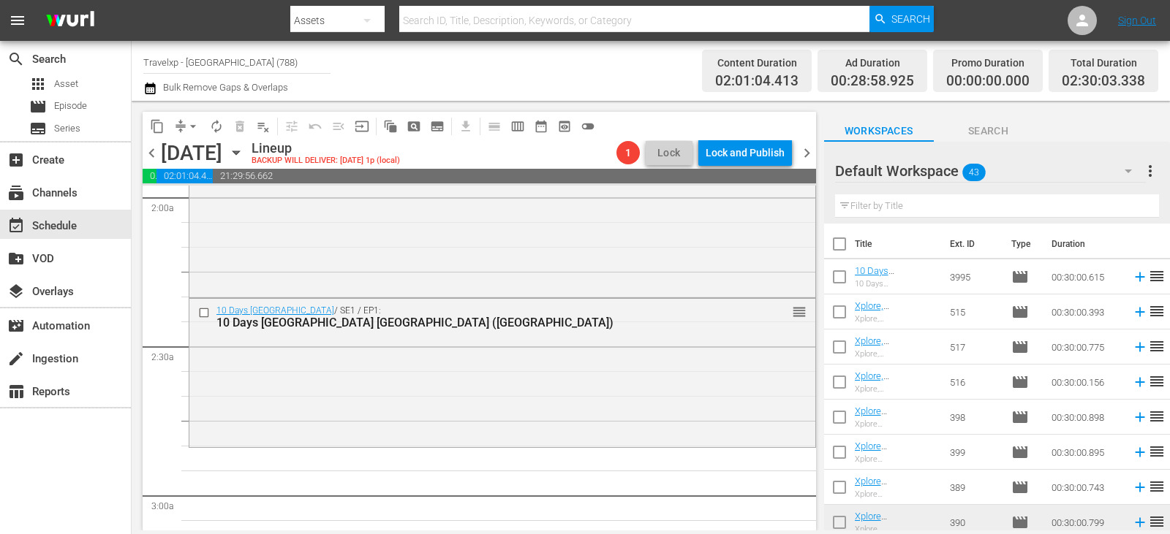
click at [1114, 220] on div "Filter by Title" at bounding box center [997, 206] width 324 height 35
click at [1111, 211] on input "text" at bounding box center [997, 205] width 324 height 23
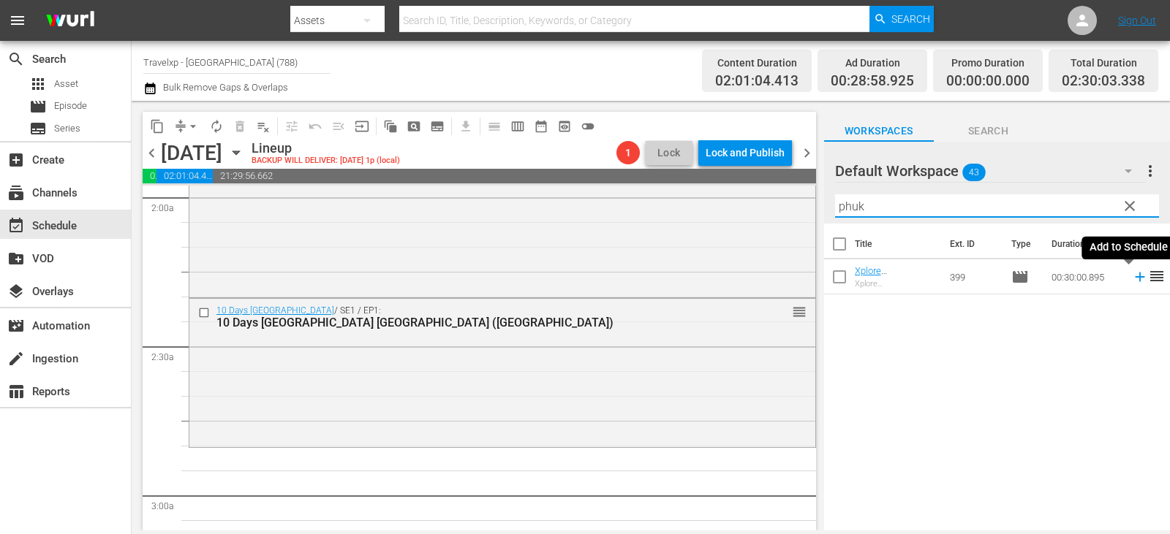
type input "phuk"
click at [1132, 274] on icon at bounding box center [1140, 277] width 16 height 16
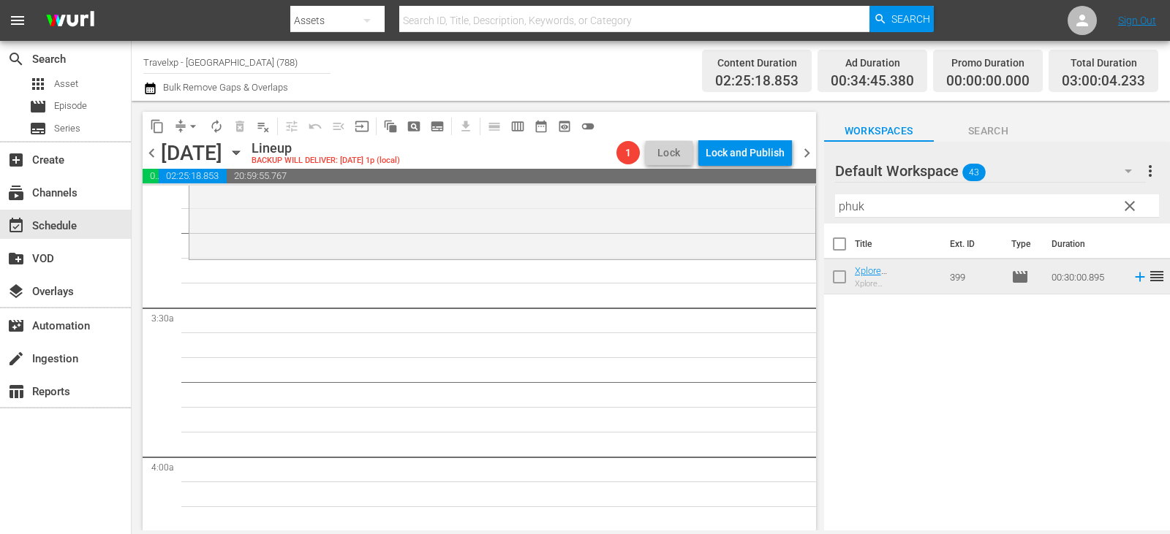
scroll to position [877, 0]
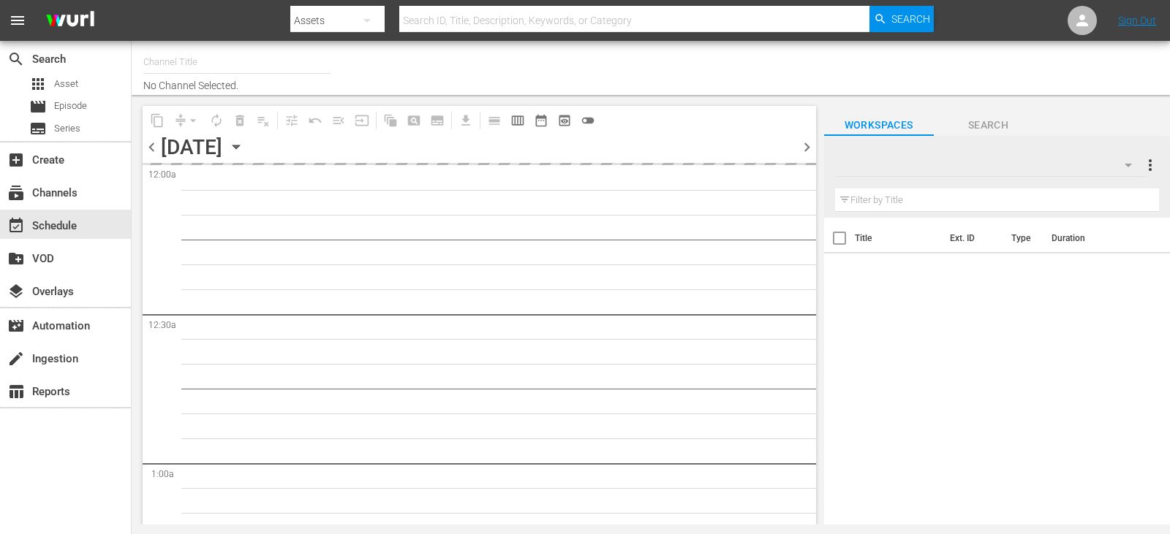
type input "Travelxp - [GEOGRAPHIC_DATA] (788)"
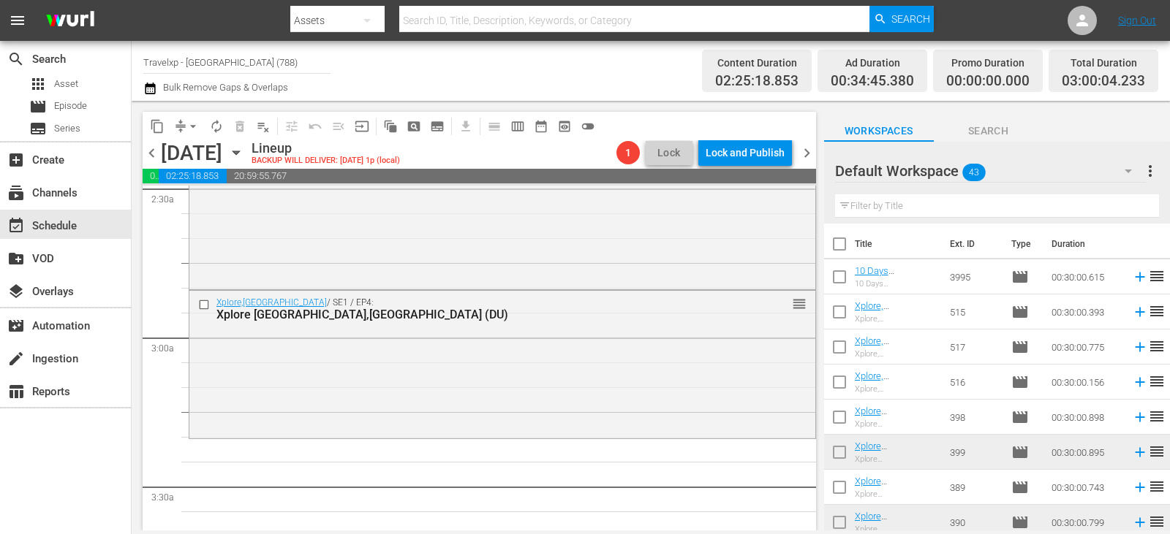
scroll to position [731, 0]
